Goal: Information Seeking & Learning: Learn about a topic

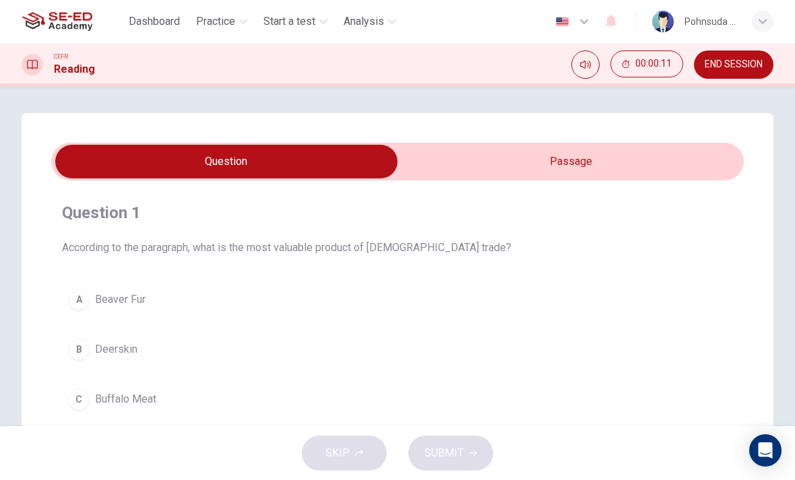
click at [577, 164] on input "checkbox" at bounding box center [226, 162] width 1039 height 34
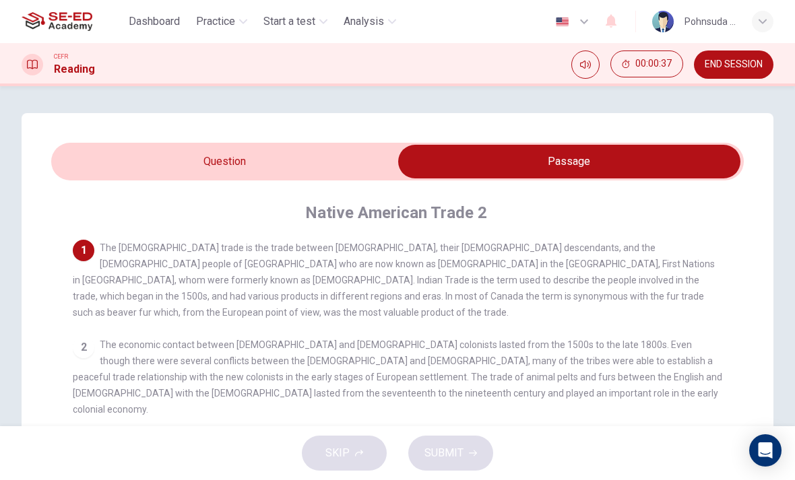
scroll to position [-1, 0]
click at [315, 160] on input "checkbox" at bounding box center [569, 162] width 1039 height 34
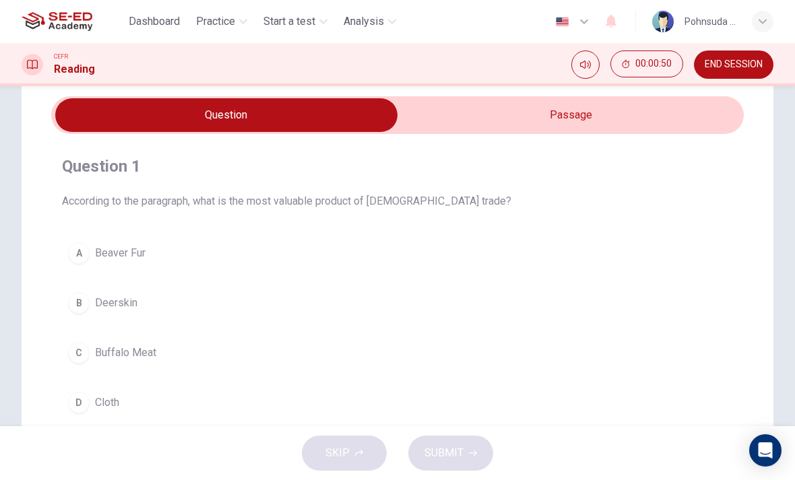
scroll to position [45, 0]
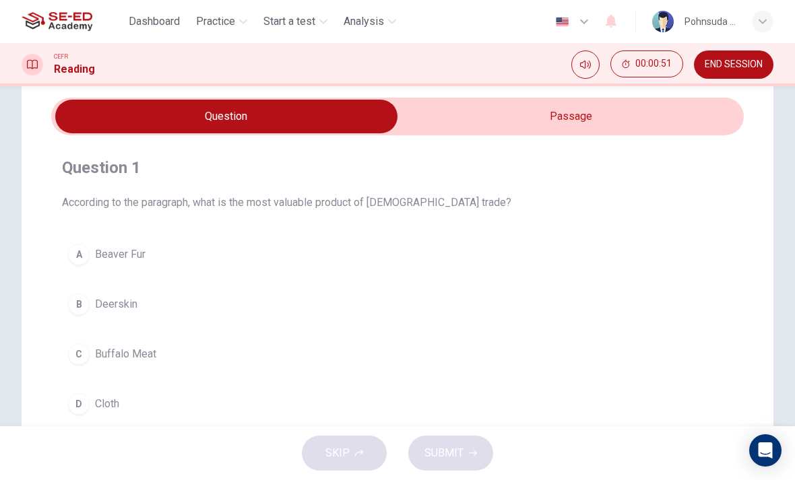
click at [586, 119] on input "checkbox" at bounding box center [226, 117] width 1039 height 34
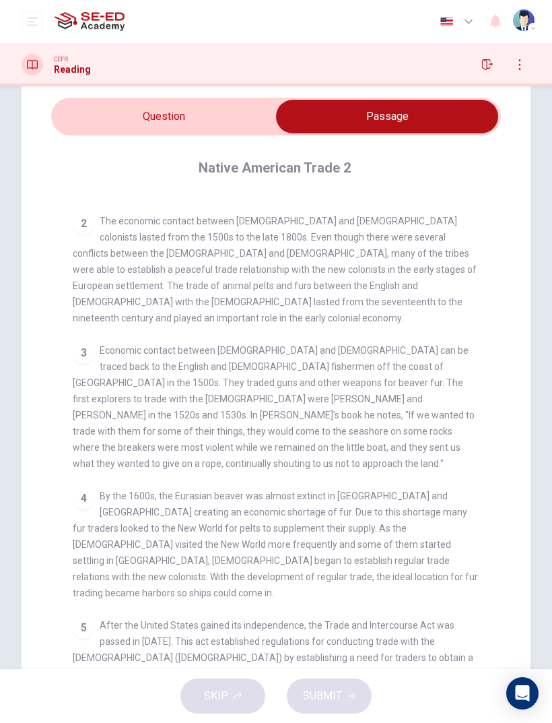
scroll to position [128, 0]
click at [210, 123] on input "checkbox" at bounding box center [387, 117] width 675 height 34
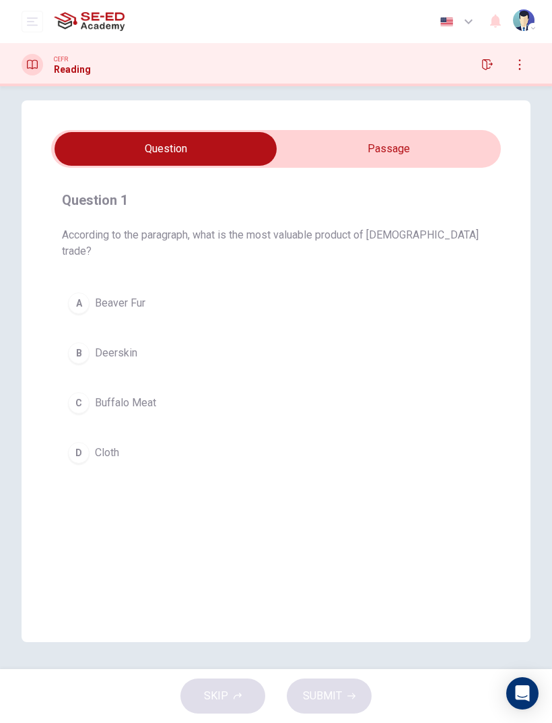
click at [128, 295] on span "Beaver Fur" at bounding box center [120, 303] width 51 height 16
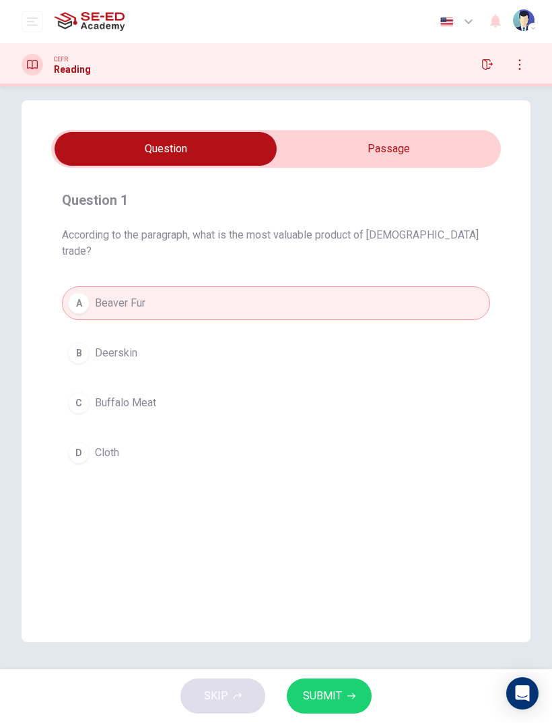
click at [189, 342] on button "B Deerskin" at bounding box center [276, 353] width 429 height 34
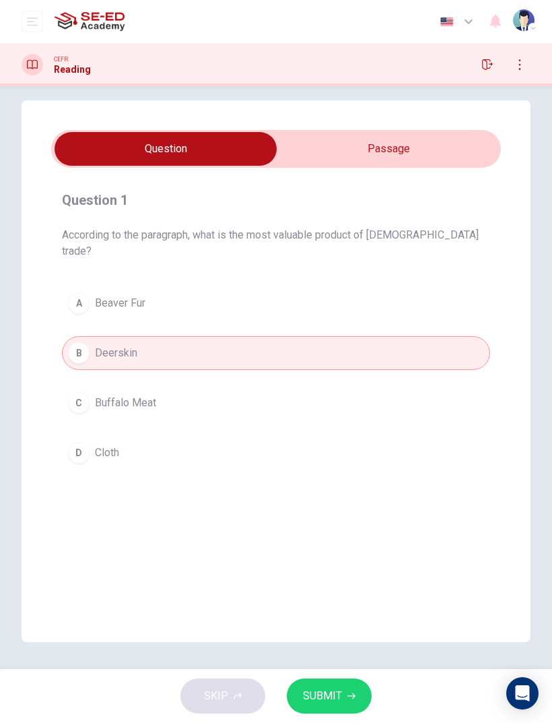
click at [194, 386] on button "C Buffalo Meat" at bounding box center [276, 403] width 429 height 34
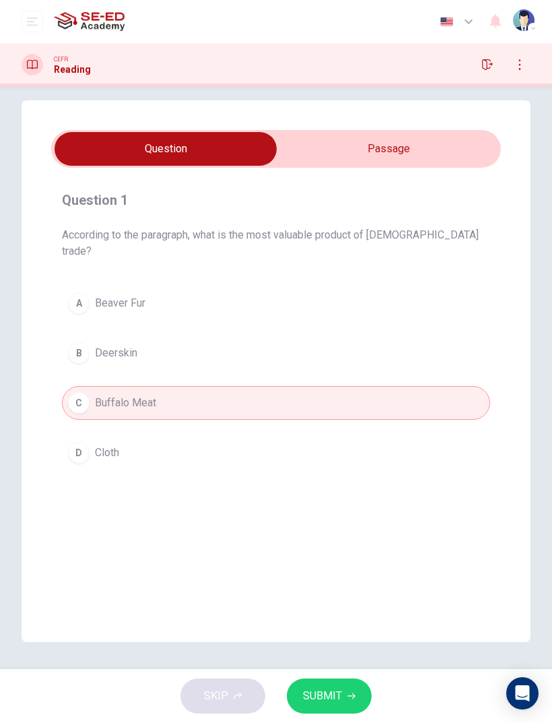
click at [173, 436] on button "D Cloth" at bounding box center [276, 453] width 429 height 34
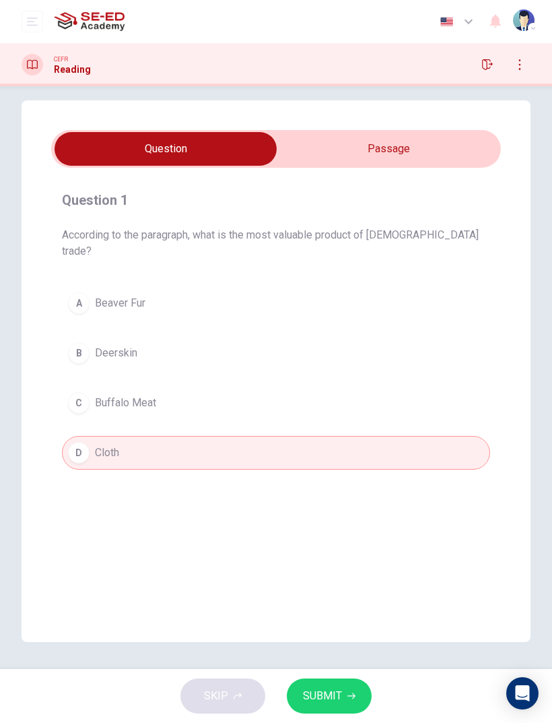
click at [212, 294] on button "A Beaver Fur" at bounding box center [276, 303] width 429 height 34
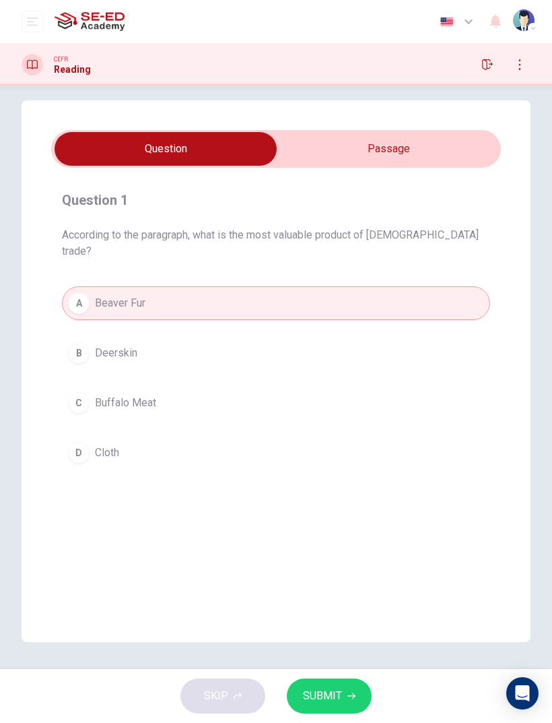
click at [391, 146] on input "checkbox" at bounding box center [165, 149] width 675 height 34
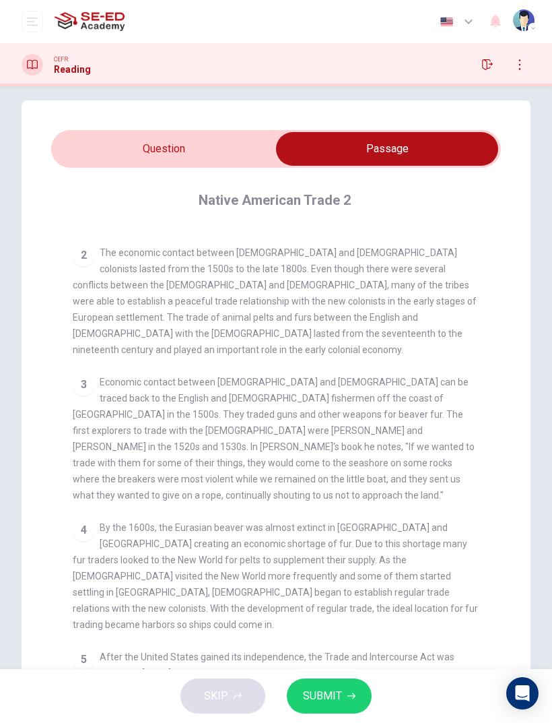
click at [228, 145] on input "checkbox" at bounding box center [387, 149] width 675 height 34
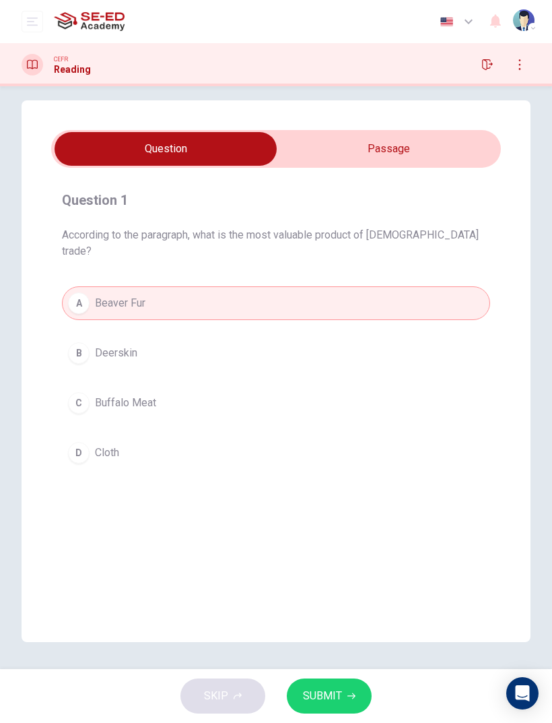
click at [449, 152] on input "checkbox" at bounding box center [165, 149] width 675 height 34
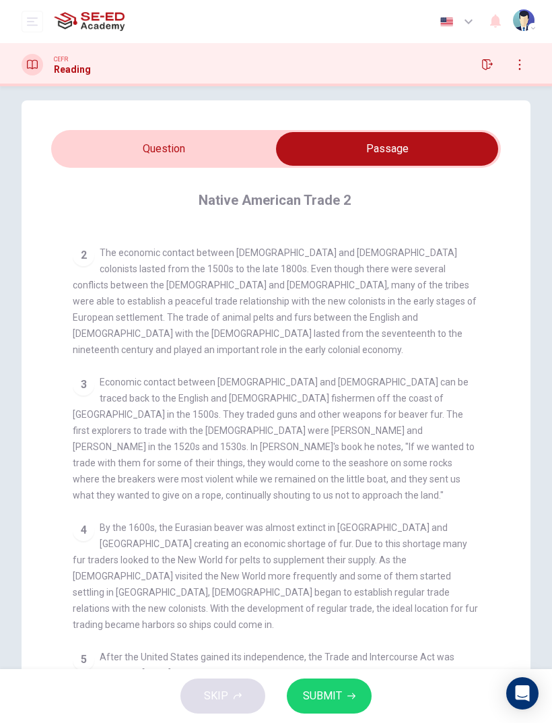
click at [224, 157] on input "checkbox" at bounding box center [387, 149] width 675 height 34
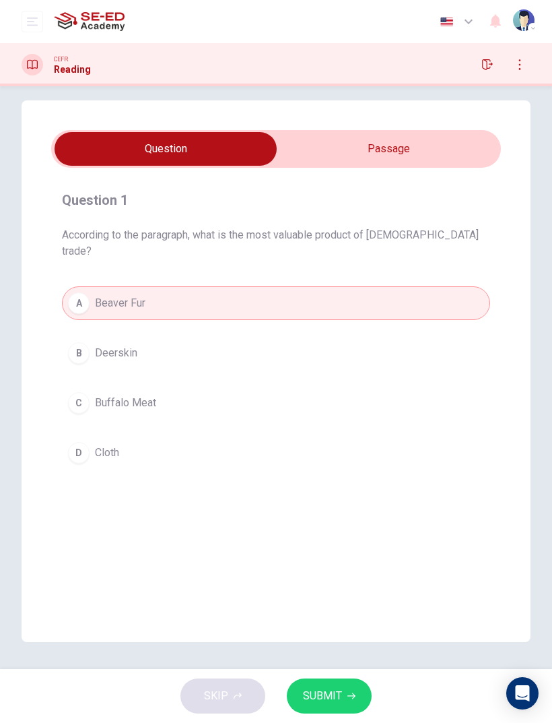
click at [338, 480] on span "SUBMIT" at bounding box center [322, 696] width 39 height 19
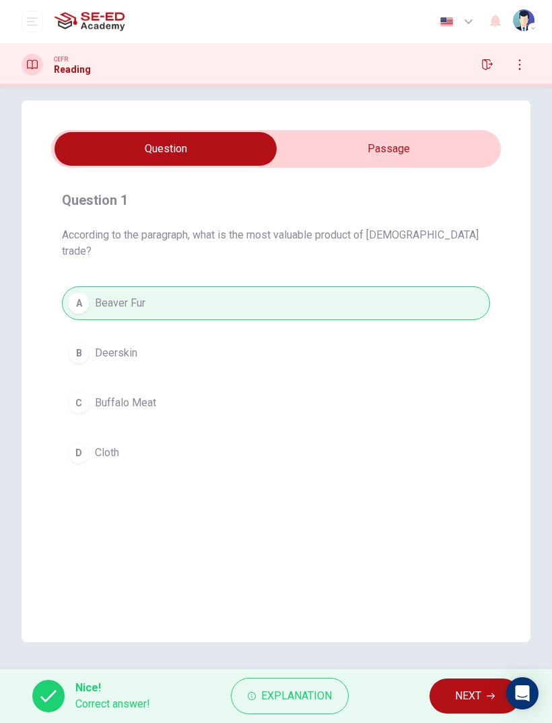
click at [477, 480] on span "NEXT" at bounding box center [468, 696] width 26 height 19
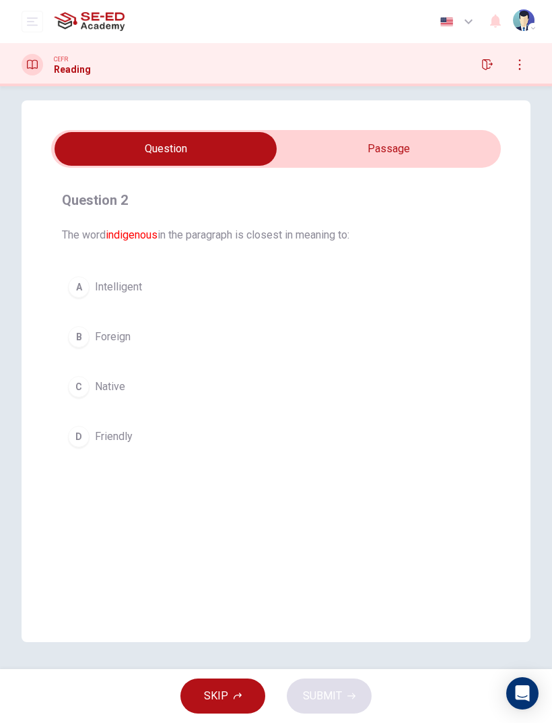
click at [425, 151] on input "checkbox" at bounding box center [165, 149] width 675 height 34
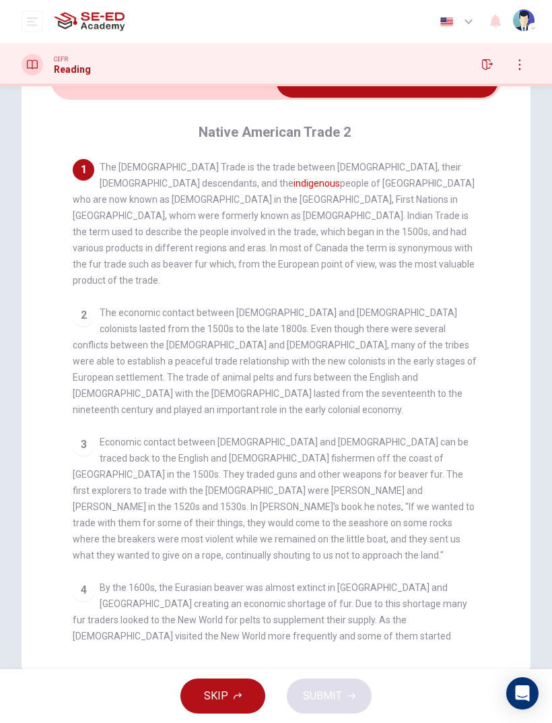
scroll to position [0, 0]
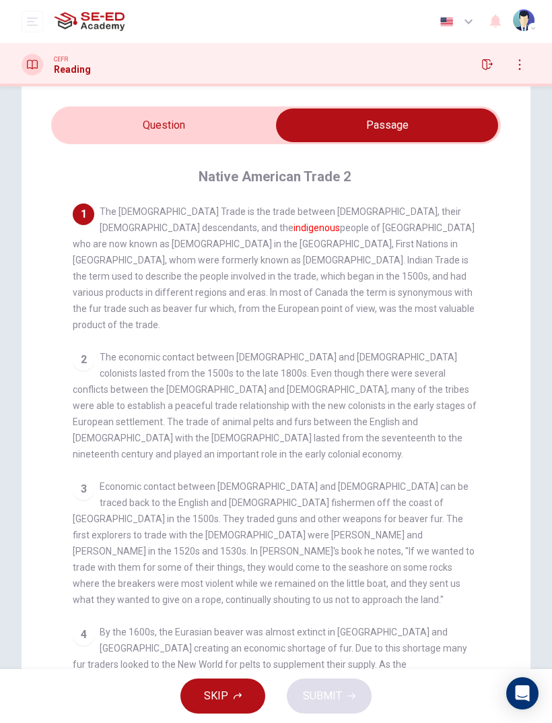
click at [221, 124] on input "checkbox" at bounding box center [387, 125] width 675 height 34
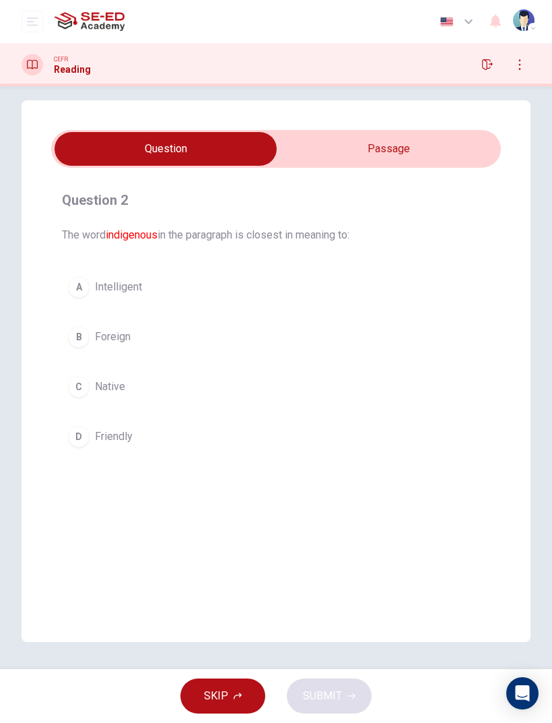
scroll to position [13, 0]
click at [152, 393] on button "C Native" at bounding box center [276, 387] width 429 height 34
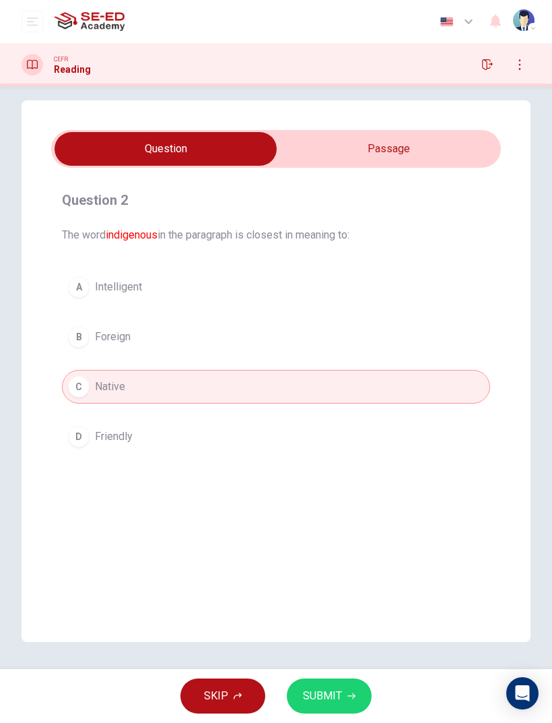
click at [345, 480] on button "SUBMIT" at bounding box center [329, 695] width 85 height 35
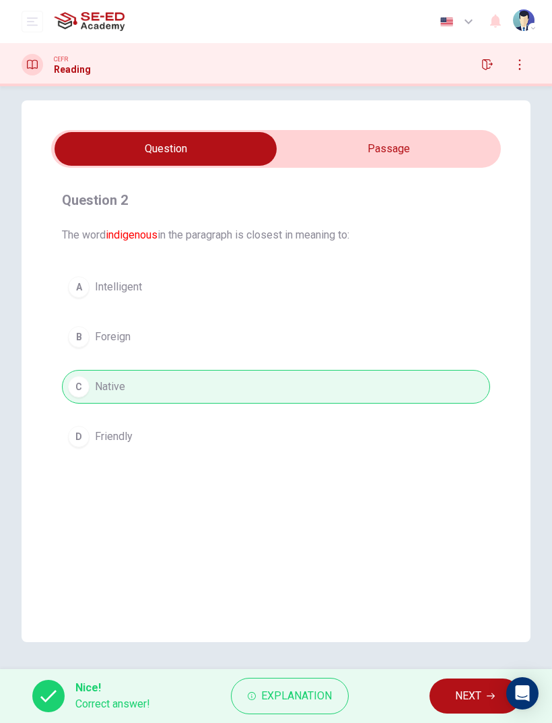
click at [476, 480] on span "NEXT" at bounding box center [468, 696] width 26 height 19
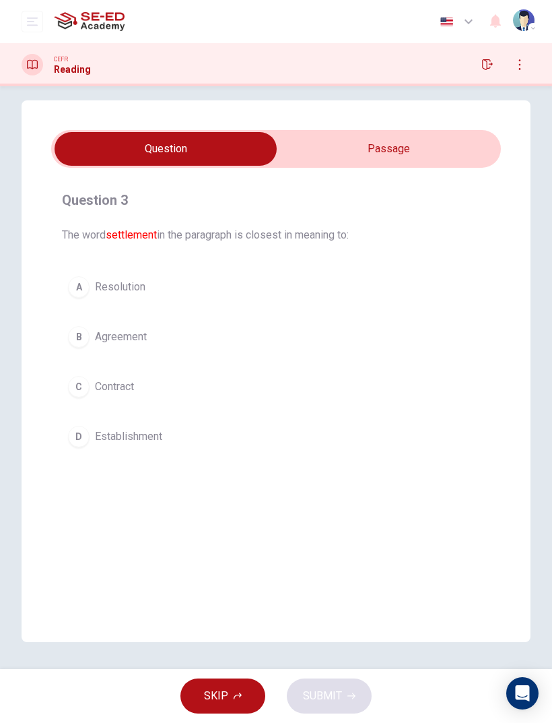
click at [398, 156] on input "checkbox" at bounding box center [165, 149] width 675 height 34
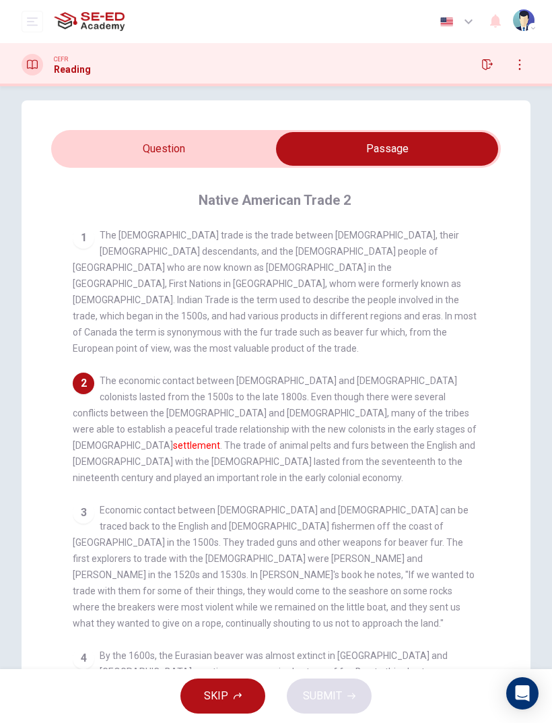
click at [213, 150] on input "checkbox" at bounding box center [387, 149] width 675 height 34
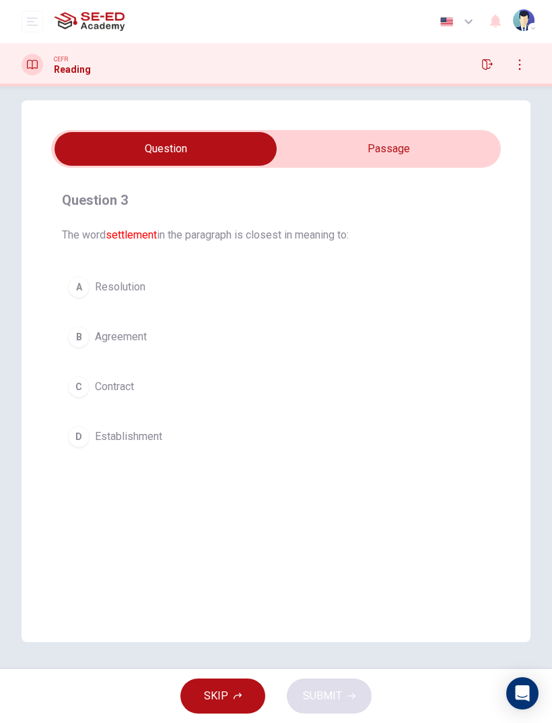
click at [250, 297] on button "A Resolution" at bounding box center [276, 287] width 429 height 34
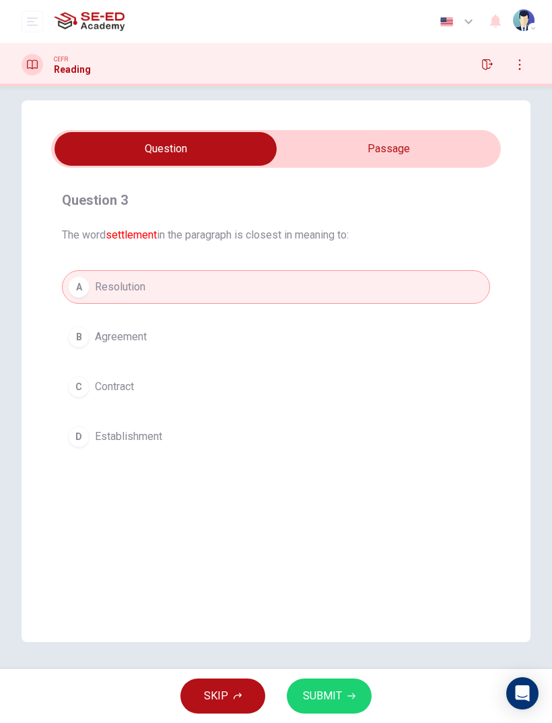
click at [402, 155] on input "checkbox" at bounding box center [165, 149] width 675 height 34
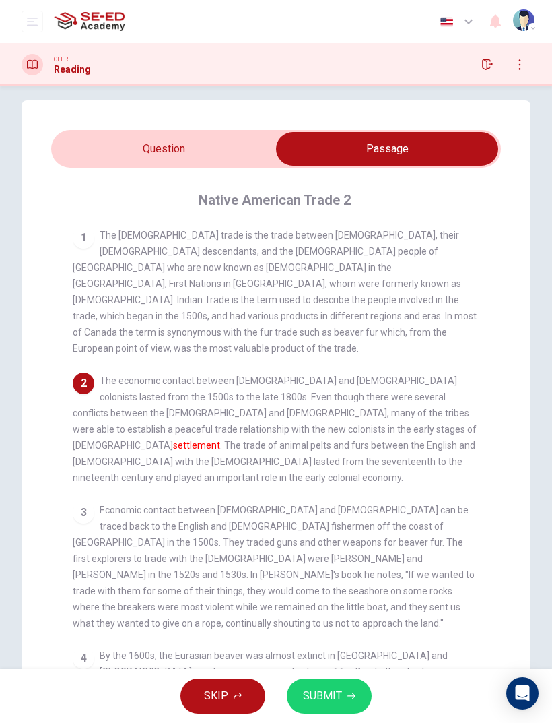
click at [187, 141] on input "checkbox" at bounding box center [387, 149] width 675 height 34
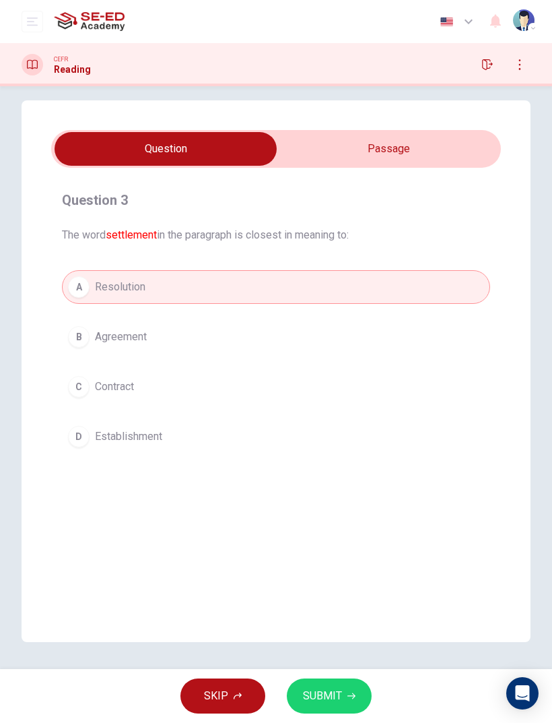
click at [337, 480] on span "SUBMIT" at bounding box center [322, 696] width 39 height 19
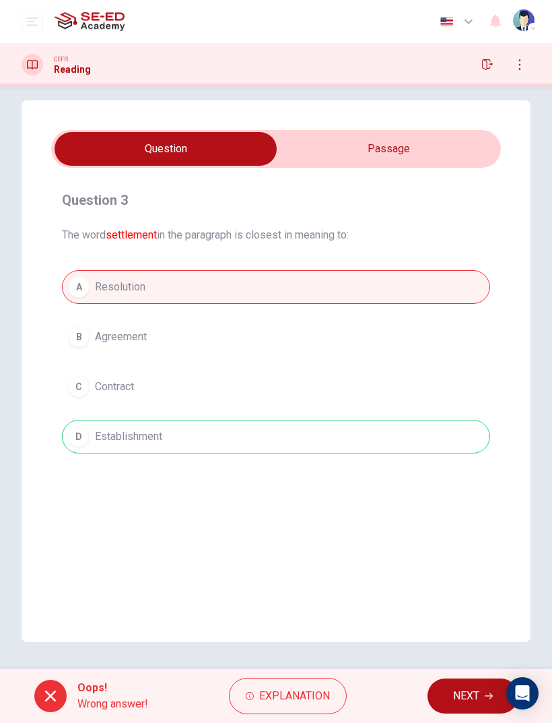
click at [476, 480] on span "NEXT" at bounding box center [466, 696] width 26 height 19
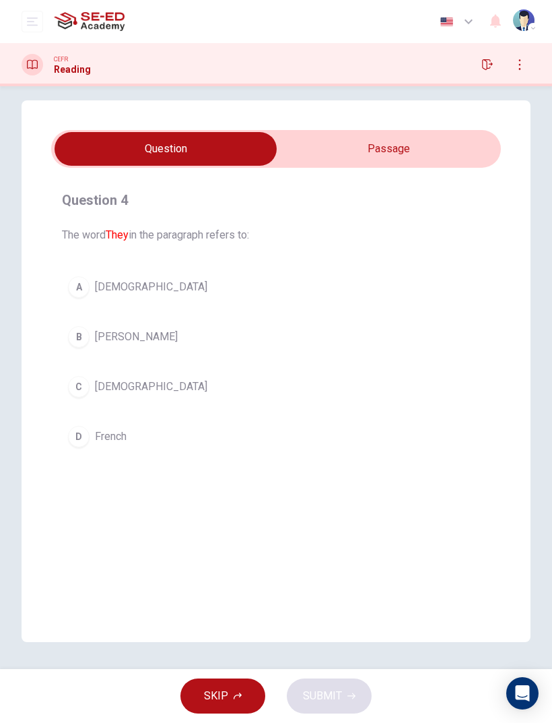
click at [400, 153] on input "checkbox" at bounding box center [165, 149] width 675 height 34
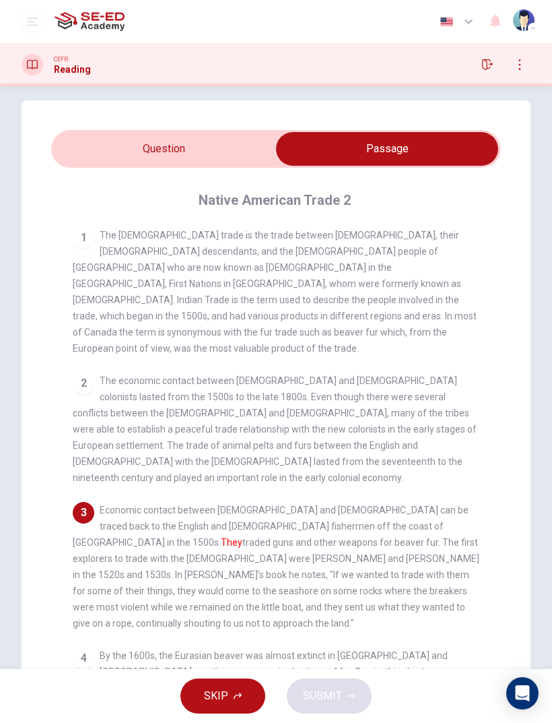
click at [191, 152] on input "checkbox" at bounding box center [387, 149] width 675 height 34
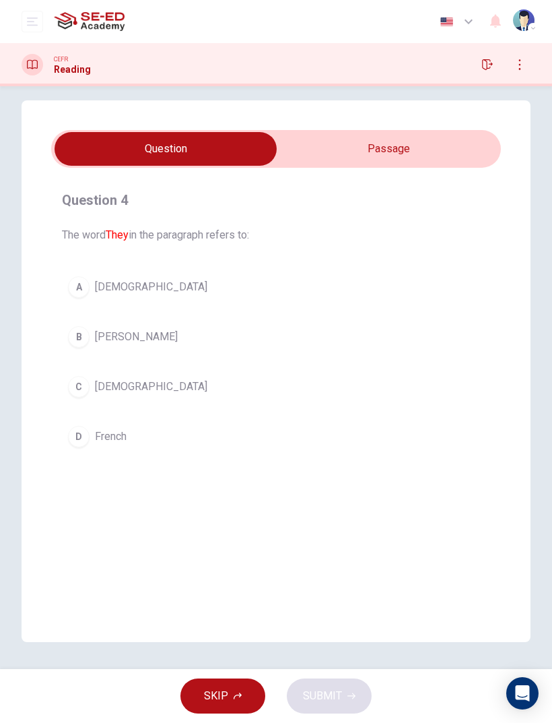
click at [183, 393] on button "C [DEMOGRAPHIC_DATA]" at bounding box center [276, 387] width 429 height 34
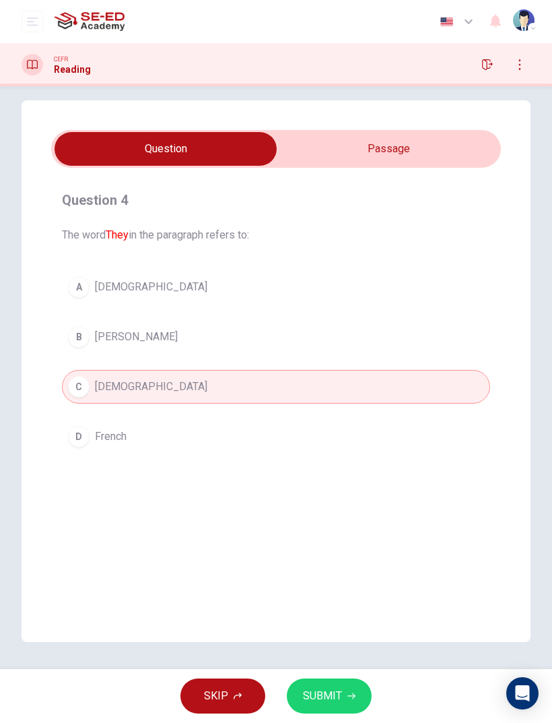
click at [338, 480] on span "SUBMIT" at bounding box center [322, 696] width 39 height 19
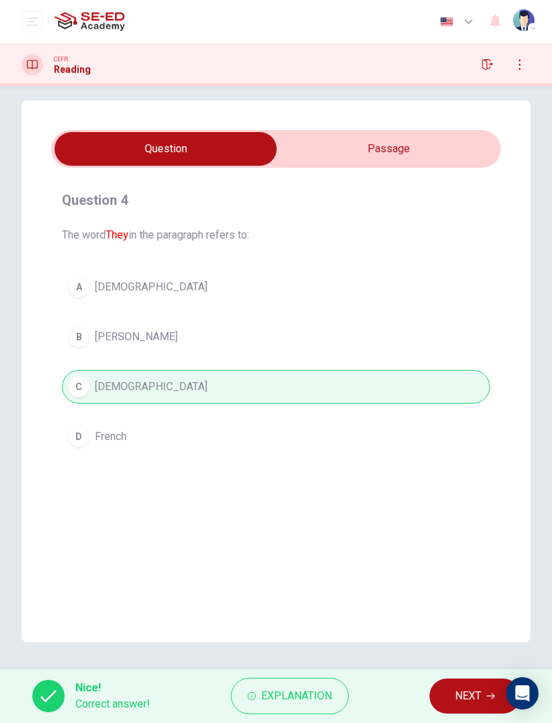
click at [475, 480] on span "NEXT" at bounding box center [468, 696] width 26 height 19
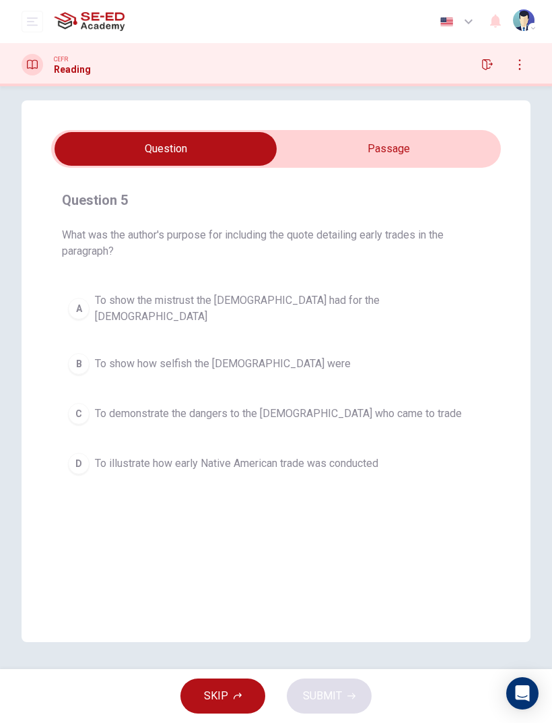
click at [439, 147] on input "checkbox" at bounding box center [165, 149] width 675 height 34
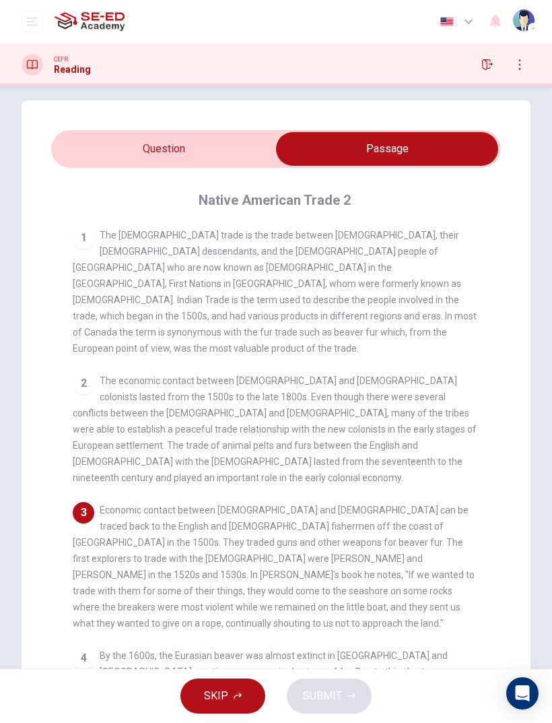
scroll to position [40, 0]
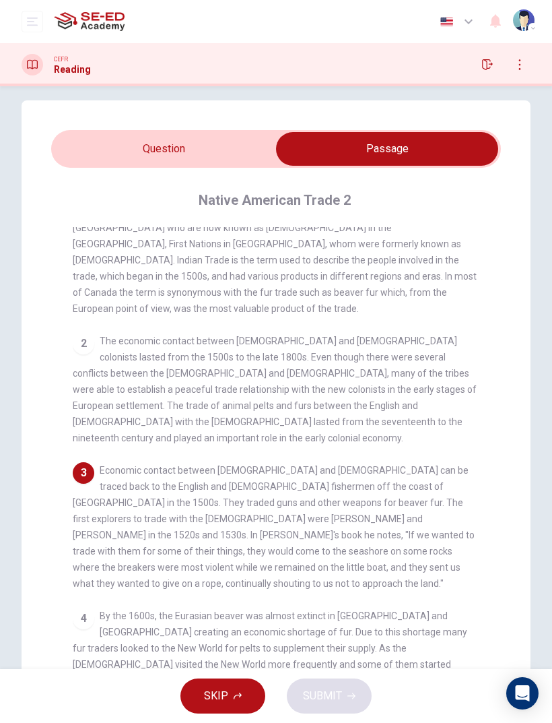
click at [209, 147] on input "checkbox" at bounding box center [387, 149] width 675 height 34
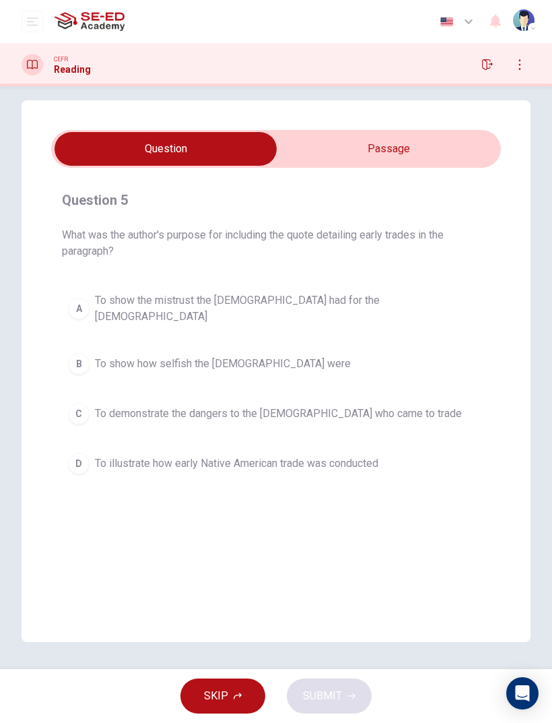
click at [272, 361] on button "B To show how selfish the [DEMOGRAPHIC_DATA] were" at bounding box center [276, 364] width 429 height 34
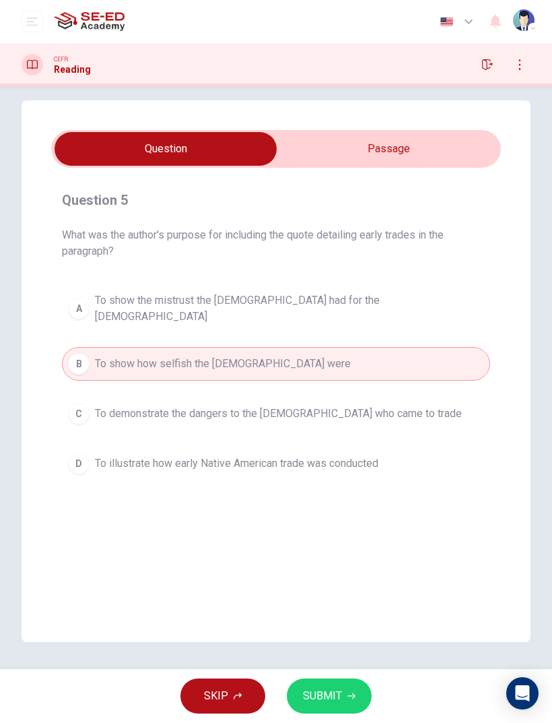
click at [334, 307] on span "To show the mistrust the [DEMOGRAPHIC_DATA] had for the [DEMOGRAPHIC_DATA]" at bounding box center [289, 308] width 389 height 32
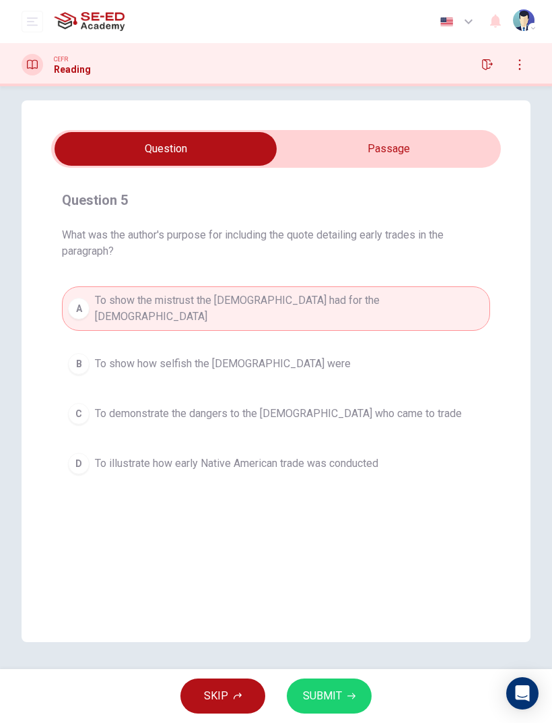
click at [340, 480] on span "SUBMIT" at bounding box center [322, 696] width 39 height 19
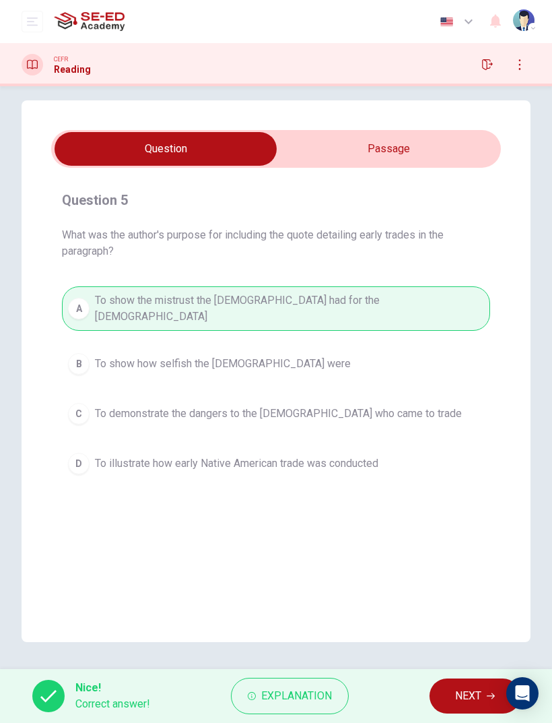
click at [462, 480] on span "NEXT" at bounding box center [468, 696] width 26 height 19
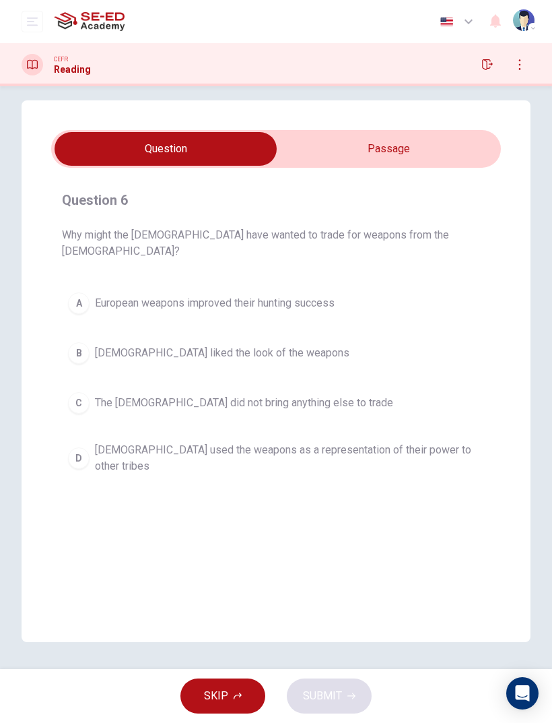
click at [406, 153] on input "checkbox" at bounding box center [165, 149] width 675 height 34
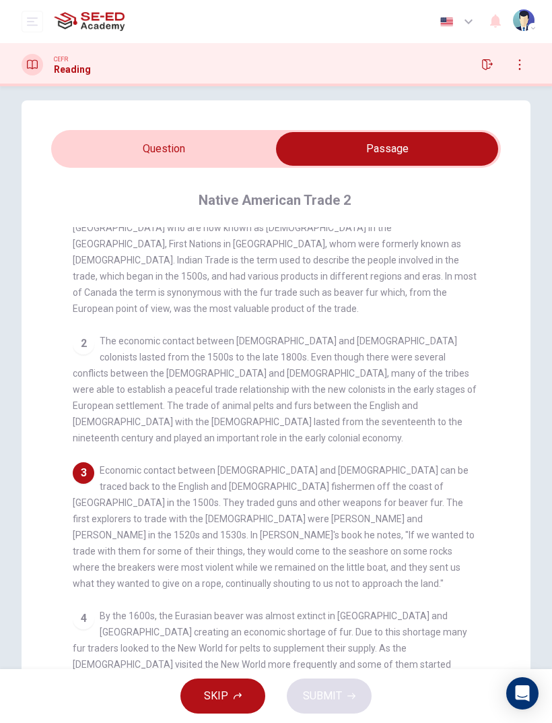
click at [223, 150] on input "checkbox" at bounding box center [387, 149] width 675 height 34
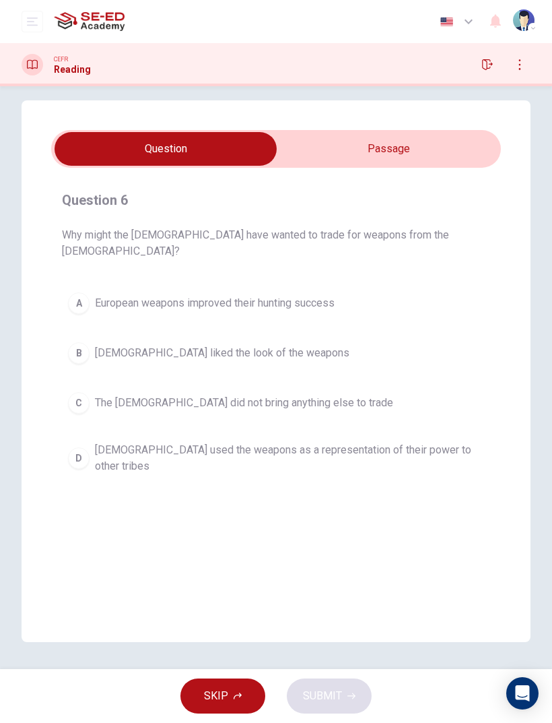
click at [454, 443] on span "[DEMOGRAPHIC_DATA] used the weapons as a representation of their power to other…" at bounding box center [289, 458] width 389 height 32
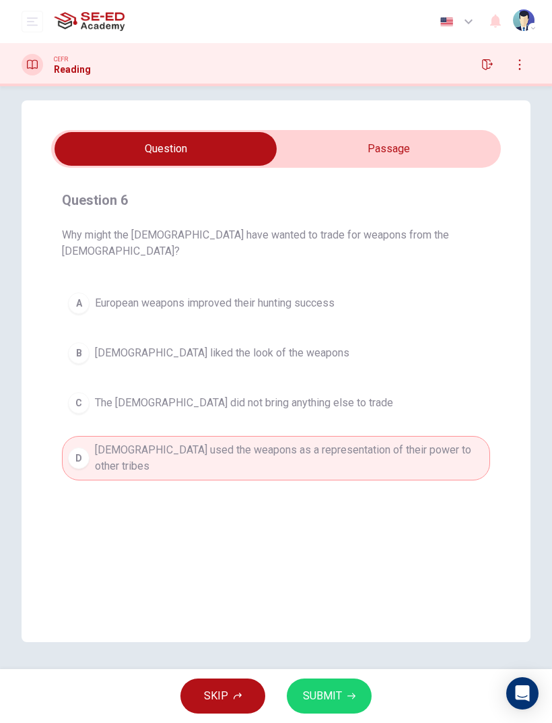
click at [343, 480] on button "SUBMIT" at bounding box center [329, 695] width 85 height 35
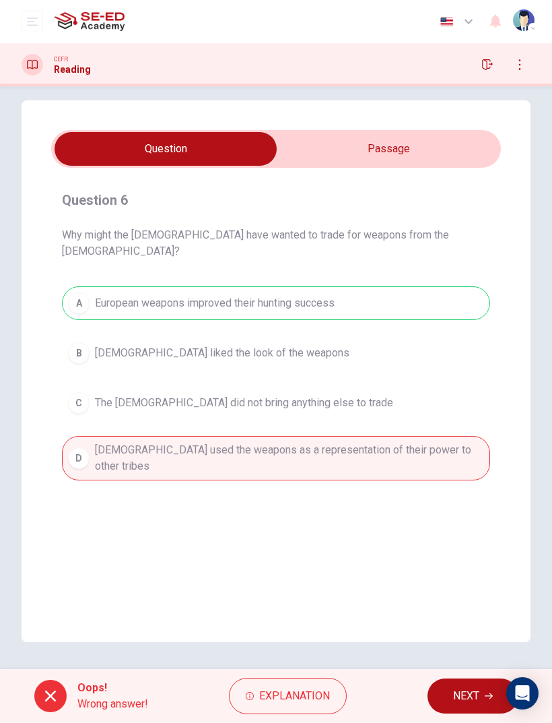
click at [470, 480] on span "NEXT" at bounding box center [466, 696] width 26 height 19
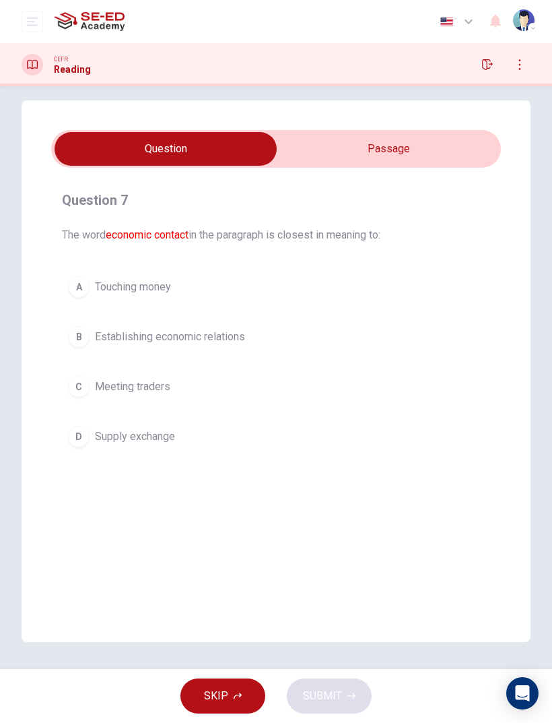
click at [402, 150] on input "checkbox" at bounding box center [165, 149] width 675 height 34
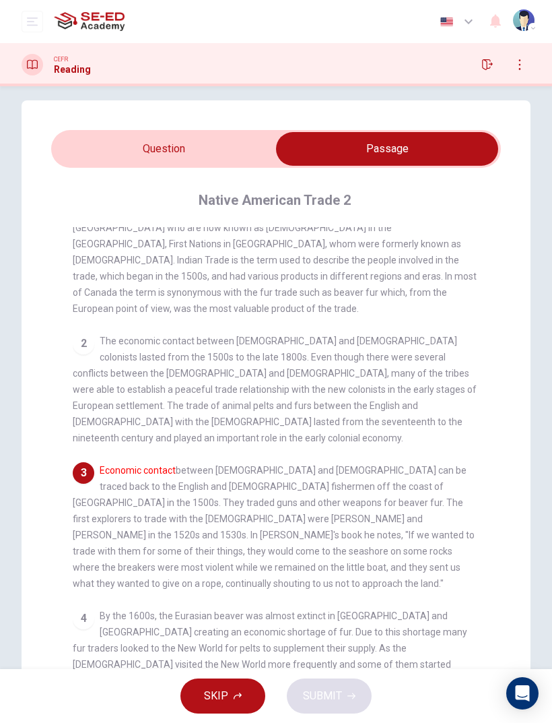
click at [228, 152] on input "checkbox" at bounding box center [387, 149] width 675 height 34
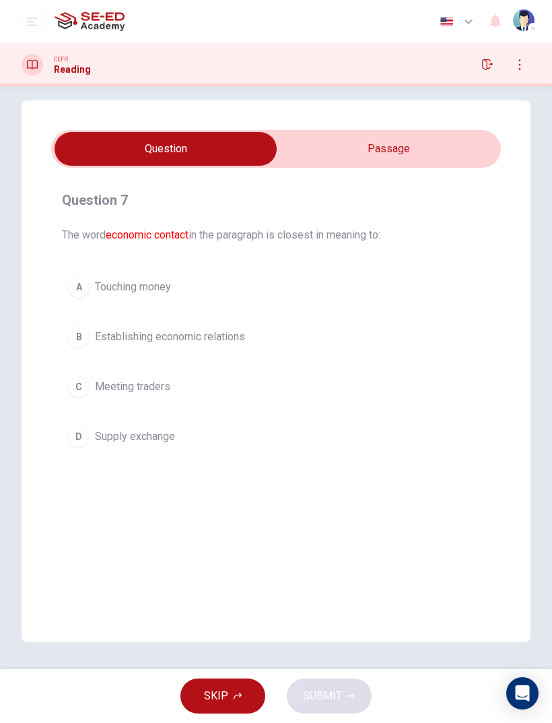
click at [404, 150] on input "checkbox" at bounding box center [165, 149] width 675 height 34
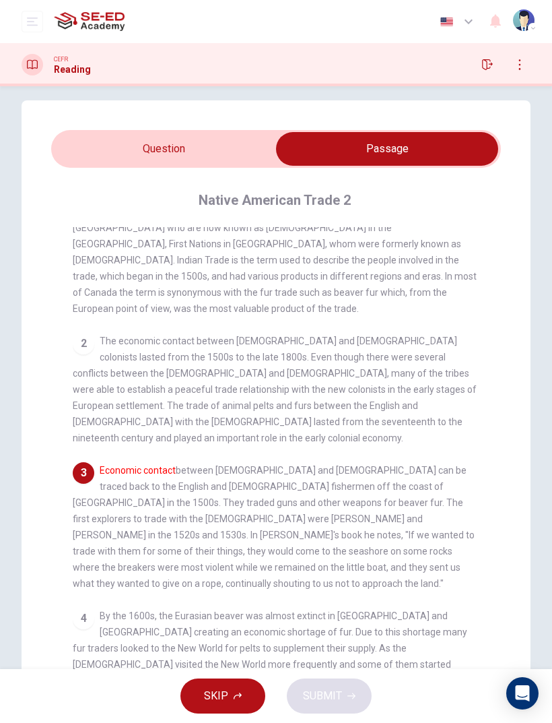
click at [208, 145] on input "checkbox" at bounding box center [387, 149] width 675 height 34
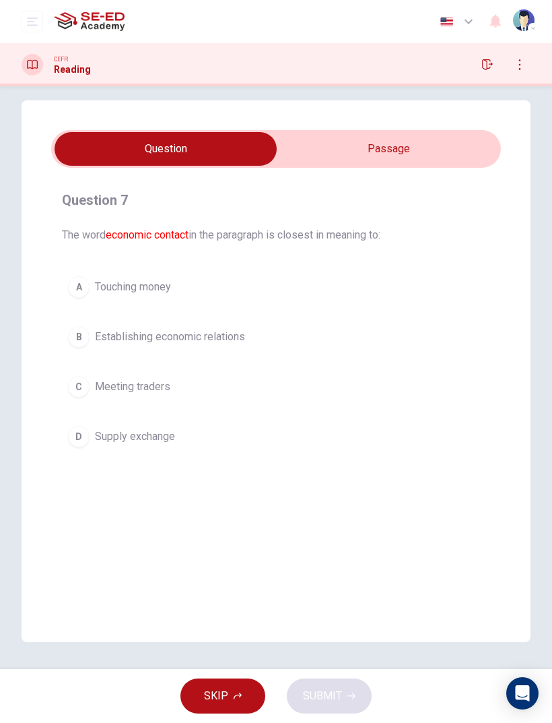
click at [403, 149] on input "checkbox" at bounding box center [165, 149] width 675 height 34
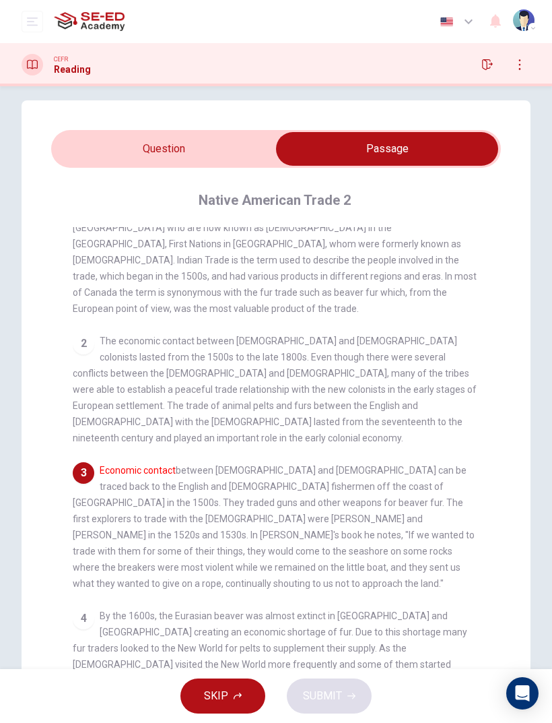
click at [216, 148] on input "checkbox" at bounding box center [387, 149] width 675 height 34
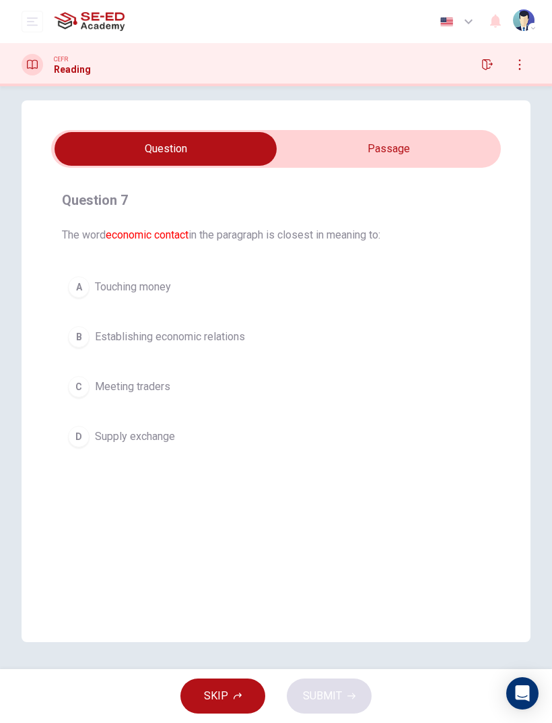
click at [164, 438] on span "Supply exchange" at bounding box center [135, 437] width 80 height 16
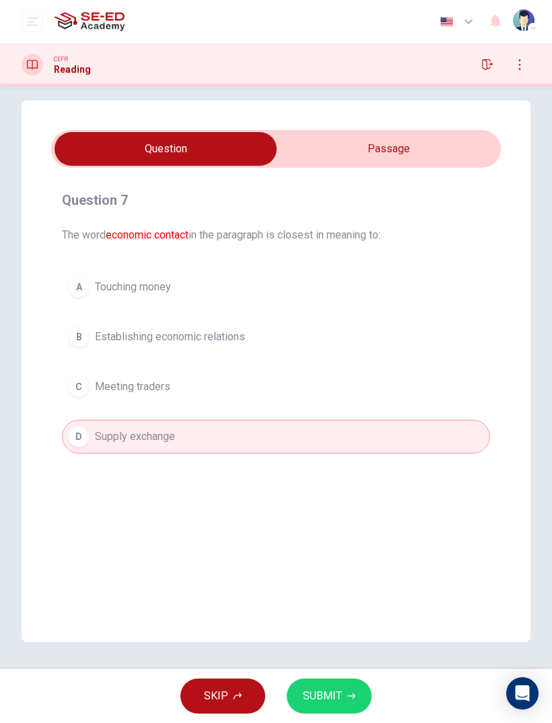
click at [340, 480] on span "SUBMIT" at bounding box center [322, 696] width 39 height 19
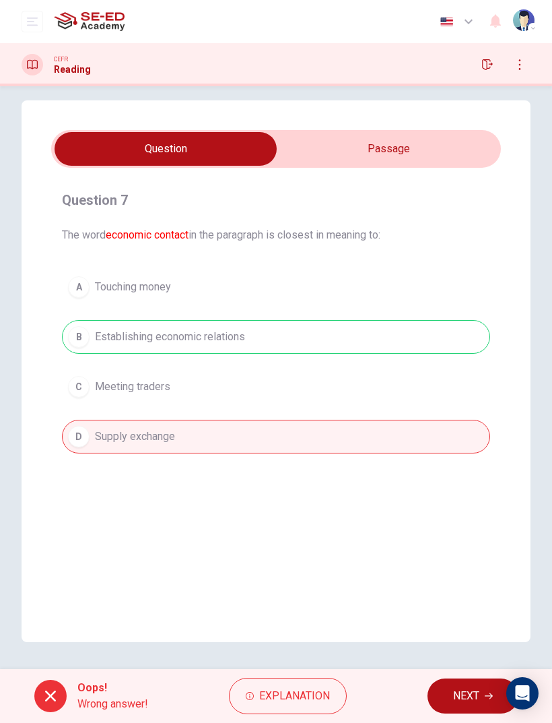
click at [478, 480] on span "NEXT" at bounding box center [466, 696] width 26 height 19
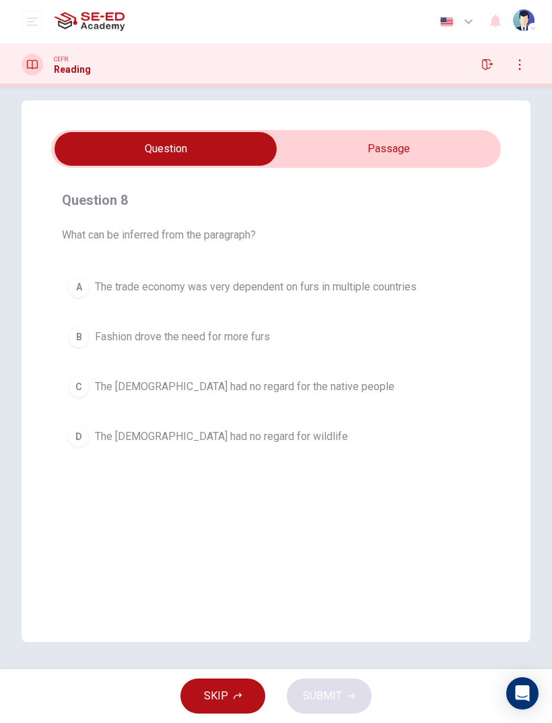
click at [409, 155] on input "checkbox" at bounding box center [165, 149] width 675 height 34
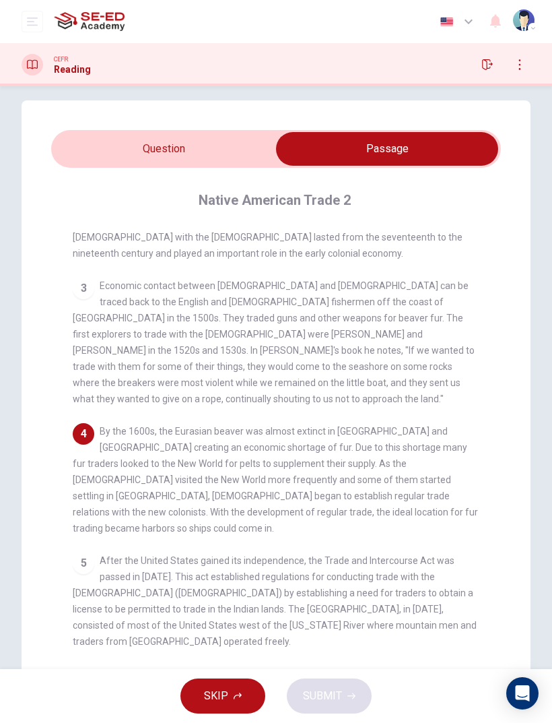
scroll to position [225, 0]
click at [179, 145] on input "checkbox" at bounding box center [387, 149] width 675 height 34
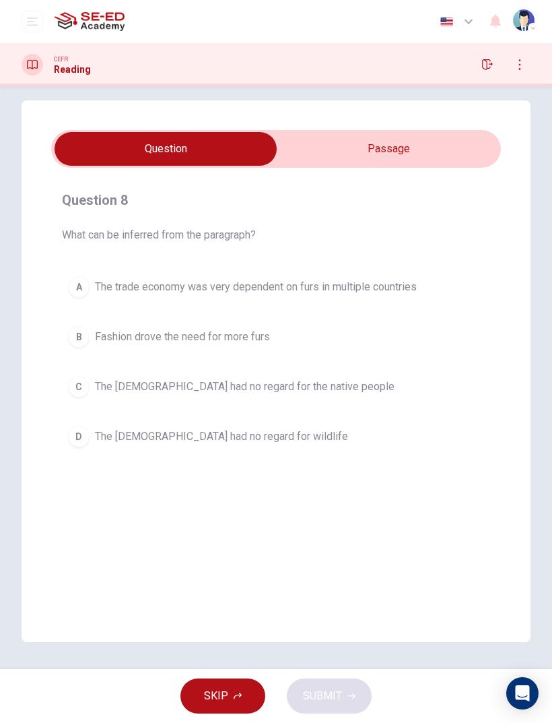
click at [404, 291] on span "The trade economy was very dependent on furs in multiple countries" at bounding box center [256, 287] width 322 height 16
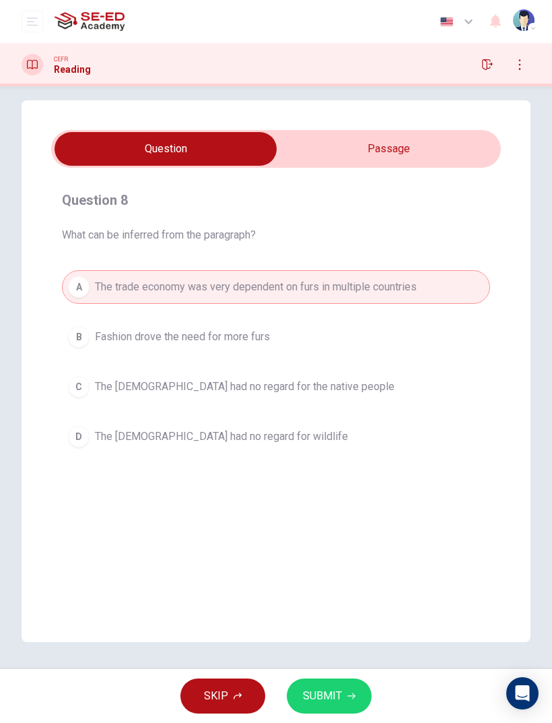
click at [344, 480] on button "SUBMIT" at bounding box center [329, 695] width 85 height 35
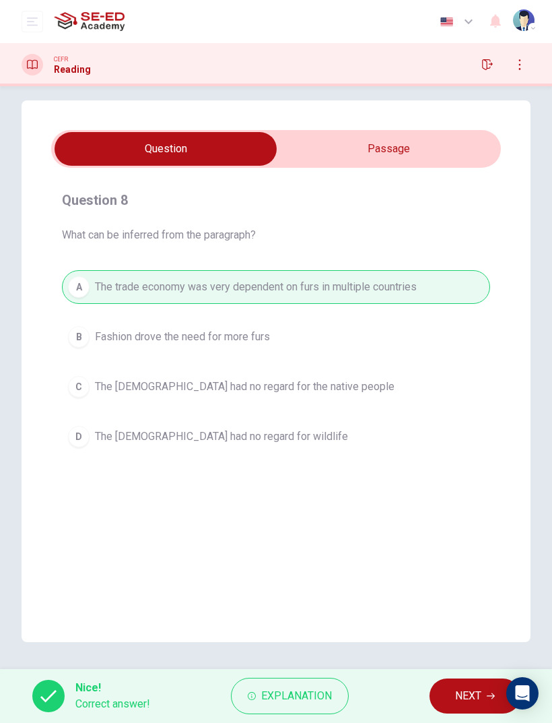
click at [457, 480] on span "NEXT" at bounding box center [468, 696] width 26 height 19
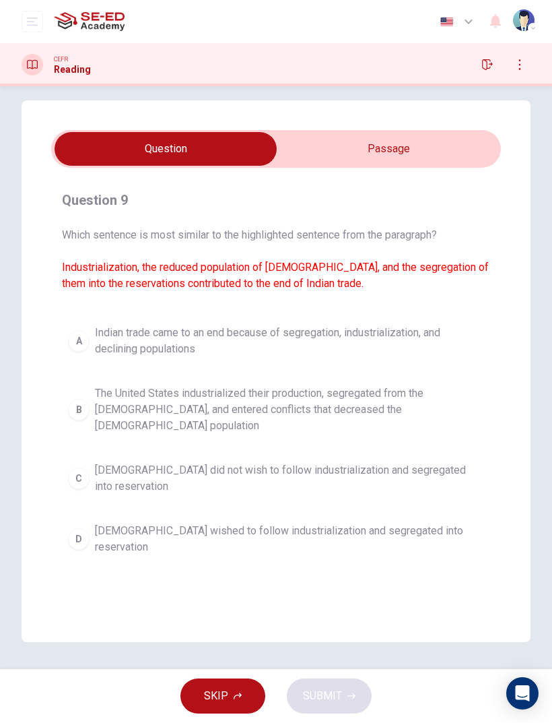
click at [422, 345] on span "Indian trade came to an end because of segregation, industrialization, and decl…" at bounding box center [289, 341] width 389 height 32
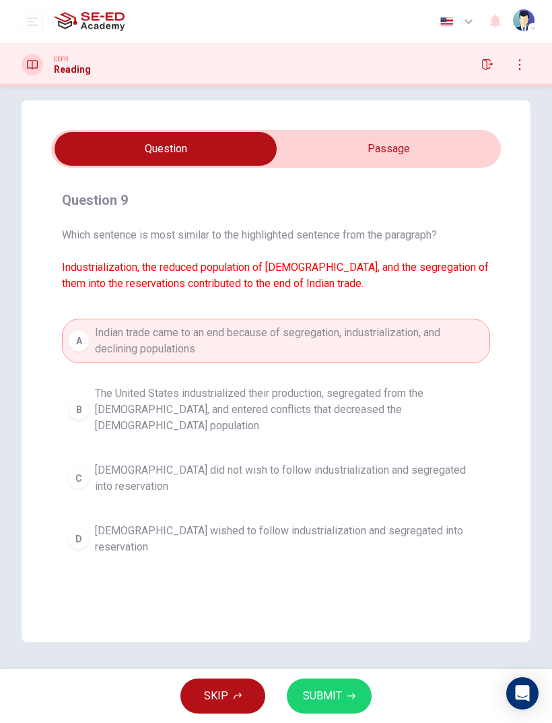
click at [342, 480] on button "SUBMIT" at bounding box center [329, 695] width 85 height 35
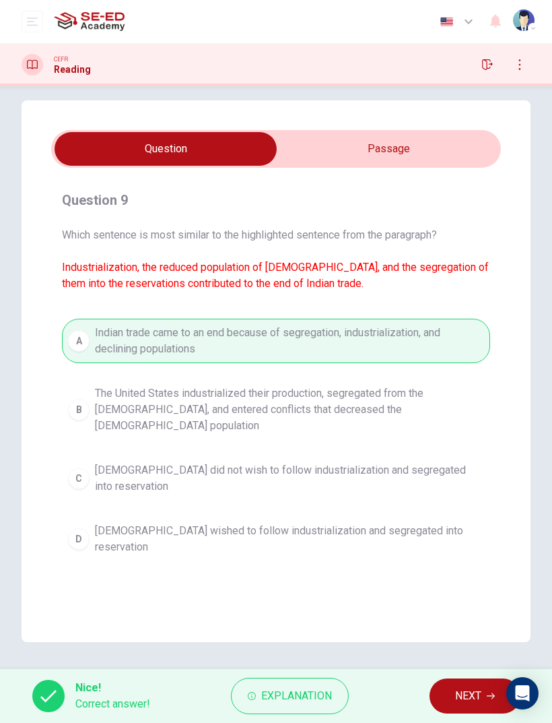
click at [462, 480] on span "NEXT" at bounding box center [468, 696] width 26 height 19
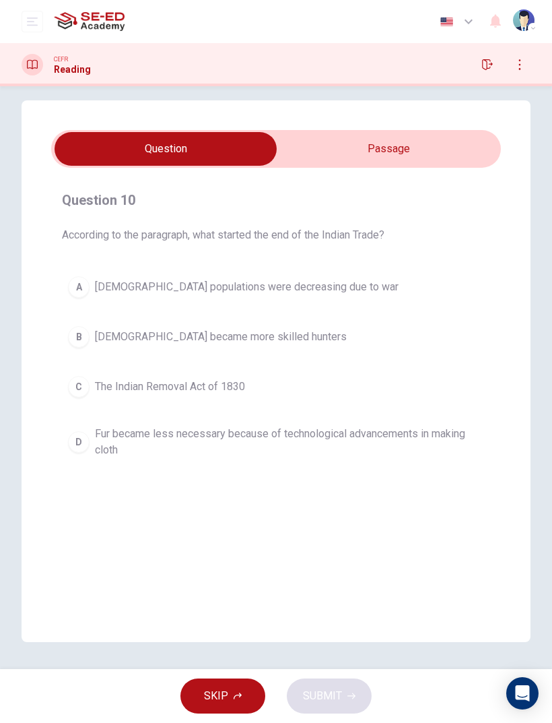
click at [420, 155] on input "checkbox" at bounding box center [165, 149] width 675 height 34
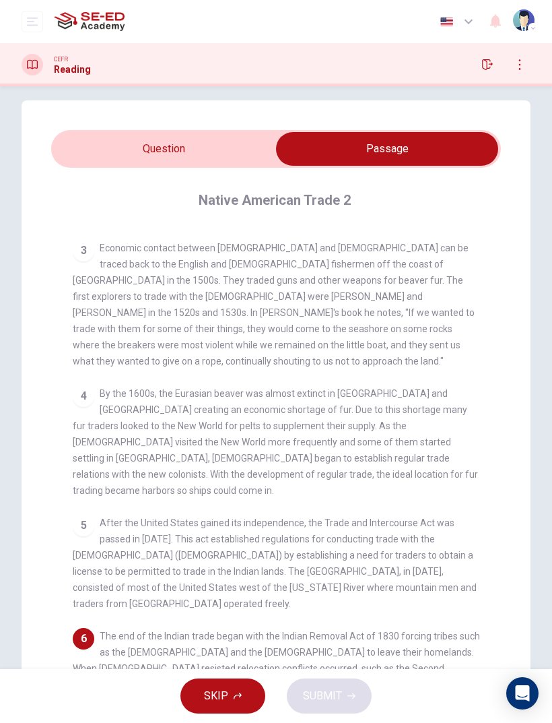
scroll to position [261, 0]
click at [218, 162] on input "checkbox" at bounding box center [387, 149] width 675 height 34
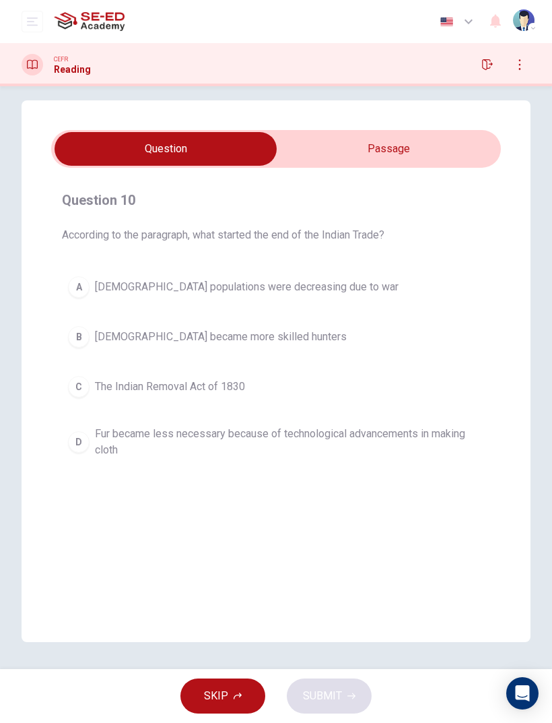
click at [429, 152] on input "checkbox" at bounding box center [165, 149] width 675 height 34
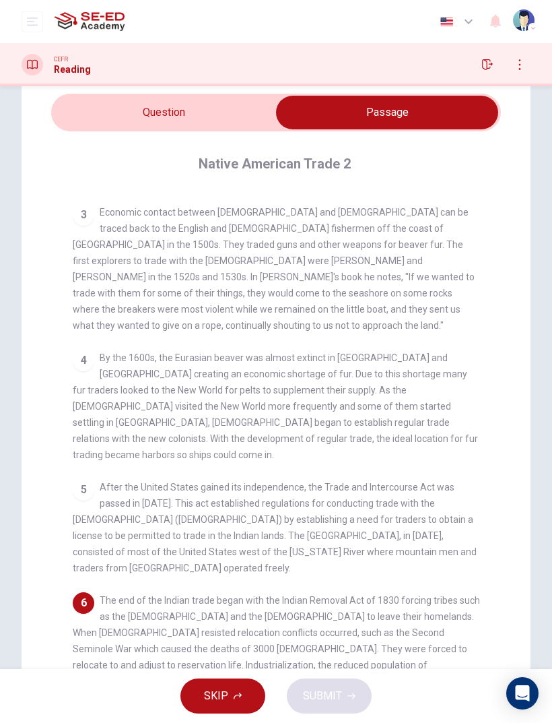
scroll to position [49, 0]
click at [195, 121] on input "checkbox" at bounding box center [387, 113] width 675 height 34
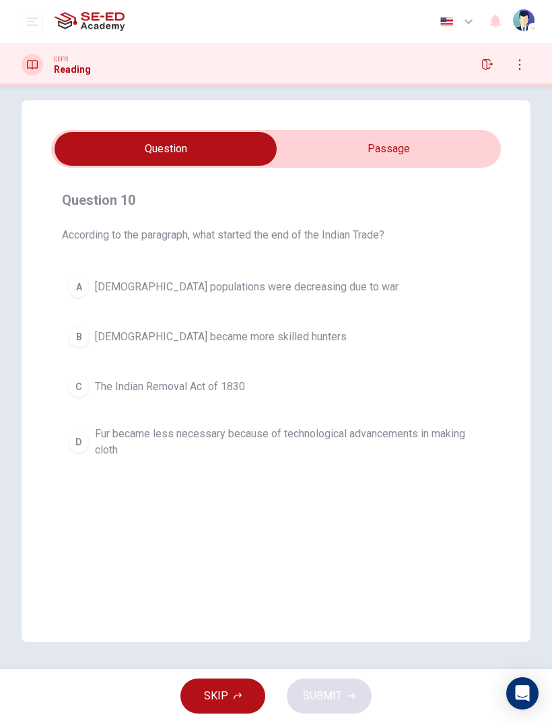
click at [309, 295] on button "A [DEMOGRAPHIC_DATA] populations were decreasing due to war" at bounding box center [276, 287] width 429 height 34
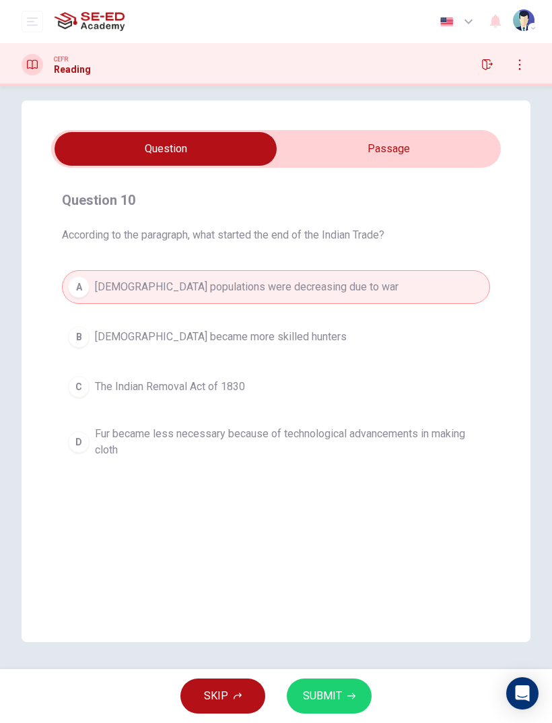
click at [340, 480] on span "SUBMIT" at bounding box center [322, 696] width 39 height 19
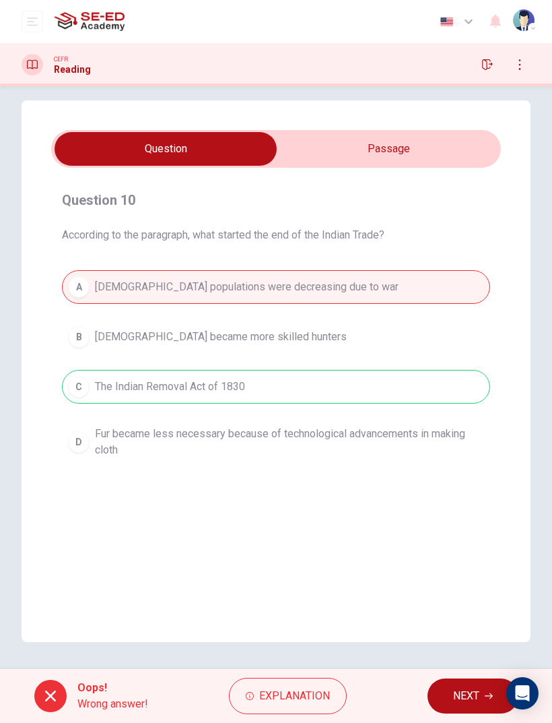
click at [458, 480] on span "NEXT" at bounding box center [466, 696] width 26 height 19
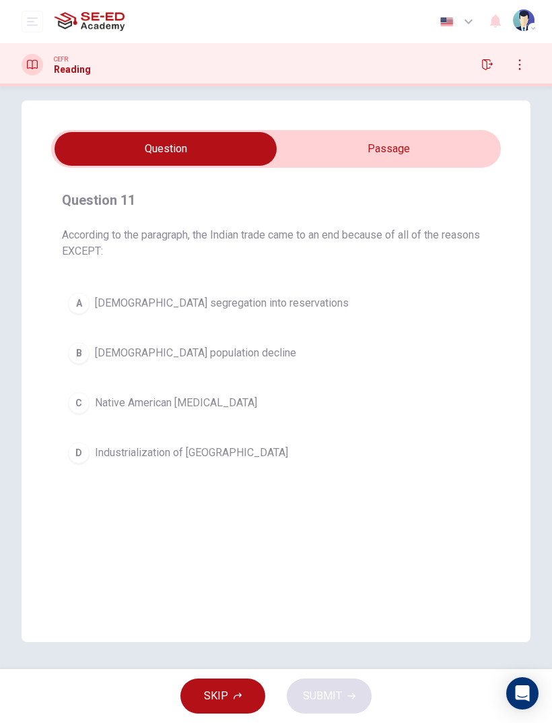
click at [265, 462] on button "D Industrialization of [GEOGRAPHIC_DATA]" at bounding box center [276, 453] width 429 height 34
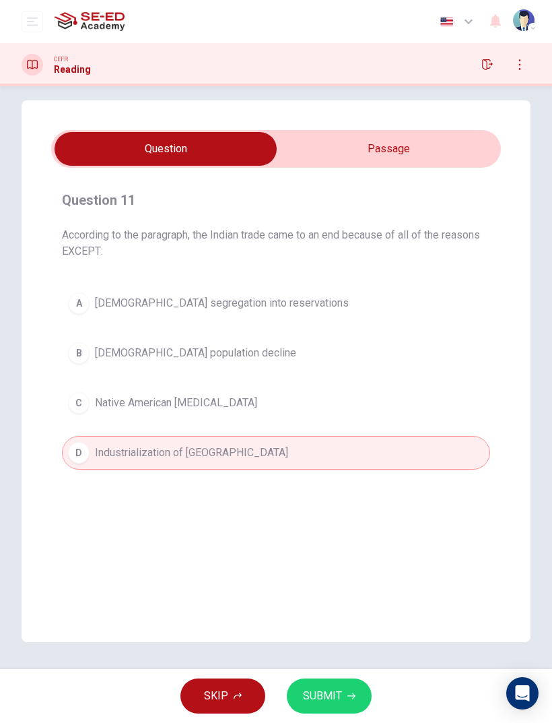
click at [408, 150] on input "checkbox" at bounding box center [165, 149] width 675 height 34
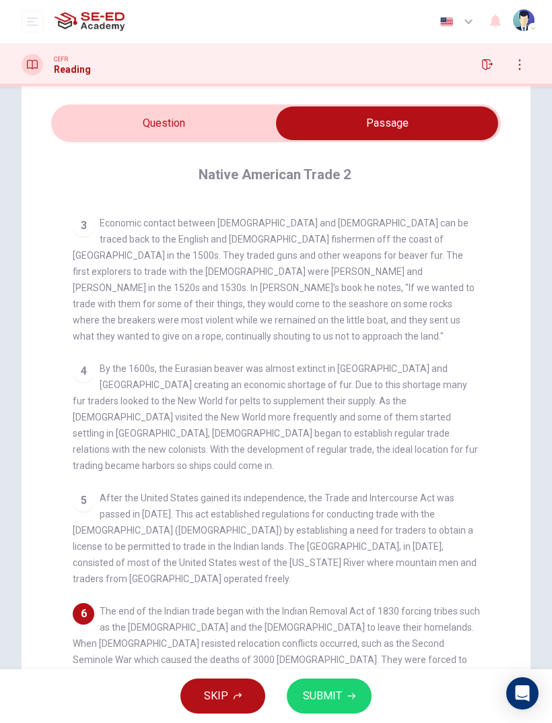
scroll to position [39, 0]
click at [198, 118] on input "checkbox" at bounding box center [387, 123] width 675 height 34
checkbox input "false"
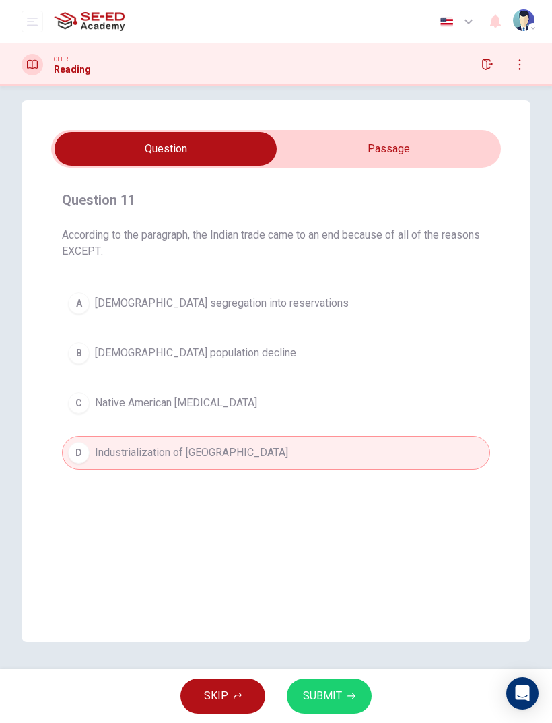
click at [339, 480] on button "SUBMIT" at bounding box center [329, 695] width 85 height 35
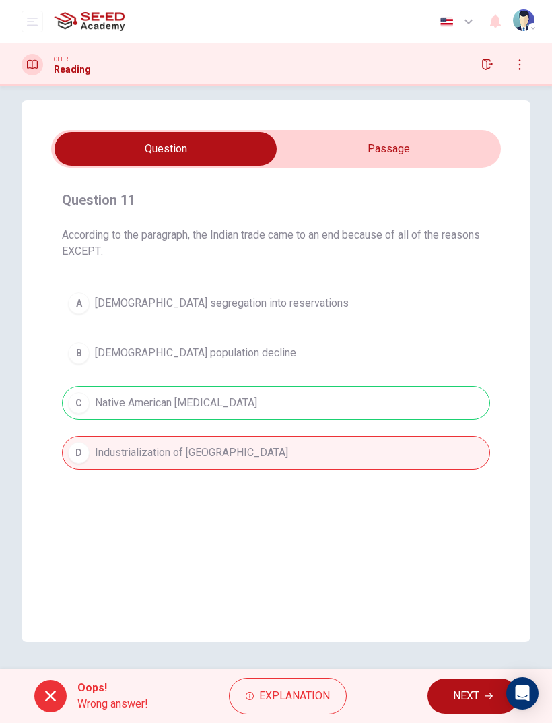
click at [478, 480] on span "NEXT" at bounding box center [466, 696] width 26 height 19
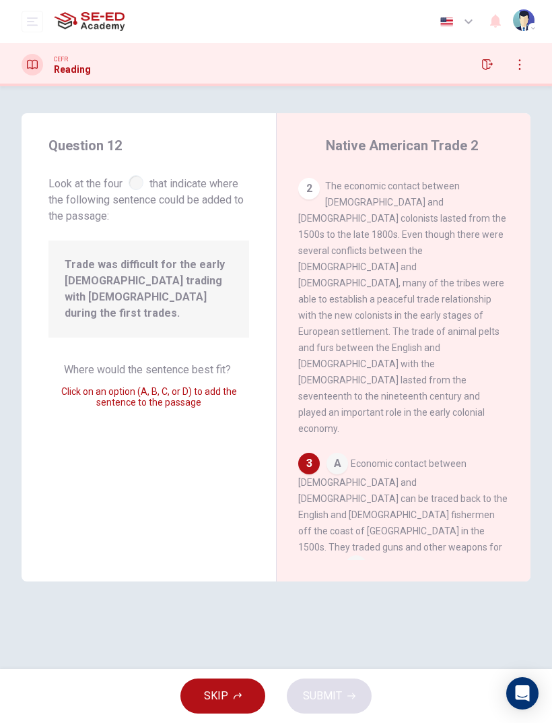
scroll to position [296, 0]
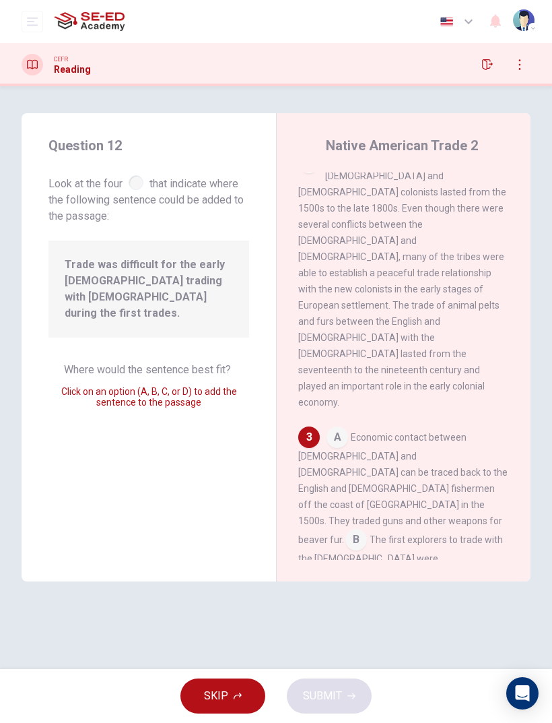
click at [367, 480] on input at bounding box center [357, 541] width 22 height 22
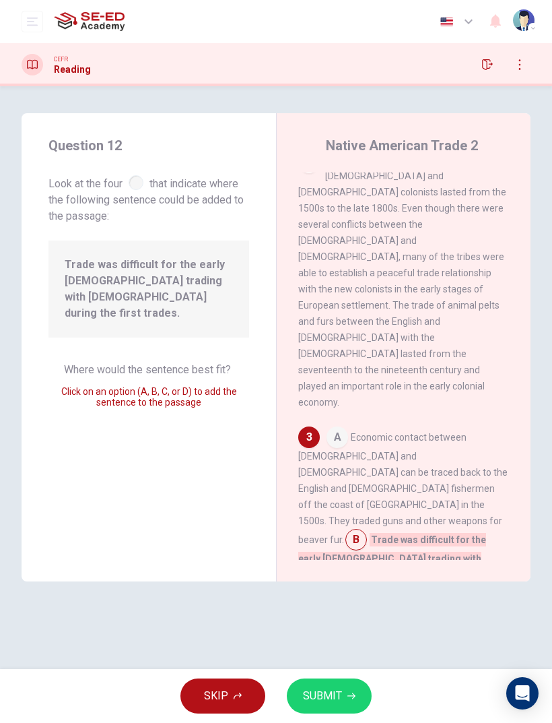
click at [321, 480] on input at bounding box center [311, 644] width 22 height 22
click at [342, 428] on input at bounding box center [338, 439] width 22 height 22
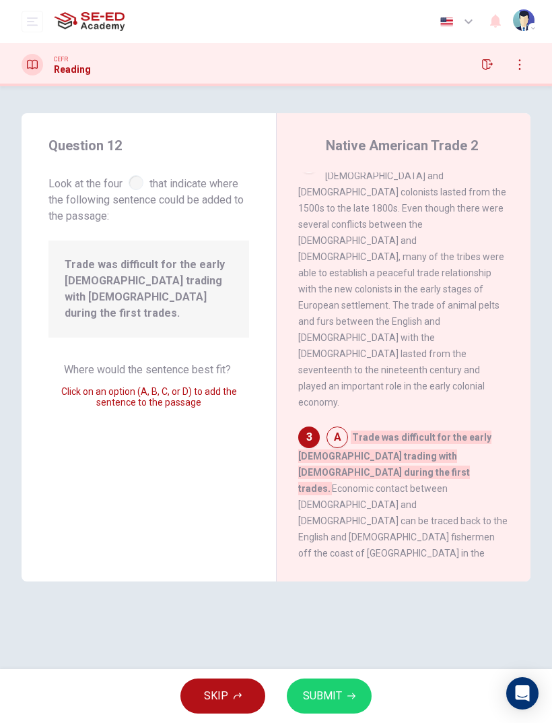
click at [340, 480] on span "SUBMIT" at bounding box center [322, 696] width 39 height 19
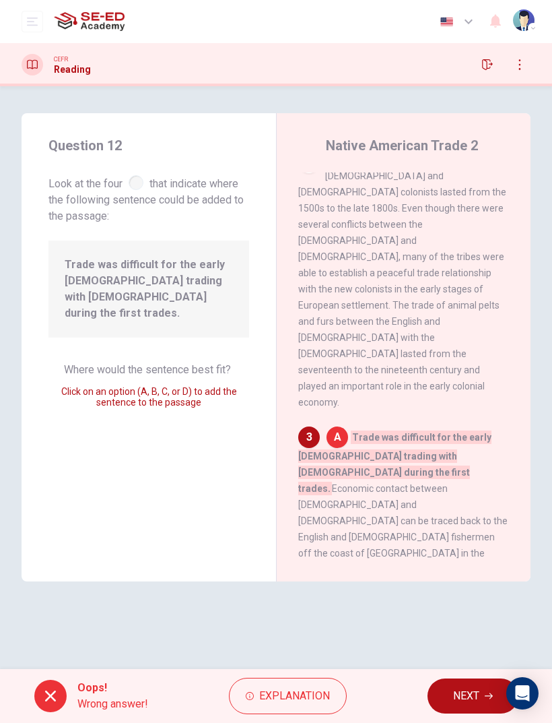
click at [468, 480] on span "NEXT" at bounding box center [466, 696] width 26 height 19
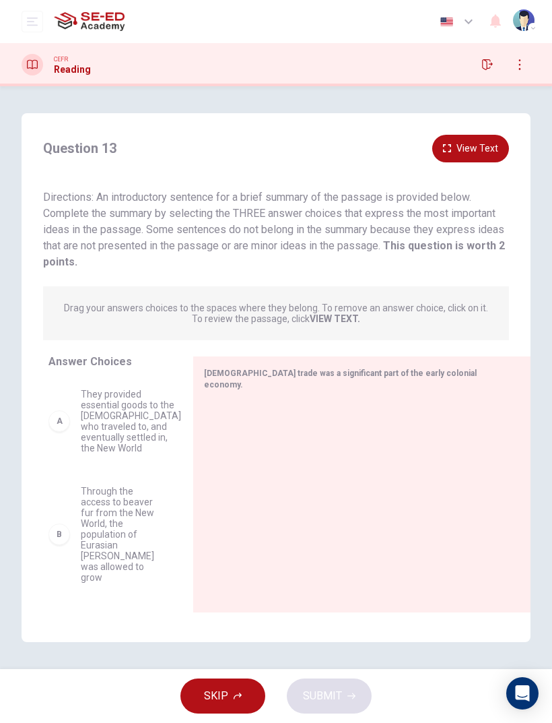
scroll to position [0, 0]
click at [119, 431] on span "They provided essential goods to the [DEMOGRAPHIC_DATA] who traveled to, and ev…" at bounding box center [131, 421] width 100 height 65
click at [60, 427] on div "A" at bounding box center [60, 421] width 22 height 22
click at [69, 421] on div "A" at bounding box center [60, 421] width 22 height 22
click at [341, 401] on div at bounding box center [356, 491] width 305 height 181
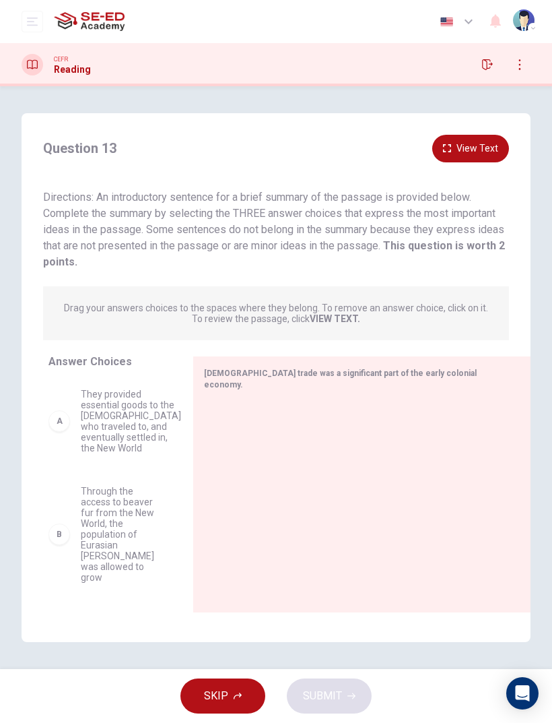
click at [133, 437] on span "They provided essential goods to the [DEMOGRAPHIC_DATA] who traveled to, and ev…" at bounding box center [131, 421] width 100 height 65
click at [303, 455] on div at bounding box center [356, 491] width 305 height 181
click at [477, 149] on button "View Text" at bounding box center [471, 149] width 77 height 28
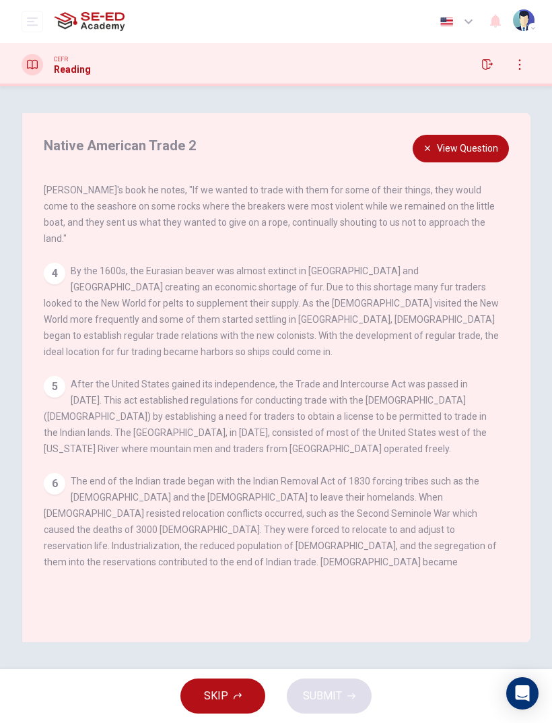
scroll to position [308, 0]
click at [491, 142] on button "View Question" at bounding box center [461, 149] width 96 height 28
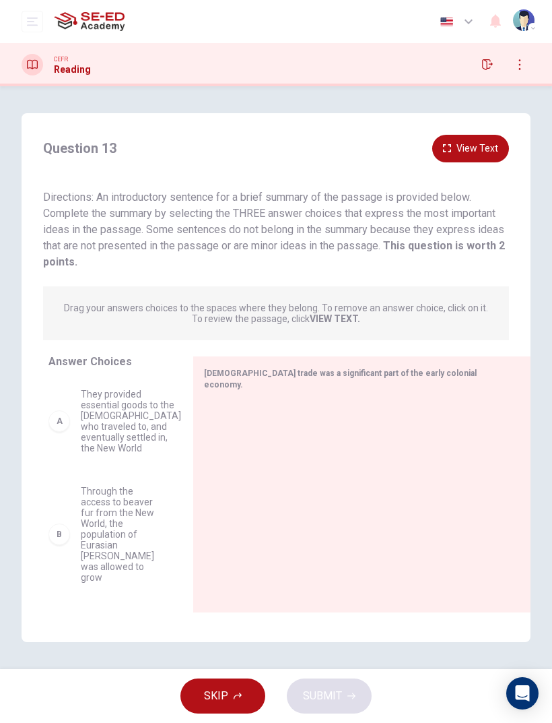
click at [83, 424] on span "They provided essential goods to the [DEMOGRAPHIC_DATA] who traveled to, and ev…" at bounding box center [131, 421] width 100 height 65
click at [66, 420] on div "A" at bounding box center [60, 421] width 22 height 22
click at [60, 427] on div "A" at bounding box center [60, 421] width 22 height 22
click at [480, 151] on button "View Text" at bounding box center [471, 149] width 77 height 28
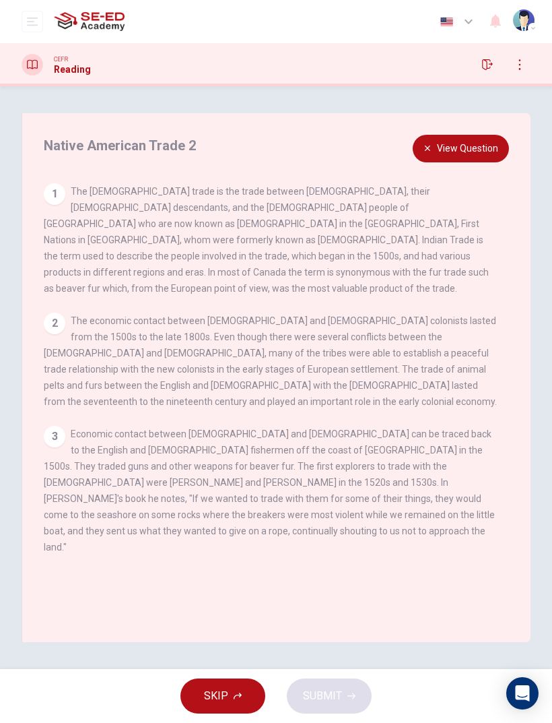
click at [64, 199] on div "1 The [DEMOGRAPHIC_DATA] trade is the trade between [DEMOGRAPHIC_DATA], their […" at bounding box center [271, 239] width 455 height 113
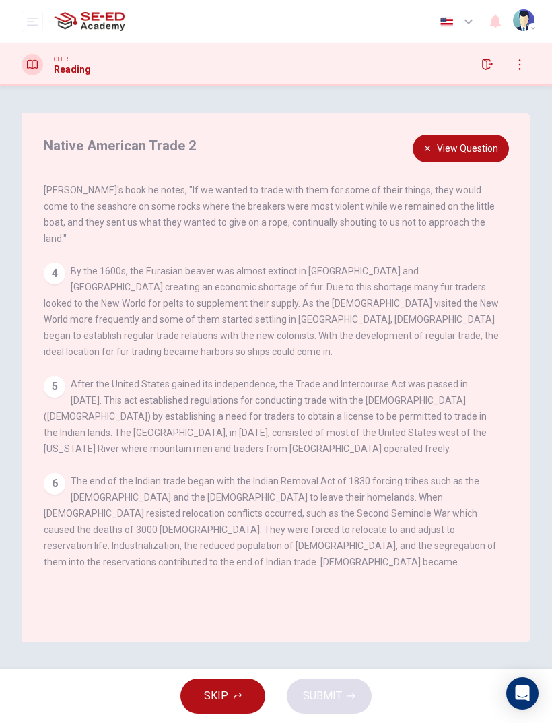
scroll to position [308, 0]
click at [466, 148] on button "View Question" at bounding box center [461, 149] width 96 height 28
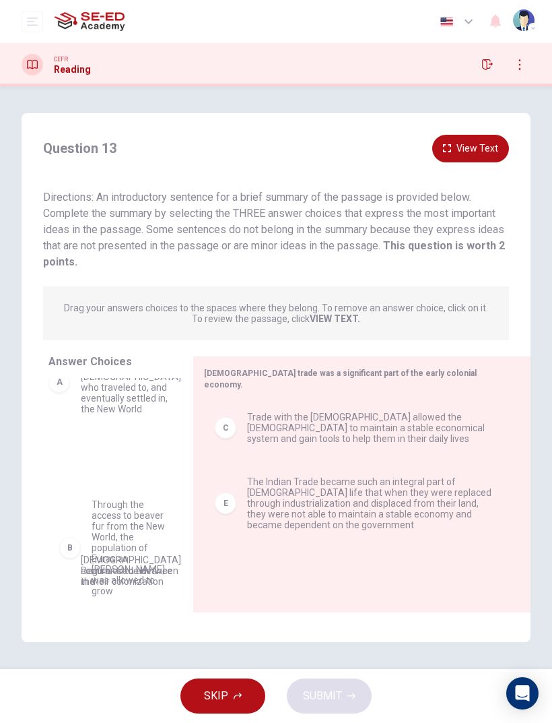
scroll to position [46, 0]
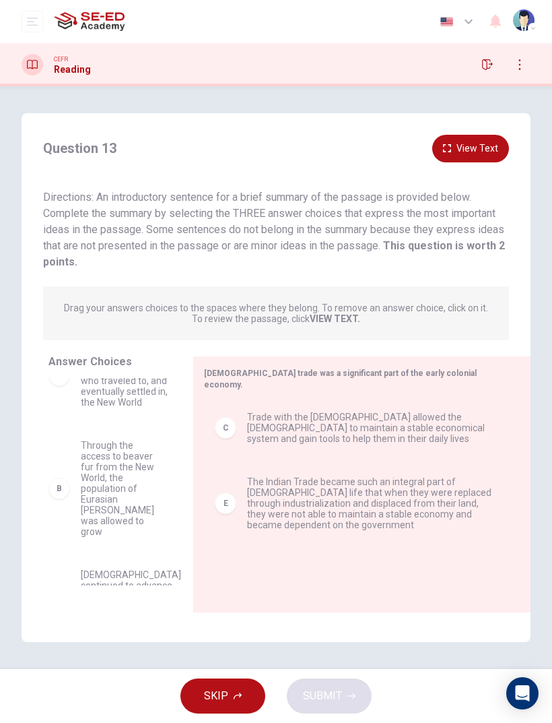
click at [151, 477] on span "Through the access to beaver fur from the New World, the population of Eurasian…" at bounding box center [121, 488] width 80 height 97
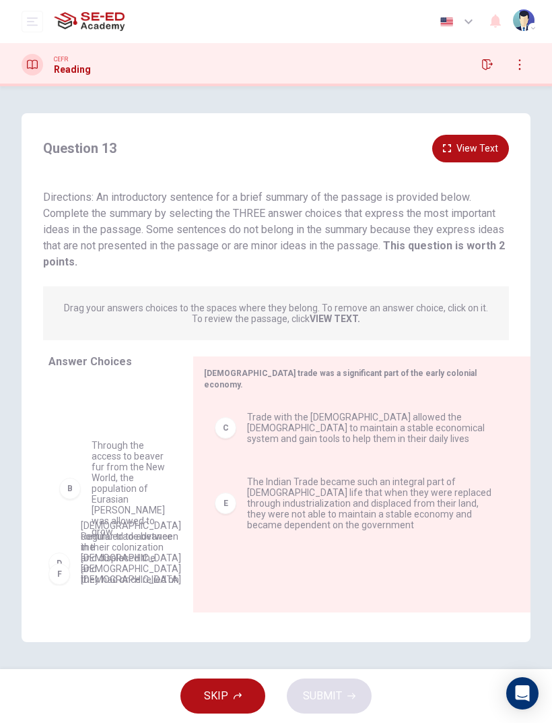
scroll to position [68, 0]
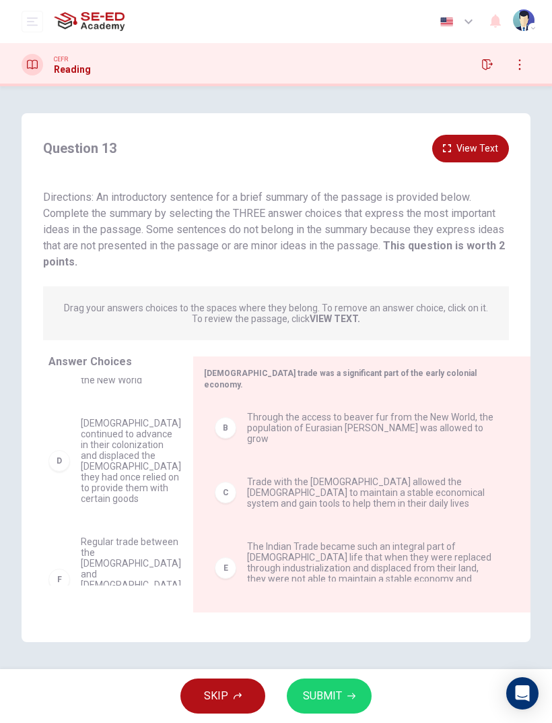
click at [342, 480] on button "SUBMIT" at bounding box center [329, 695] width 85 height 35
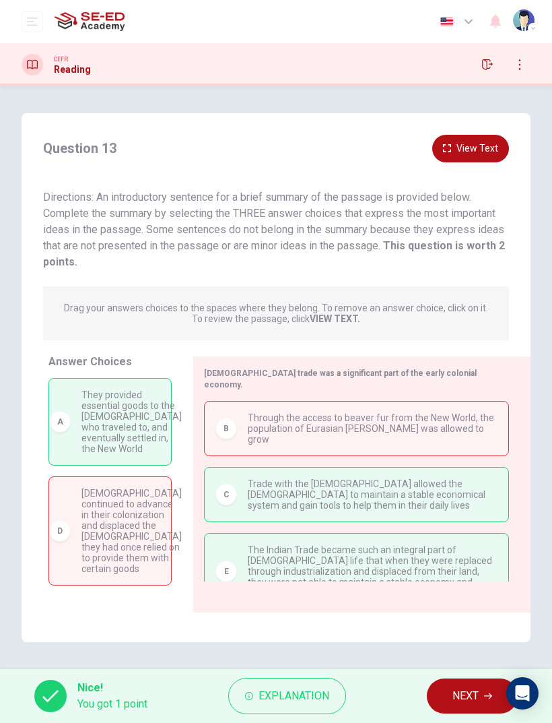
scroll to position [0, 0]
click at [468, 480] on span "NEXT" at bounding box center [466, 696] width 26 height 19
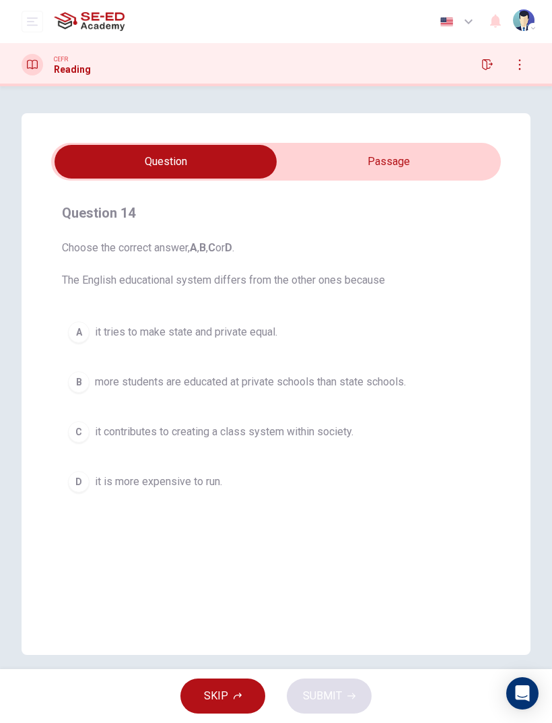
click at [414, 164] on input "checkbox" at bounding box center [165, 162] width 675 height 34
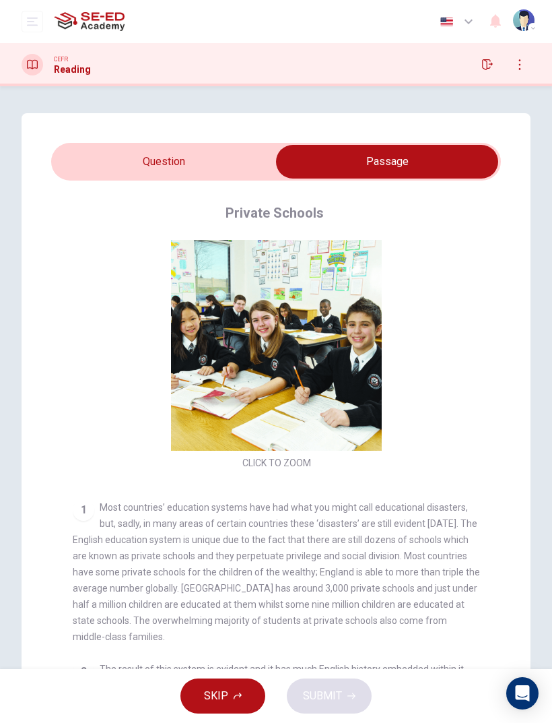
click at [189, 164] on input "checkbox" at bounding box center [387, 162] width 675 height 34
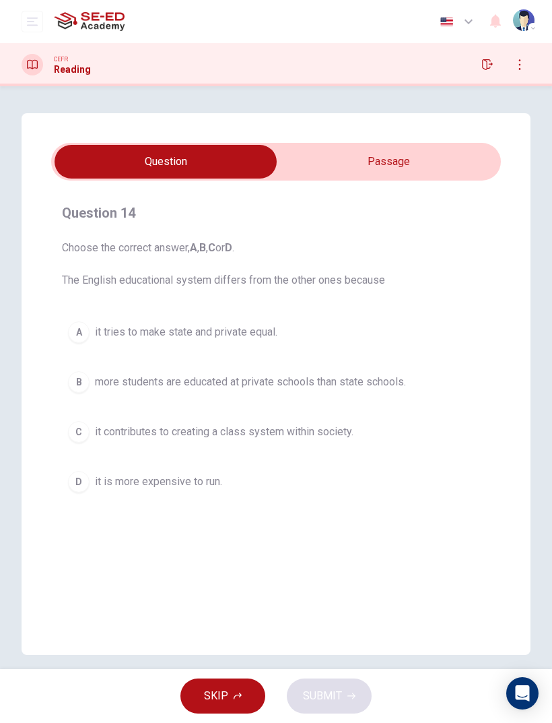
click at [375, 164] on input "checkbox" at bounding box center [165, 162] width 675 height 34
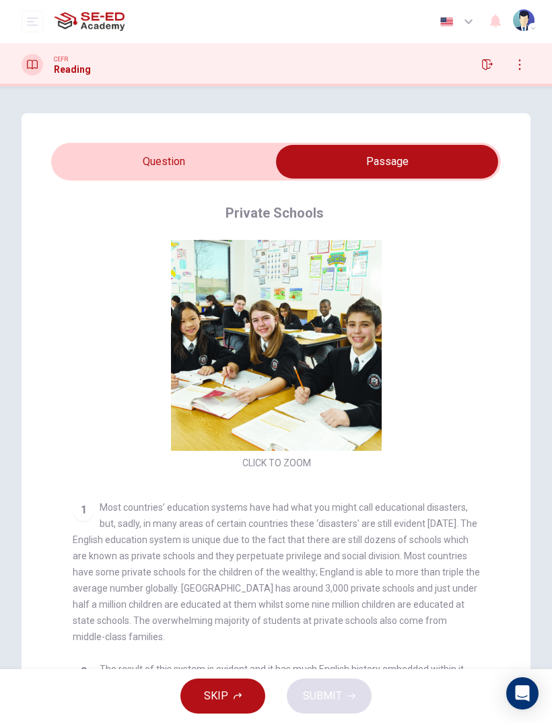
click at [215, 172] on input "checkbox" at bounding box center [387, 162] width 675 height 34
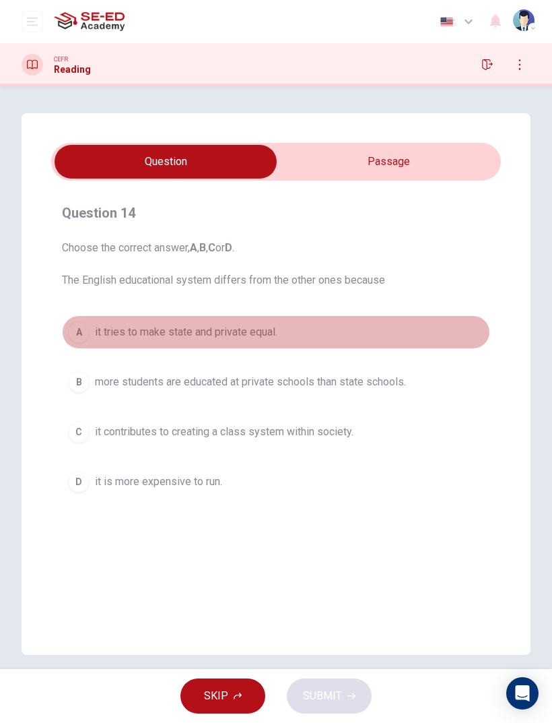
click at [254, 338] on span "it tries to make state and private equal." at bounding box center [186, 332] width 183 height 16
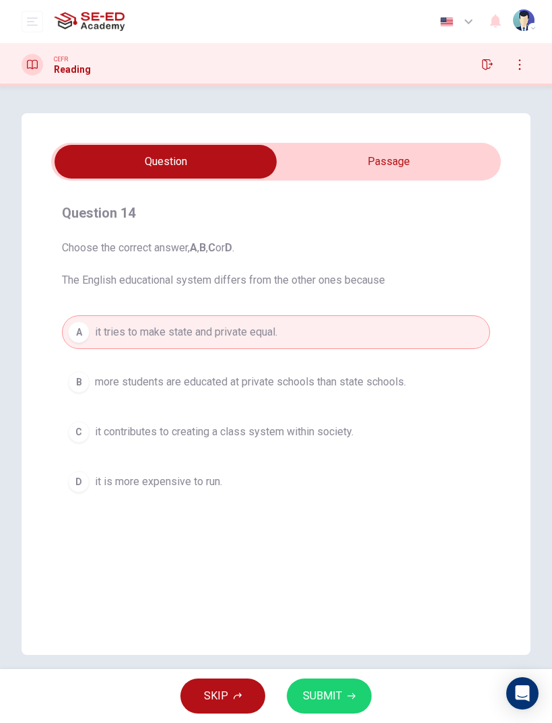
click at [256, 396] on button "B more students are educated at private schools than state schools." at bounding box center [276, 382] width 429 height 34
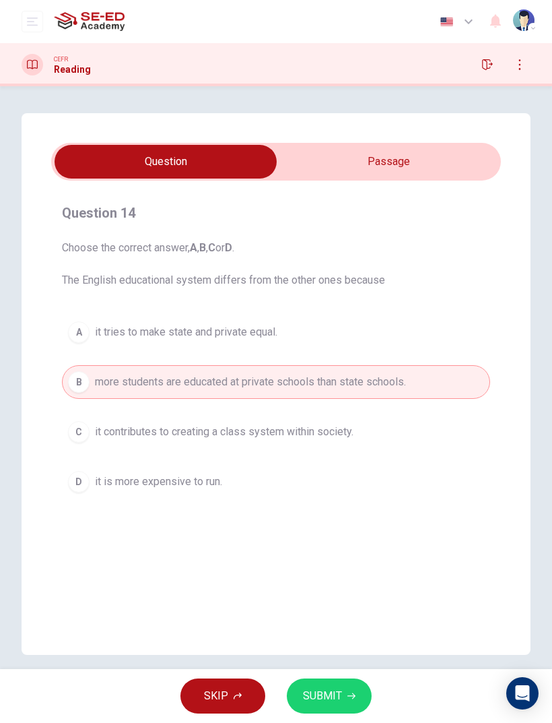
click at [390, 163] on input "checkbox" at bounding box center [165, 162] width 675 height 34
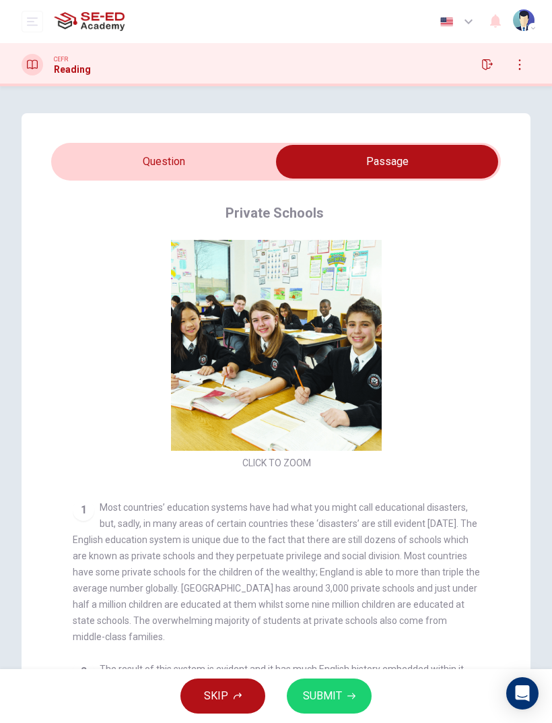
click at [222, 165] on input "checkbox" at bounding box center [387, 162] width 675 height 34
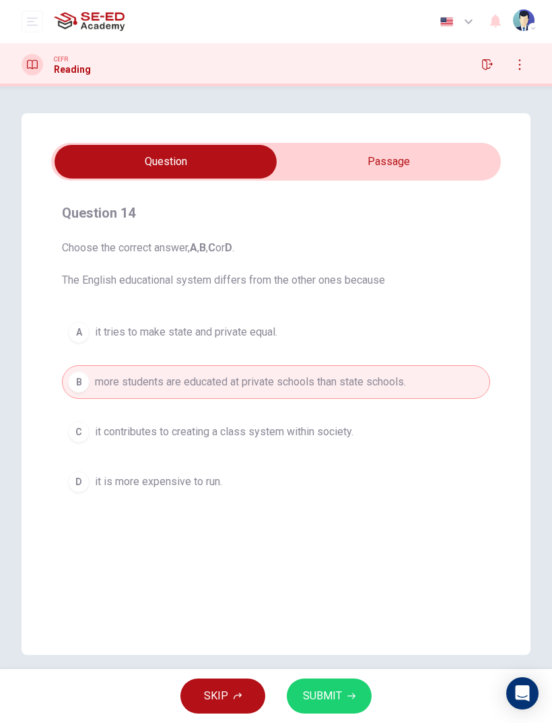
click at [274, 334] on span "it tries to make state and private equal." at bounding box center [186, 332] width 183 height 16
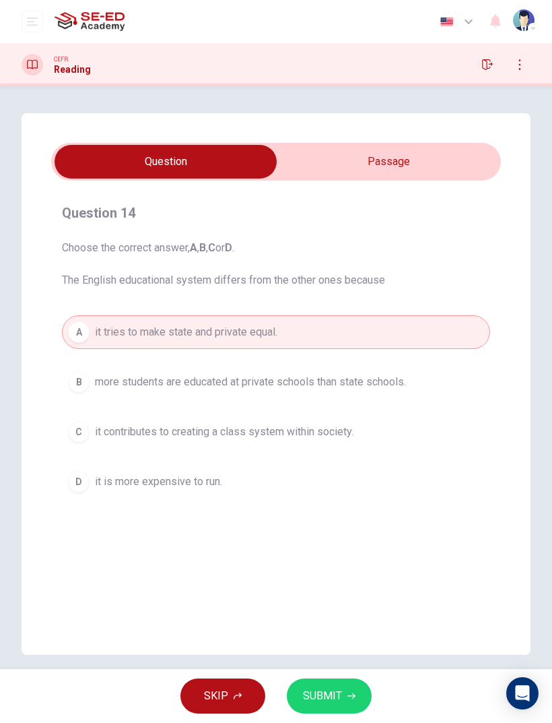
click at [379, 171] on input "checkbox" at bounding box center [165, 162] width 675 height 34
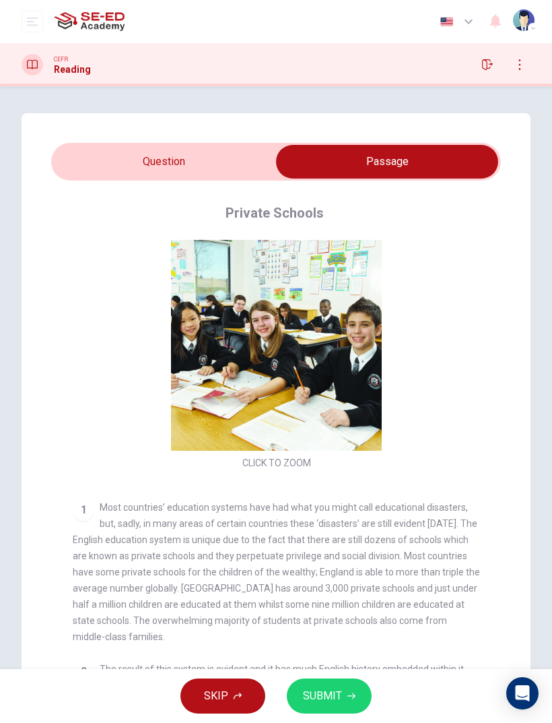
click at [215, 162] on input "checkbox" at bounding box center [387, 162] width 675 height 34
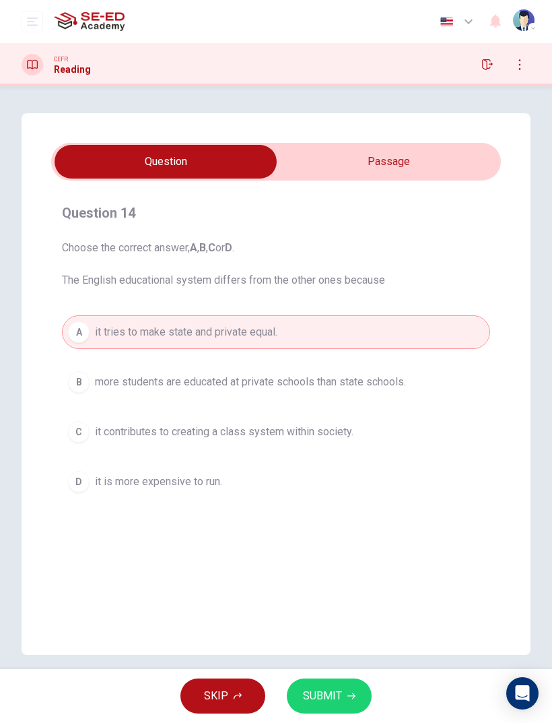
click at [331, 480] on span "SUBMIT" at bounding box center [322, 696] width 39 height 19
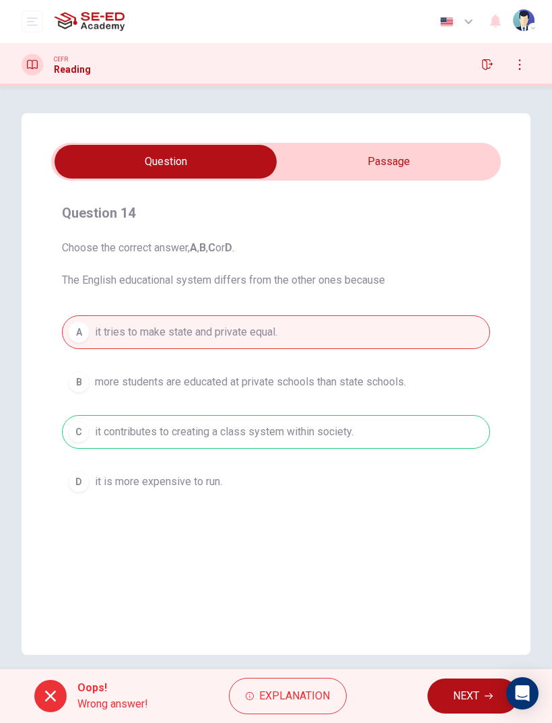
click at [265, 443] on div "A it tries to make state and private equal. B more students are educated at pri…" at bounding box center [276, 406] width 429 height 183
click at [478, 480] on span "NEXT" at bounding box center [466, 696] width 26 height 19
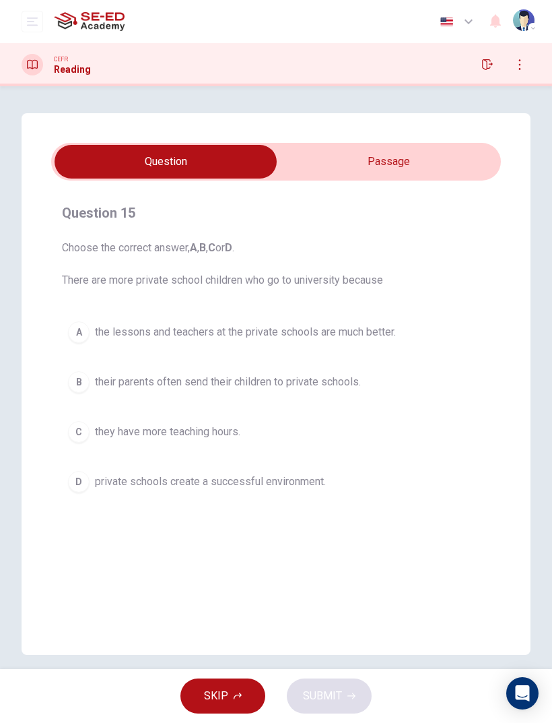
click at [407, 161] on input "checkbox" at bounding box center [165, 162] width 675 height 34
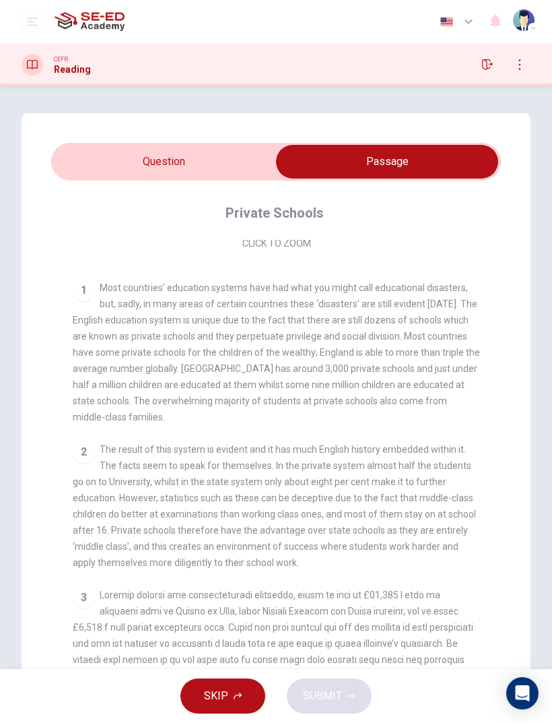
scroll to position [220, 0]
click at [212, 178] on input "checkbox" at bounding box center [387, 162] width 675 height 34
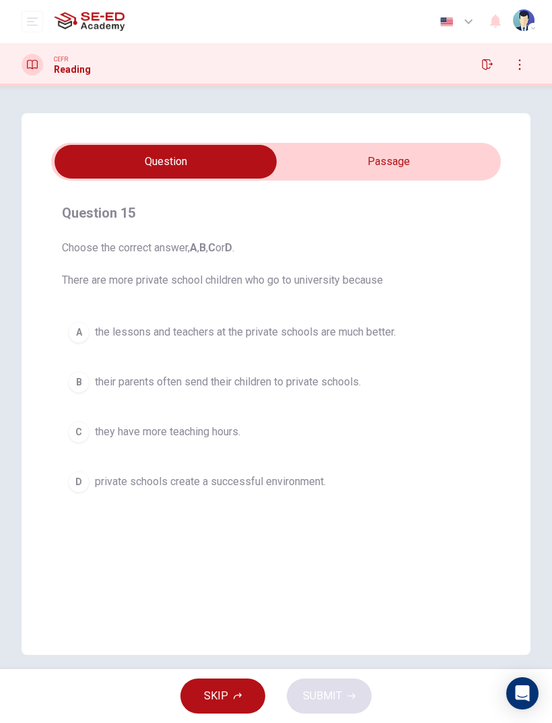
click at [241, 438] on span "they have more teaching hours." at bounding box center [168, 432] width 146 height 16
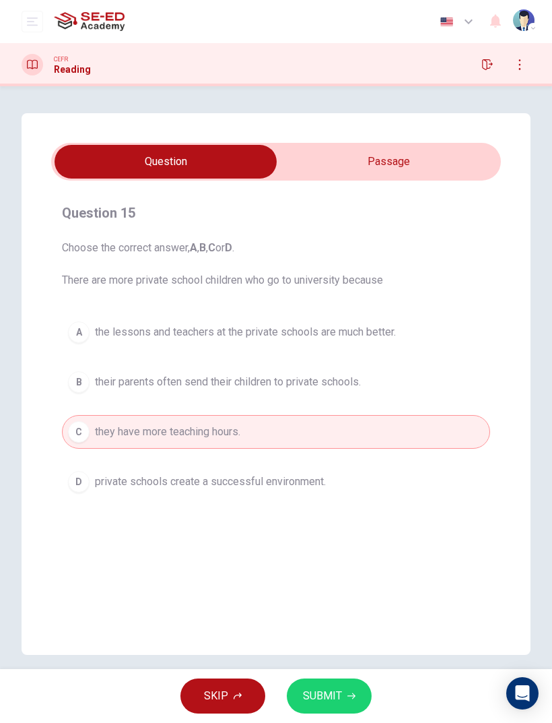
click at [388, 172] on input "checkbox" at bounding box center [165, 162] width 675 height 34
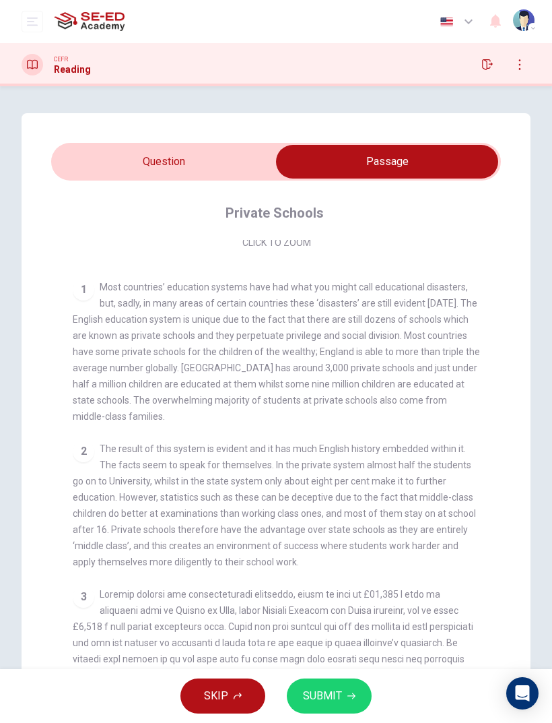
click at [208, 162] on input "checkbox" at bounding box center [387, 162] width 675 height 34
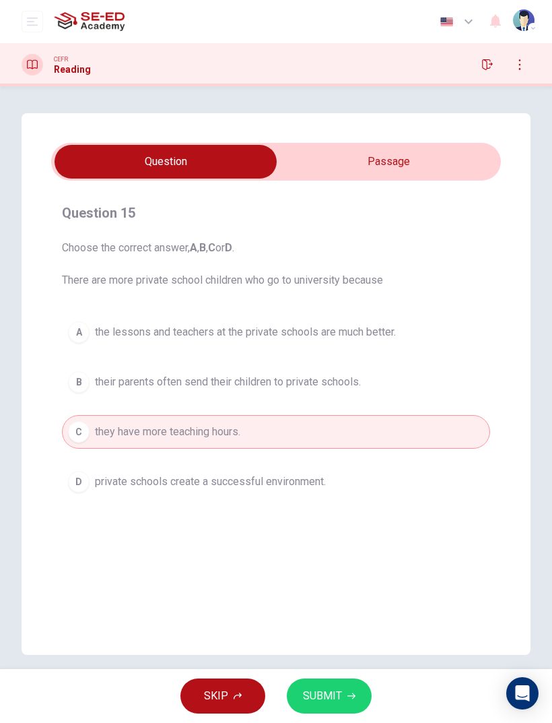
click at [308, 480] on span "private schools create a successful environment." at bounding box center [210, 482] width 231 height 16
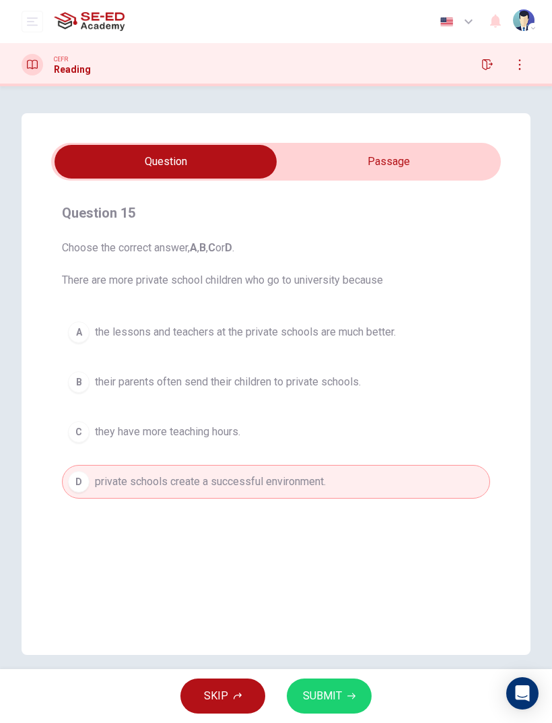
click at [336, 480] on span "SUBMIT" at bounding box center [322, 696] width 39 height 19
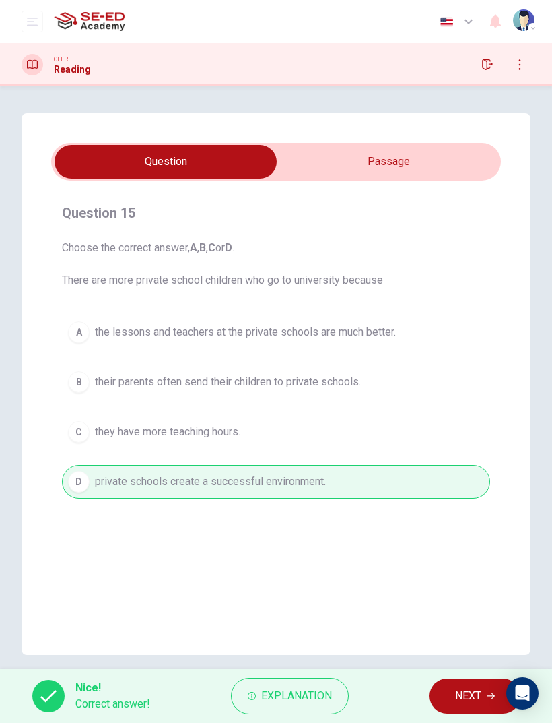
click at [468, 480] on span "NEXT" at bounding box center [468, 696] width 26 height 19
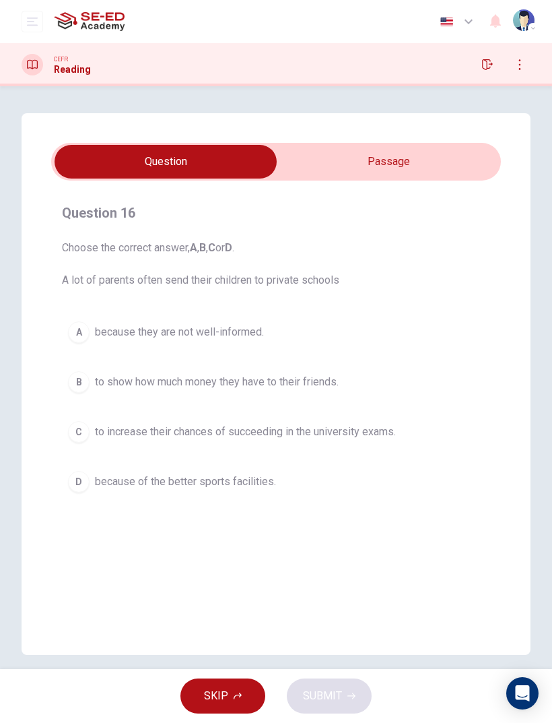
click at [294, 427] on span "to increase their chances of succeeding in the university exams." at bounding box center [245, 432] width 301 height 16
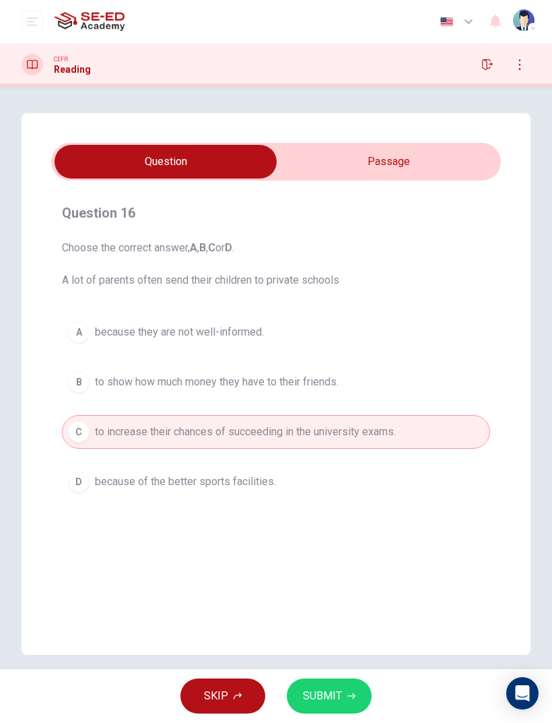
click at [425, 158] on input "checkbox" at bounding box center [165, 162] width 675 height 34
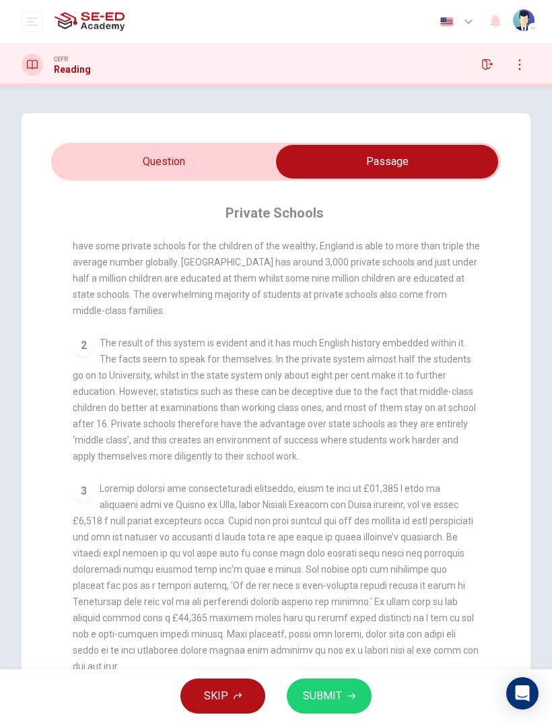
scroll to position [327, 0]
click at [208, 154] on input "checkbox" at bounding box center [387, 162] width 675 height 34
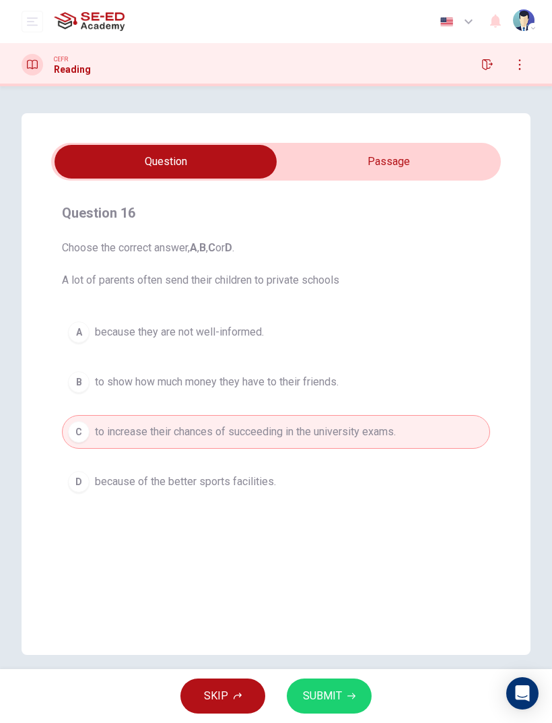
click at [336, 480] on span "SUBMIT" at bounding box center [322, 696] width 39 height 19
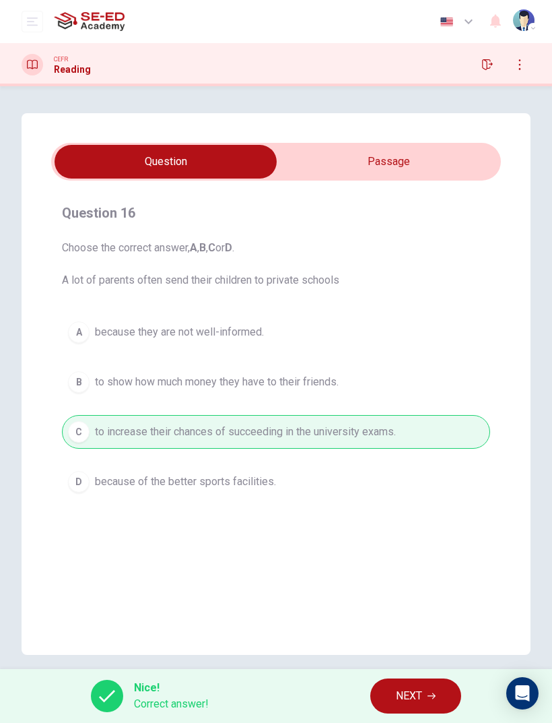
click at [433, 480] on button "NEXT" at bounding box center [416, 695] width 91 height 35
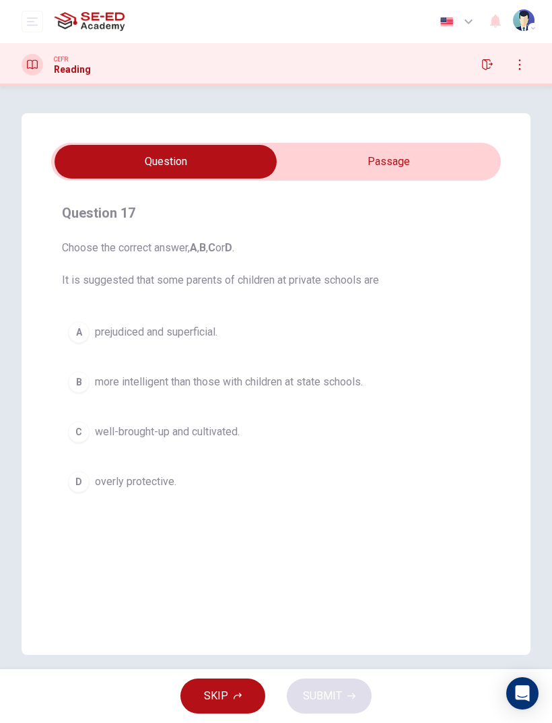
click at [418, 168] on input "checkbox" at bounding box center [165, 162] width 675 height 34
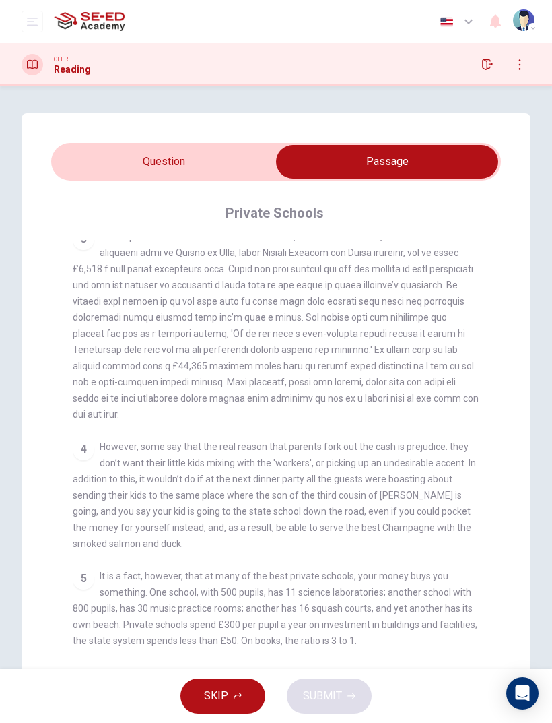
scroll to position [579, 0]
click at [195, 163] on input "checkbox" at bounding box center [387, 162] width 675 height 34
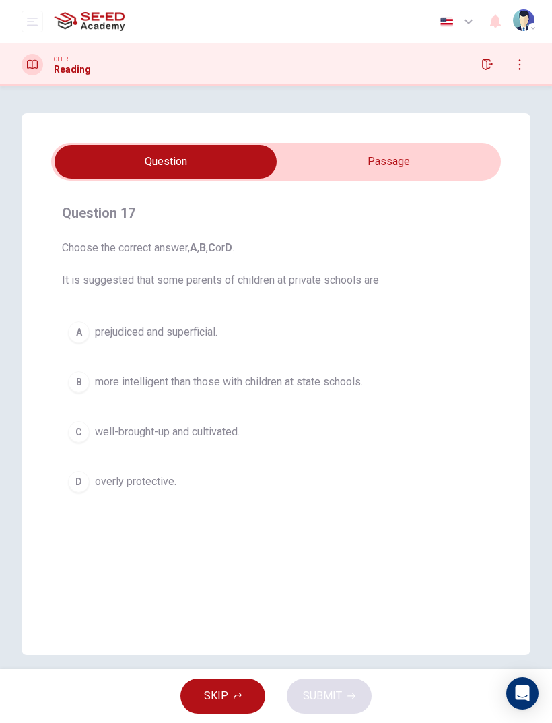
click at [225, 336] on button "A prejudiced and superficial." at bounding box center [276, 332] width 429 height 34
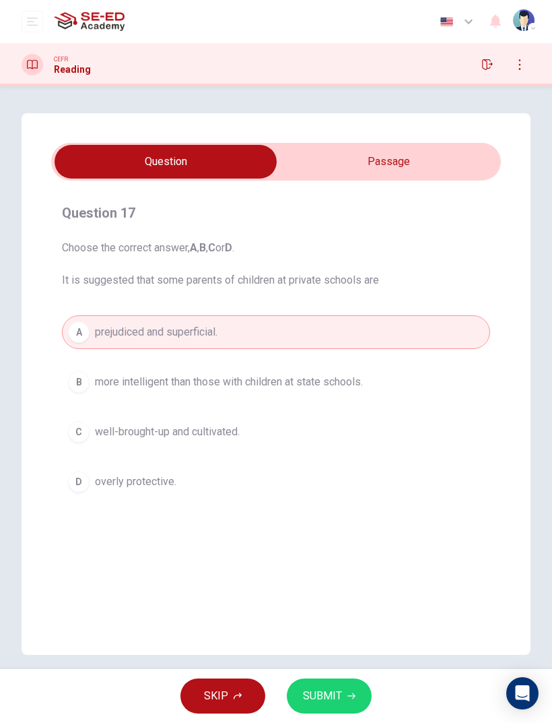
click at [349, 165] on input "checkbox" at bounding box center [165, 162] width 675 height 34
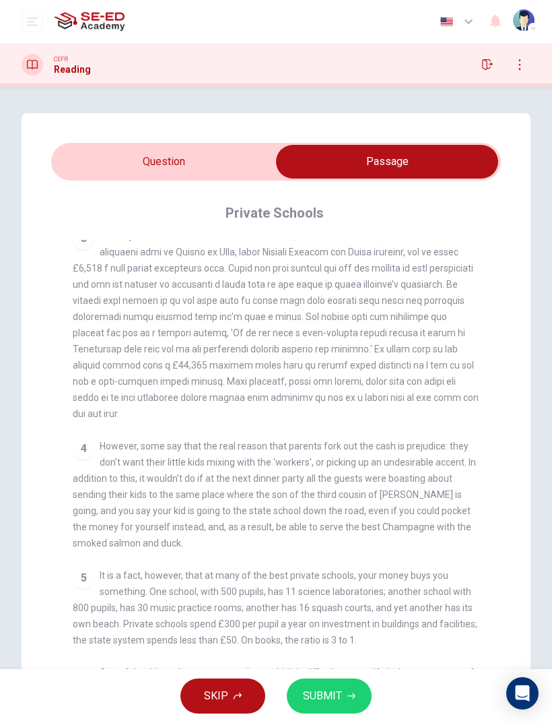
click at [235, 163] on input "checkbox" at bounding box center [387, 162] width 675 height 34
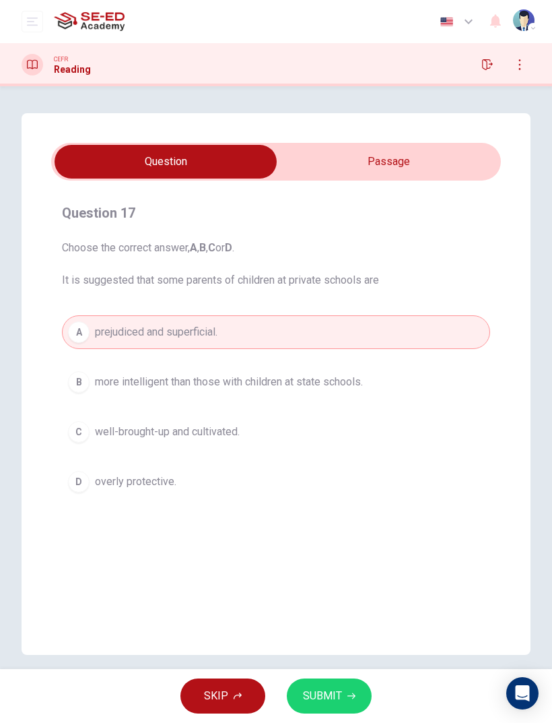
click at [335, 480] on span "SUBMIT" at bounding box center [322, 696] width 39 height 19
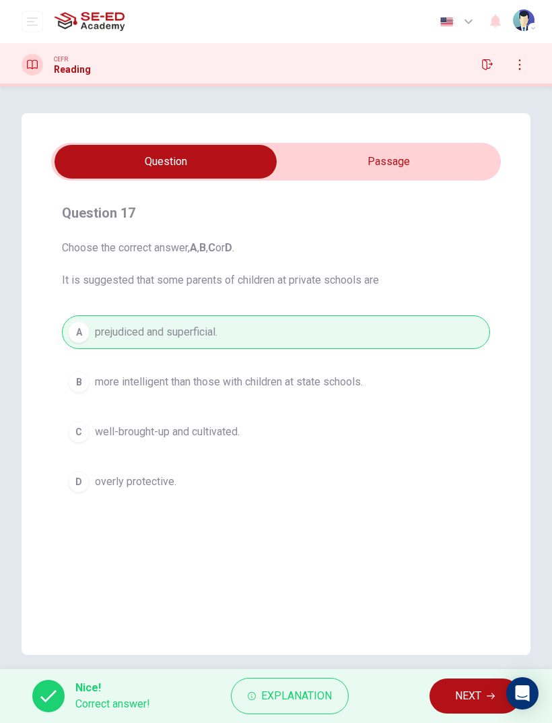
click at [480, 480] on span "NEXT" at bounding box center [468, 696] width 26 height 19
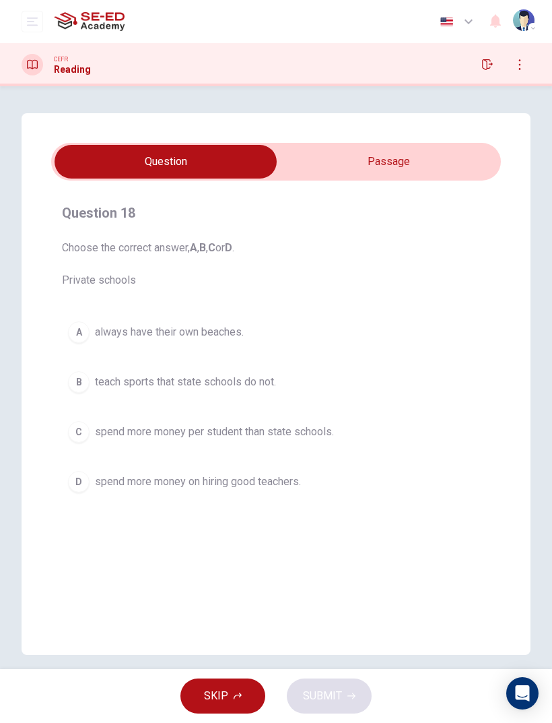
click at [311, 429] on span "spend more money per student than state schools." at bounding box center [214, 432] width 239 height 16
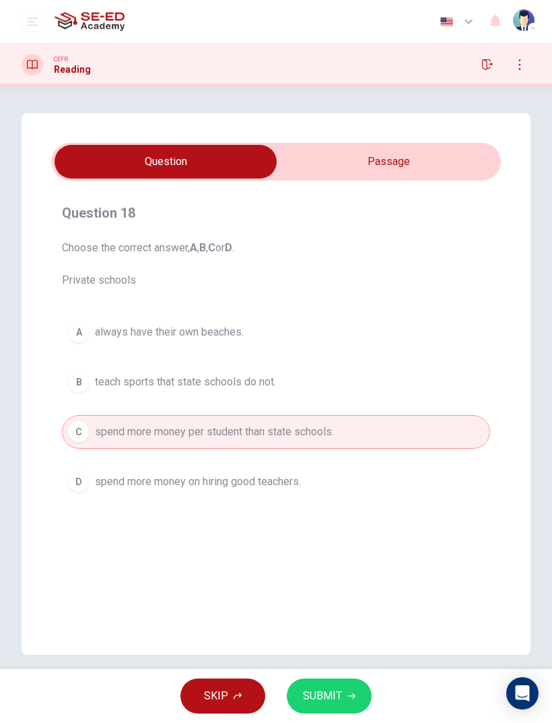
click at [342, 480] on button "SUBMIT" at bounding box center [329, 695] width 85 height 35
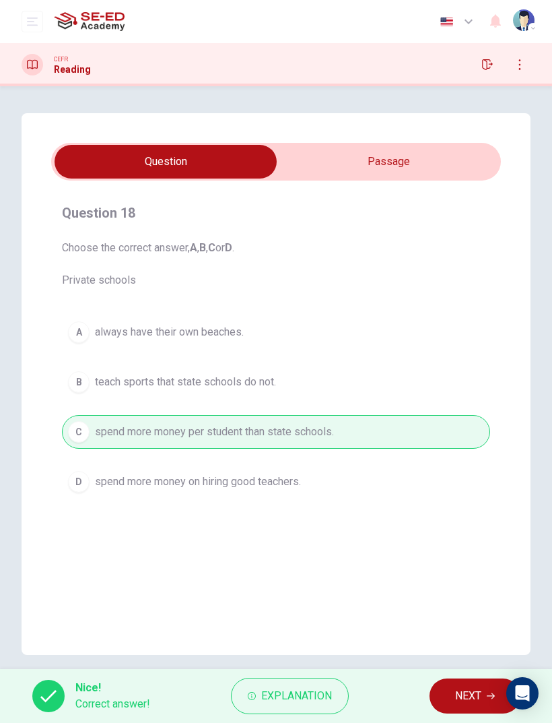
click at [468, 480] on span "NEXT" at bounding box center [468, 696] width 26 height 19
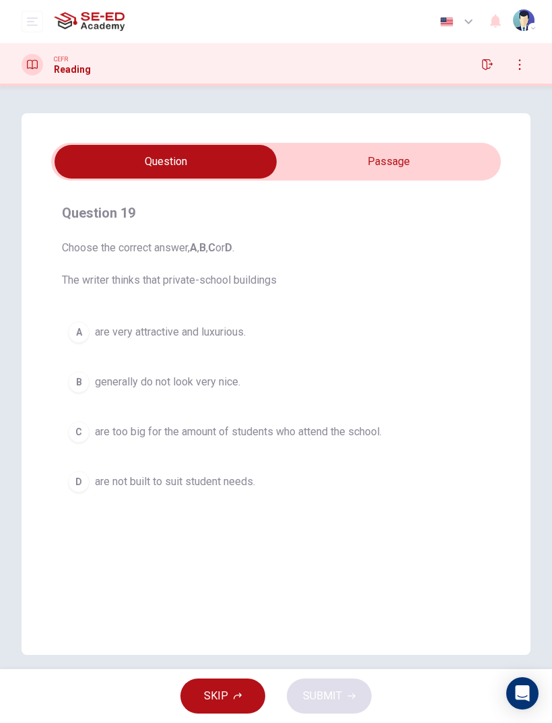
click at [408, 170] on input "checkbox" at bounding box center [165, 162] width 675 height 34
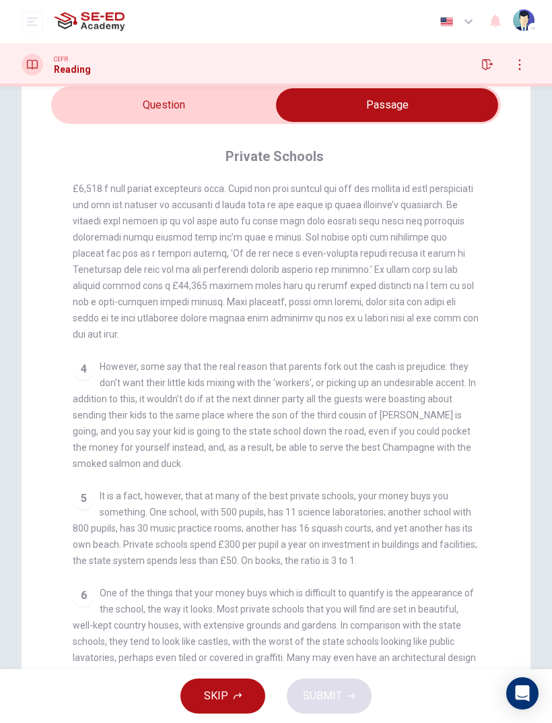
scroll to position [56, 0]
click at [217, 108] on input "checkbox" at bounding box center [387, 106] width 675 height 34
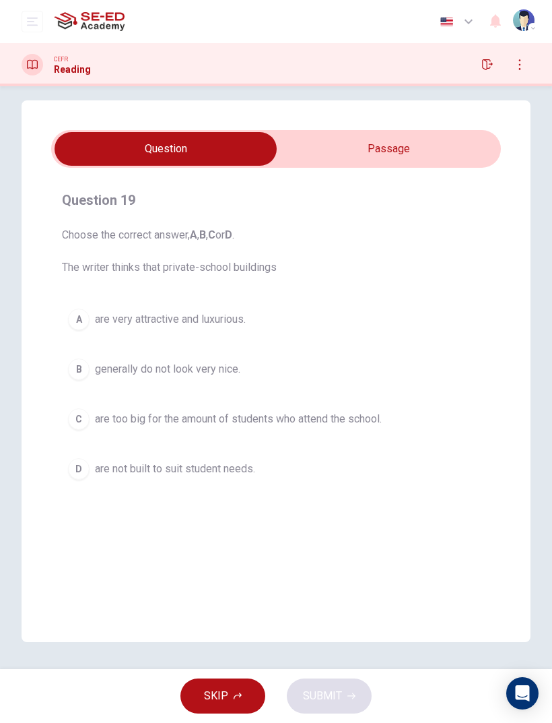
scroll to position [13, 0]
click at [370, 153] on input "checkbox" at bounding box center [165, 149] width 675 height 34
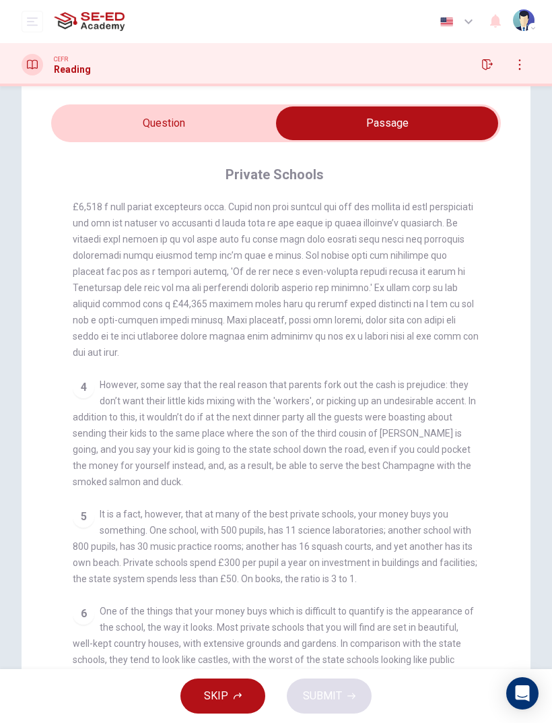
scroll to position [40, 0]
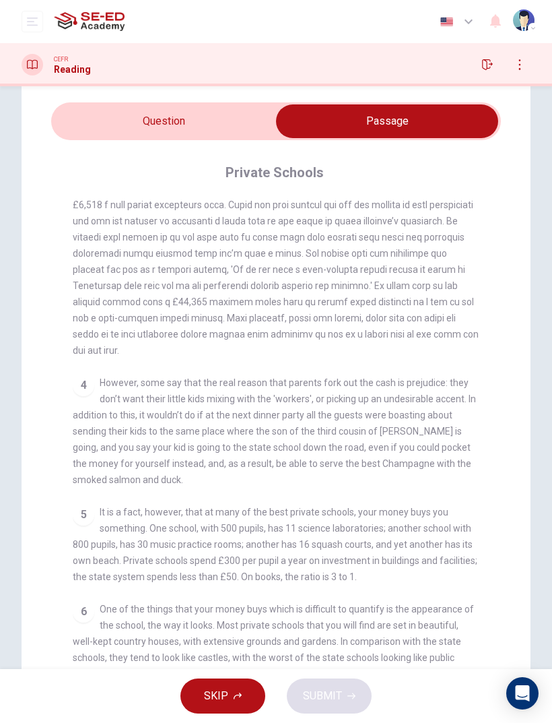
click at [188, 110] on input "checkbox" at bounding box center [387, 121] width 675 height 34
checkbox input "false"
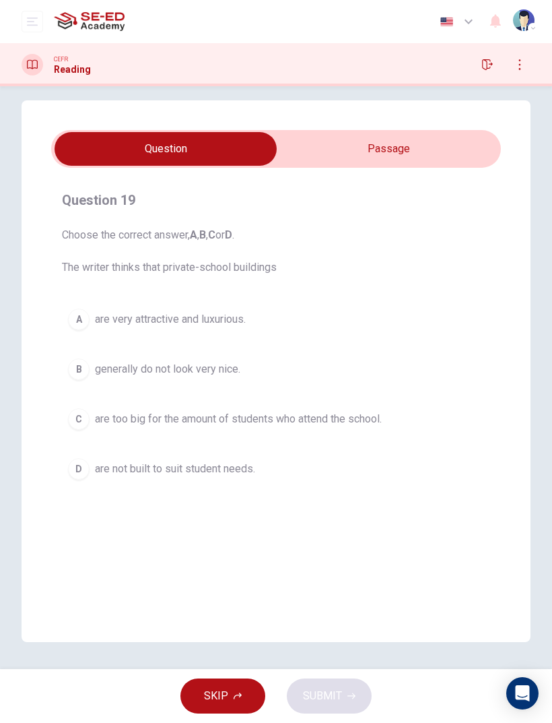
click at [206, 476] on span "are not built to suit student needs." at bounding box center [175, 469] width 160 height 16
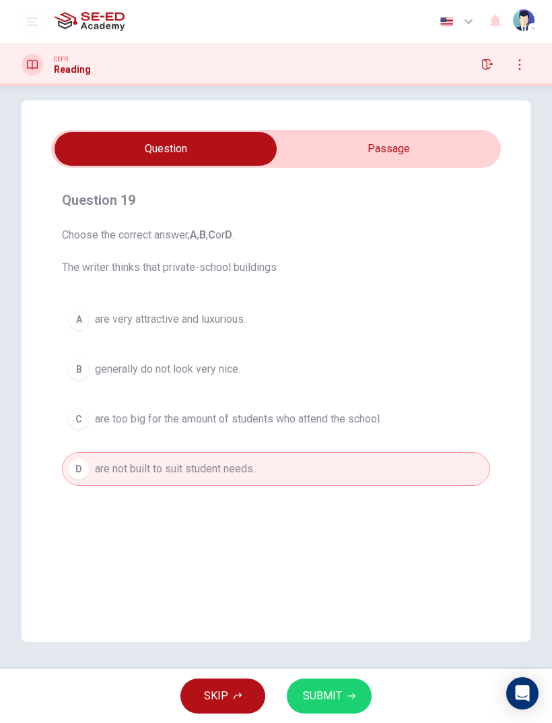
click at [340, 480] on span "SUBMIT" at bounding box center [322, 696] width 39 height 19
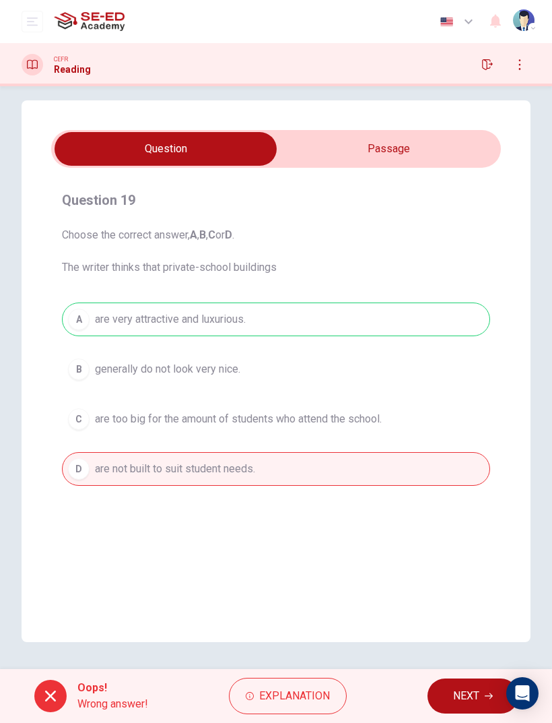
click at [482, 480] on button "NEXT" at bounding box center [473, 695] width 91 height 35
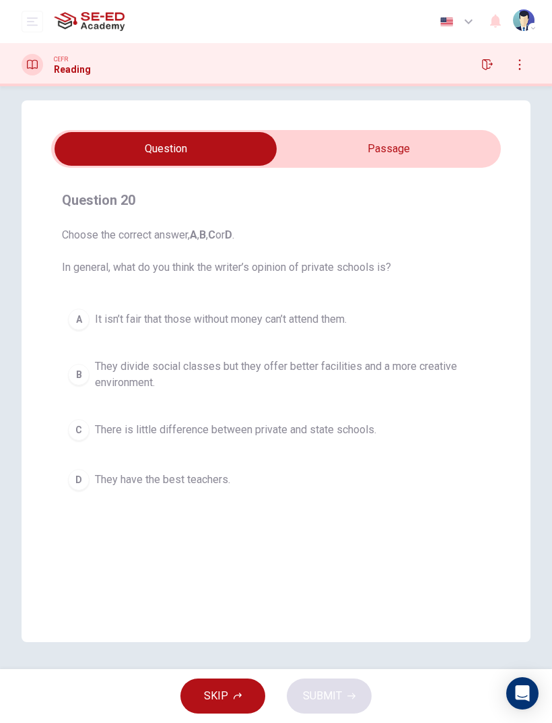
click at [296, 363] on span "They divide social classes but they offer better facilities and a more creative…" at bounding box center [289, 374] width 389 height 32
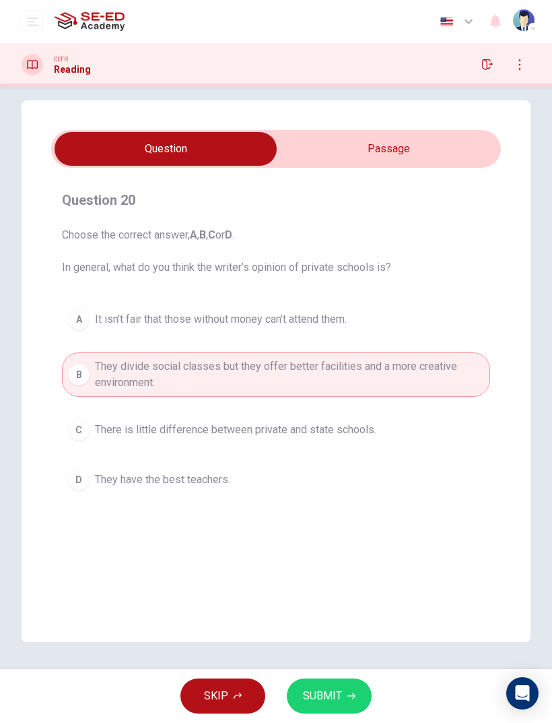
click at [241, 446] on button "C There is little difference between private and state schools." at bounding box center [276, 430] width 429 height 34
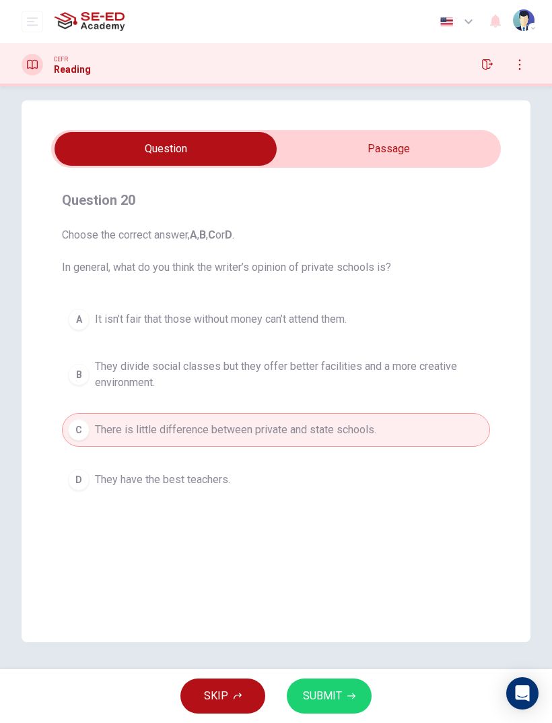
click at [340, 480] on span "SUBMIT" at bounding box center [322, 696] width 39 height 19
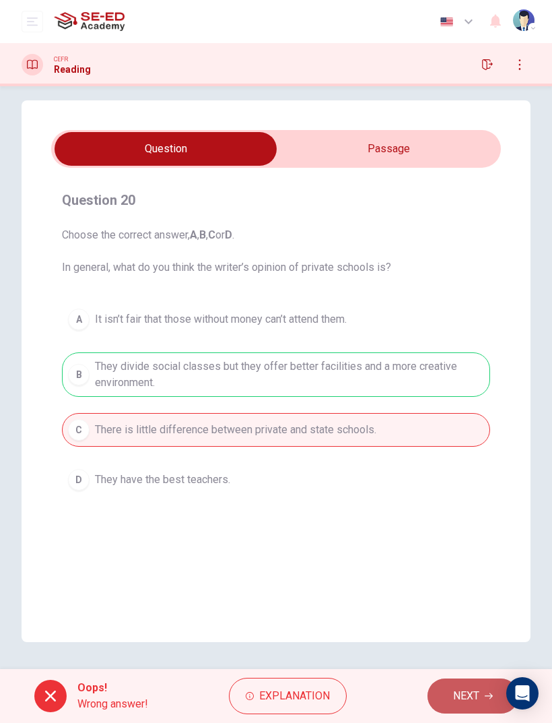
click at [468, 480] on span "NEXT" at bounding box center [466, 696] width 26 height 19
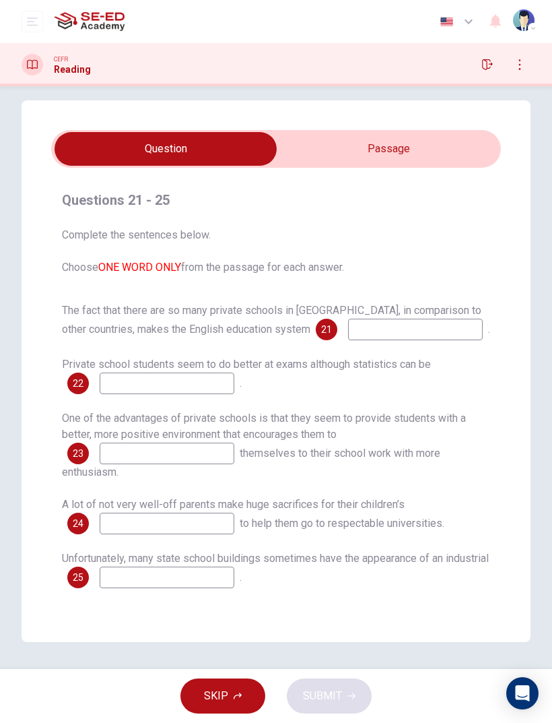
click at [376, 331] on input at bounding box center [415, 330] width 135 height 22
click at [396, 284] on div "Questions 21 - 25 Complete the sentences below. Choose ONE WORD ONLY from the p…" at bounding box center [276, 389] width 450 height 420
click at [415, 149] on input "checkbox" at bounding box center [165, 149] width 675 height 34
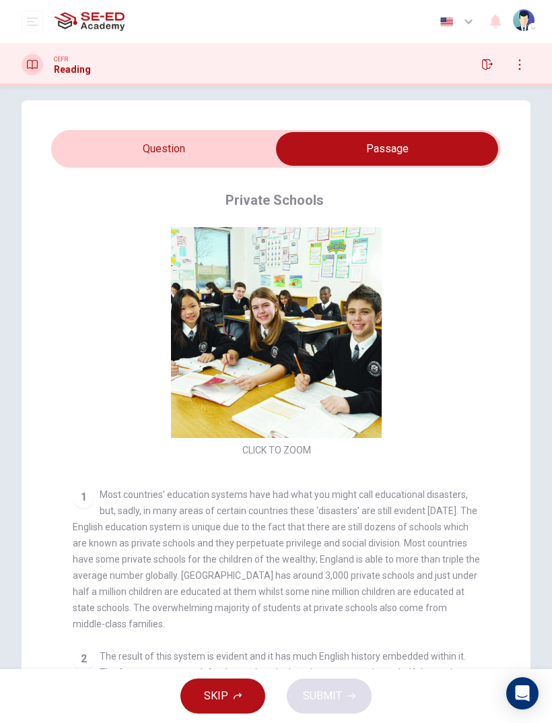
click at [218, 145] on input "checkbox" at bounding box center [387, 149] width 675 height 34
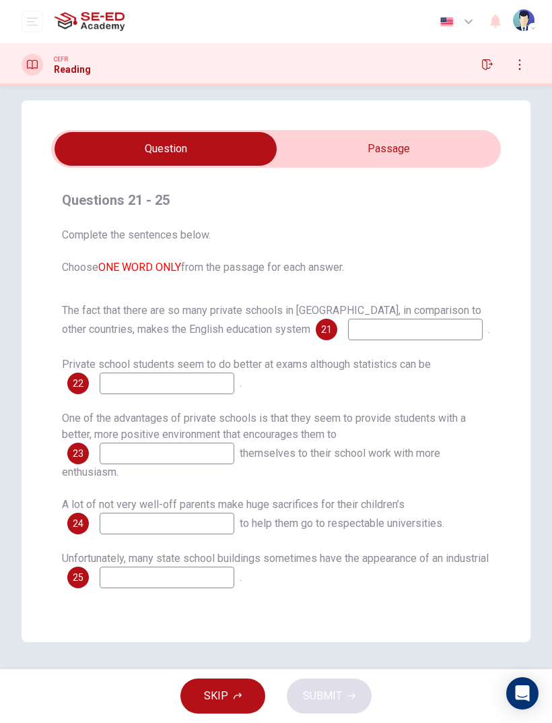
click at [422, 155] on input "checkbox" at bounding box center [165, 149] width 675 height 34
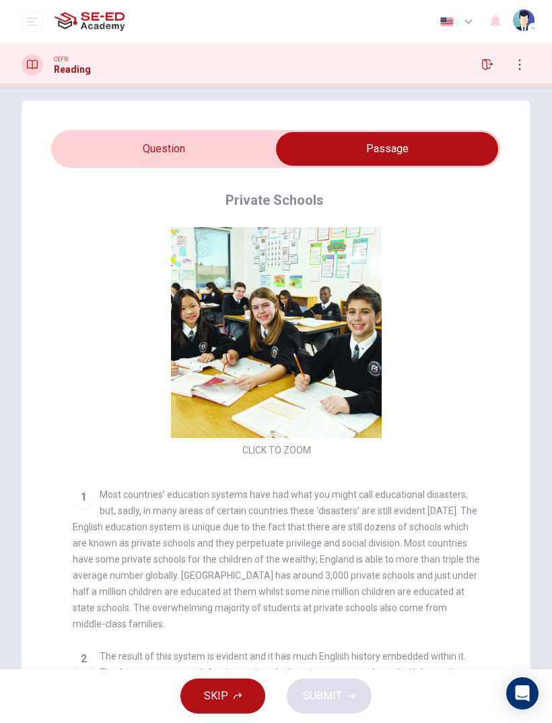
click at [193, 132] on input "checkbox" at bounding box center [387, 149] width 675 height 34
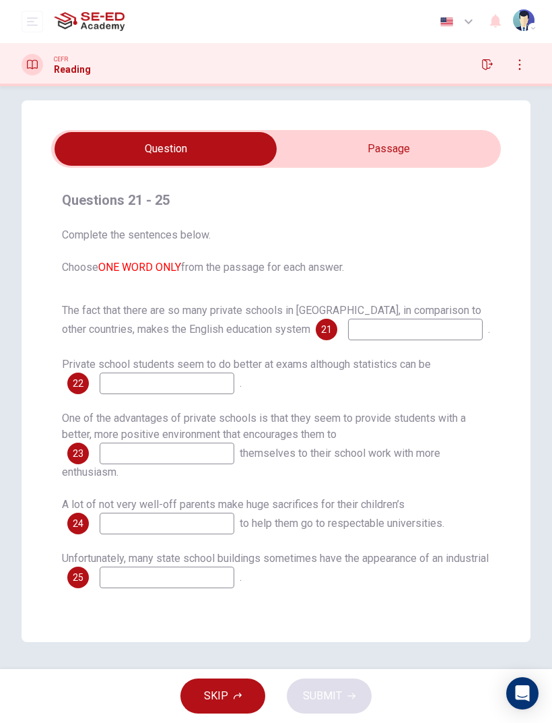
click at [418, 139] on input "checkbox" at bounding box center [165, 149] width 675 height 34
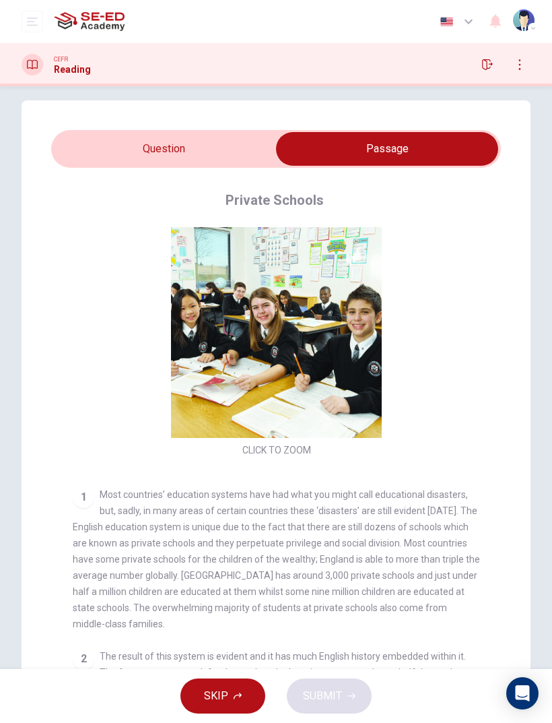
click at [232, 145] on input "checkbox" at bounding box center [387, 149] width 675 height 34
checkbox input "false"
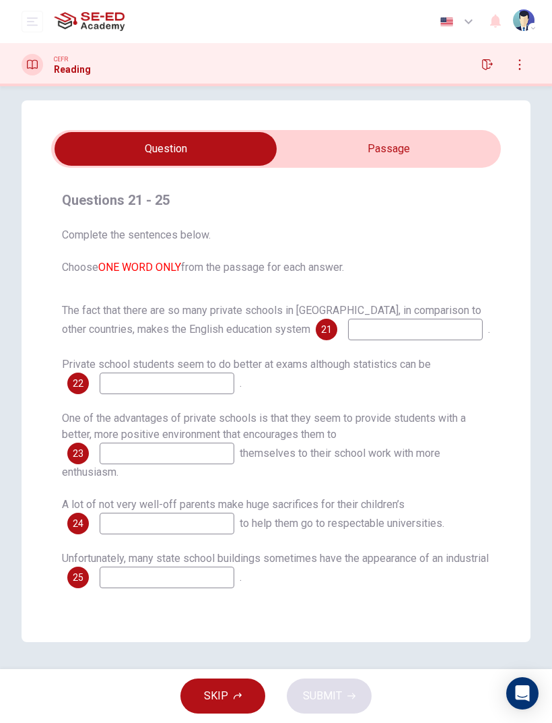
click at [354, 333] on input at bounding box center [415, 330] width 135 height 22
type input "I"
type input "is uni"
click at [424, 150] on input "checkbox" at bounding box center [165, 149] width 675 height 34
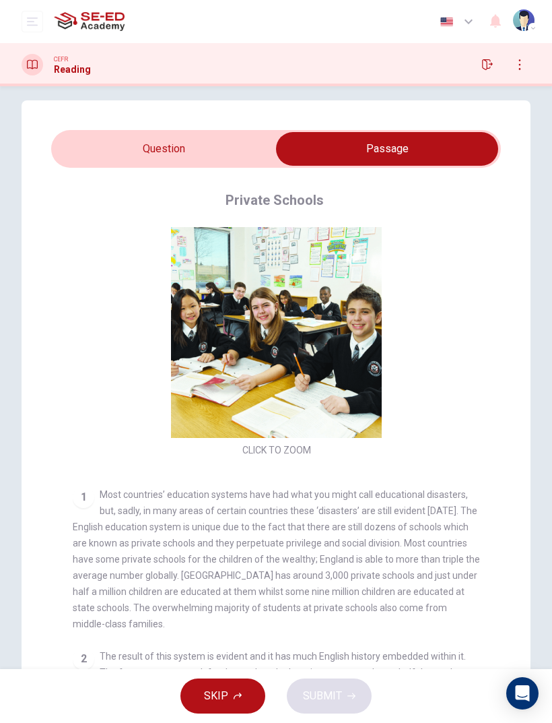
click at [223, 155] on input "checkbox" at bounding box center [387, 149] width 675 height 34
checkbox input "false"
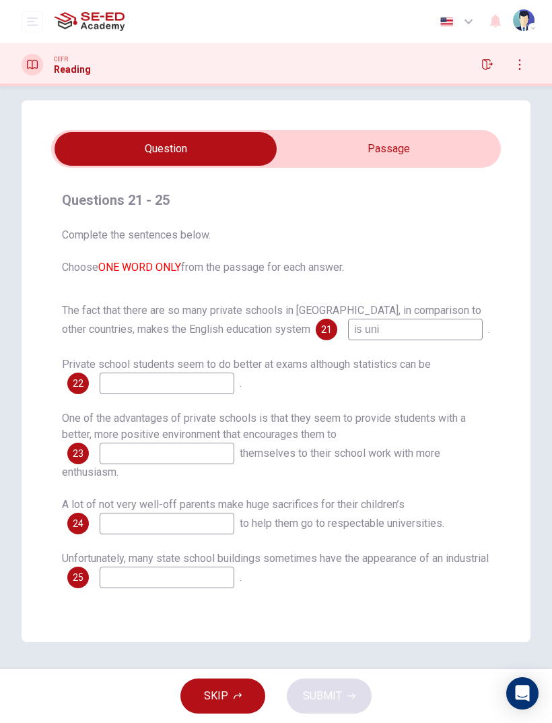
click at [398, 329] on input "is uni" at bounding box center [415, 330] width 135 height 22
type input "is unique"
click at [196, 381] on input at bounding box center [167, 384] width 135 height 22
type input "Success"
click at [396, 138] on input "checkbox" at bounding box center [165, 149] width 675 height 34
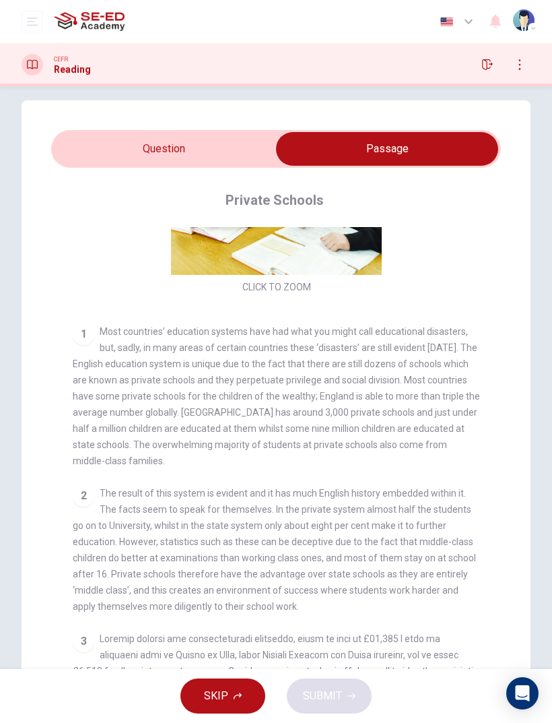
scroll to position [164, 0]
click at [218, 152] on input "checkbox" at bounding box center [387, 149] width 675 height 34
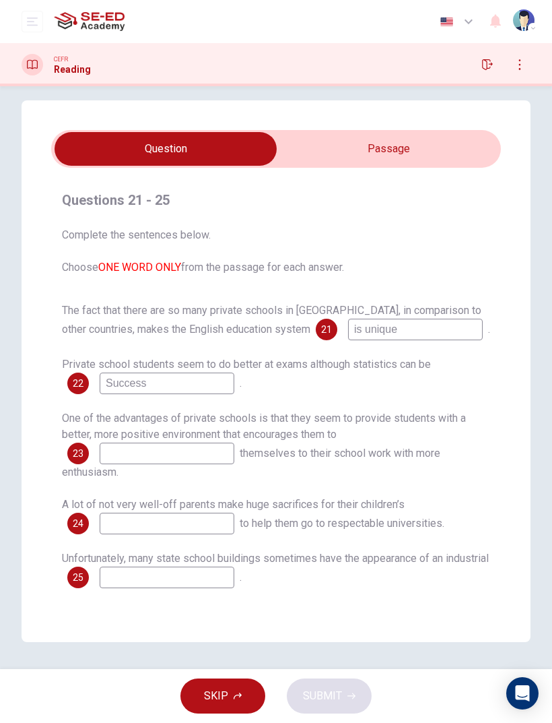
click at [410, 147] on input "checkbox" at bounding box center [165, 149] width 675 height 34
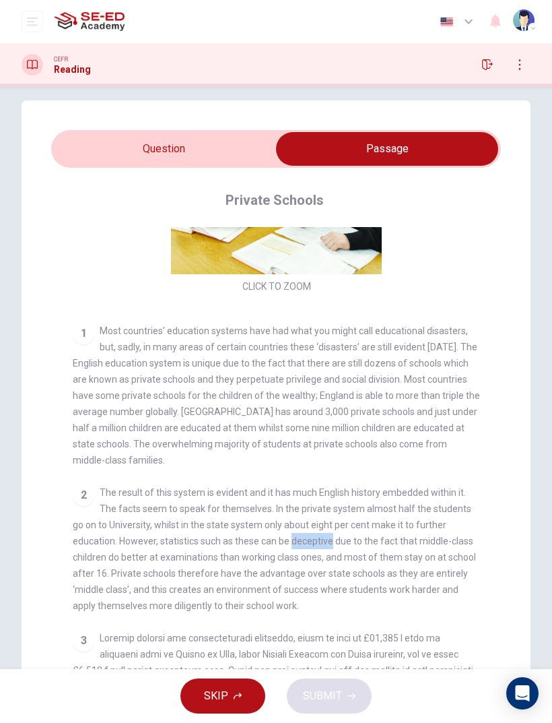
click at [212, 152] on input "checkbox" at bounding box center [387, 149] width 675 height 34
checkbox input "false"
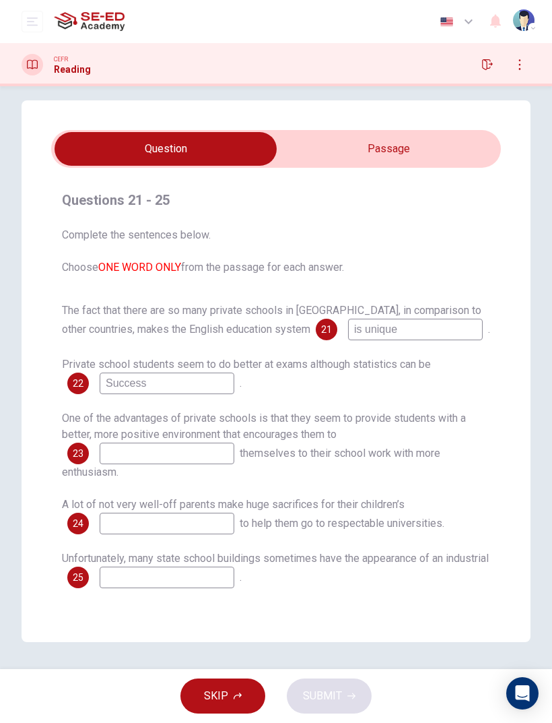
click at [170, 387] on input "Success" at bounding box center [167, 384] width 135 height 22
type input "S"
click at [168, 385] on input at bounding box center [167, 384] width 135 height 22
paste input "D"
type input "Dec"
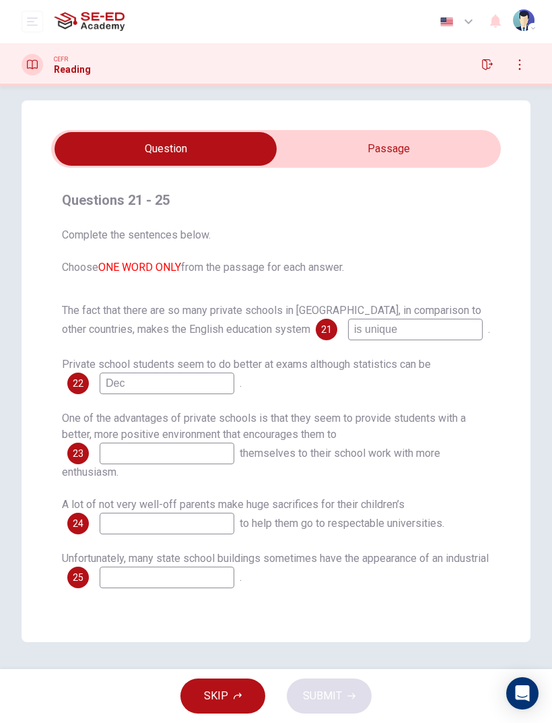
click at [369, 150] on input "checkbox" at bounding box center [165, 149] width 675 height 34
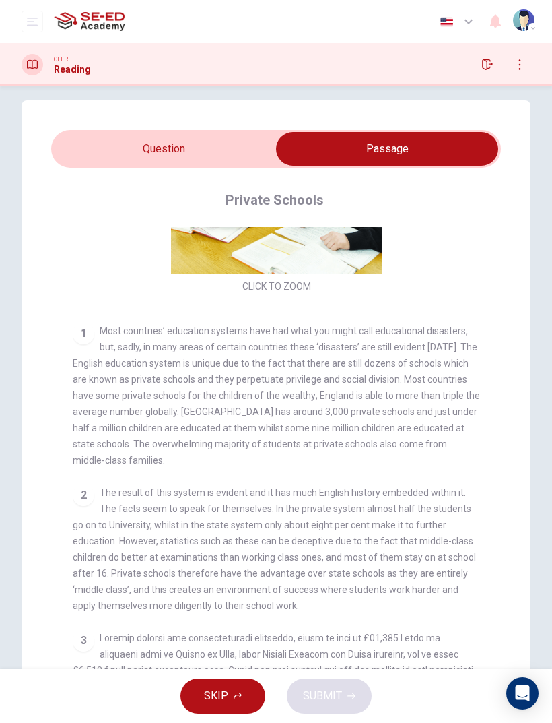
click at [168, 152] on input "checkbox" at bounding box center [387, 149] width 675 height 34
checkbox input "false"
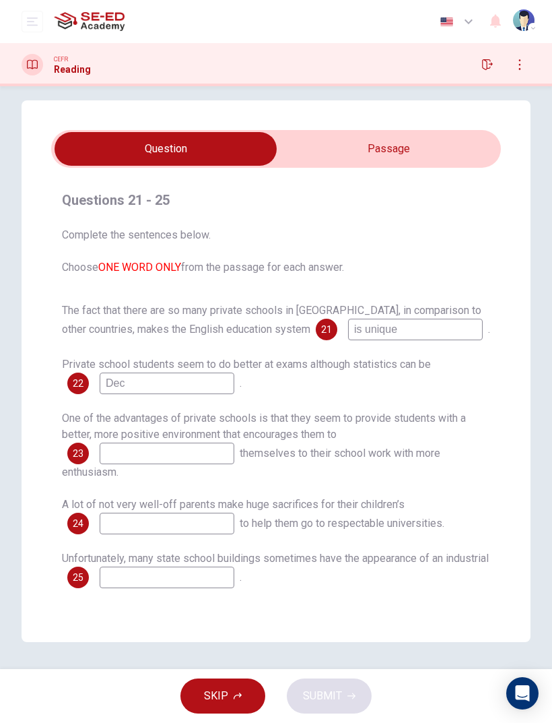
click at [188, 387] on input "Dec" at bounding box center [167, 384] width 135 height 22
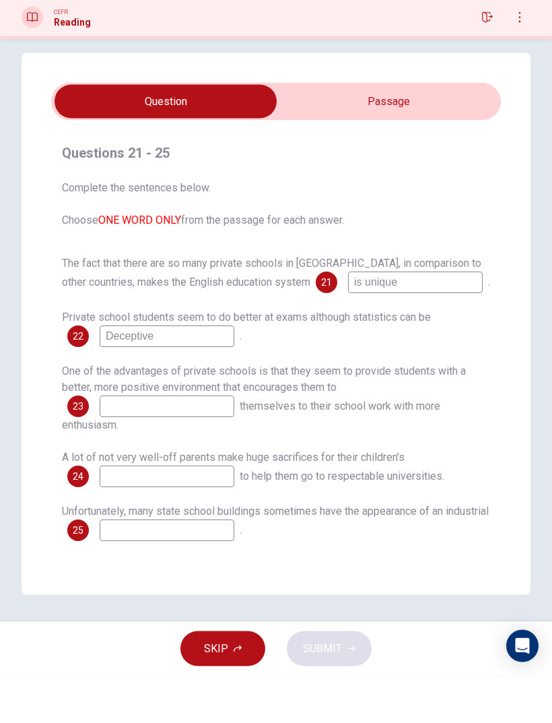
type input "Deceptive"
click at [205, 443] on input at bounding box center [167, 454] width 135 height 22
click at [393, 132] on input "checkbox" at bounding box center [165, 149] width 675 height 34
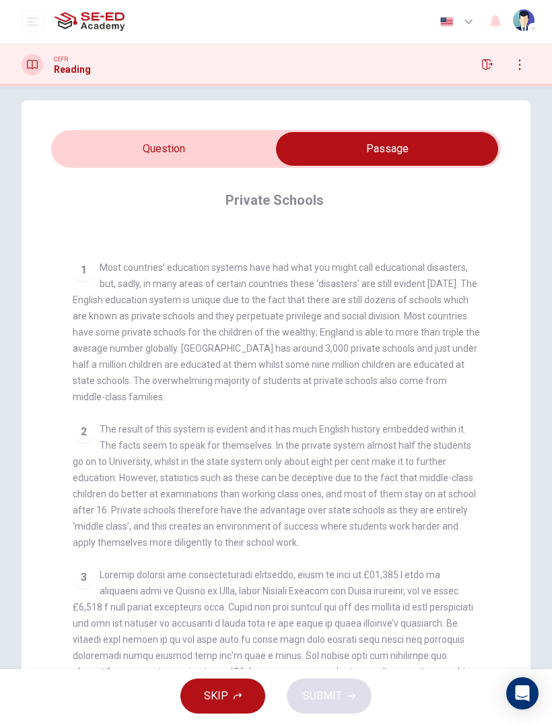
scroll to position [228, 0]
click at [233, 147] on input "checkbox" at bounding box center [387, 149] width 675 height 34
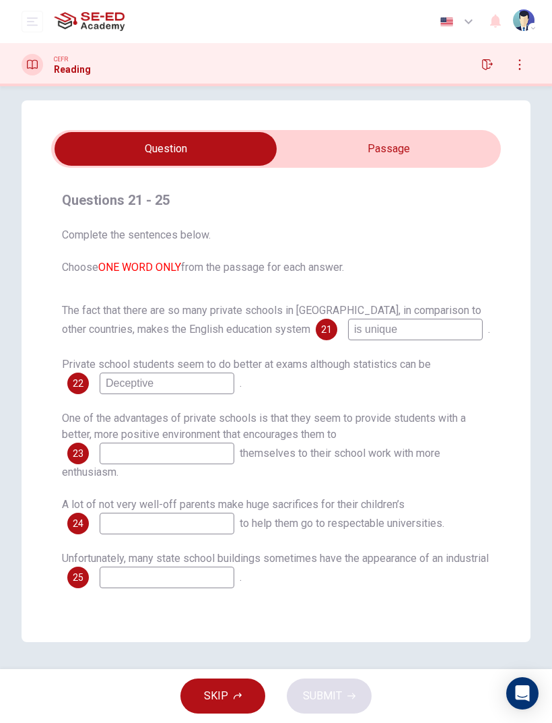
click at [389, 154] on input "checkbox" at bounding box center [165, 149] width 675 height 34
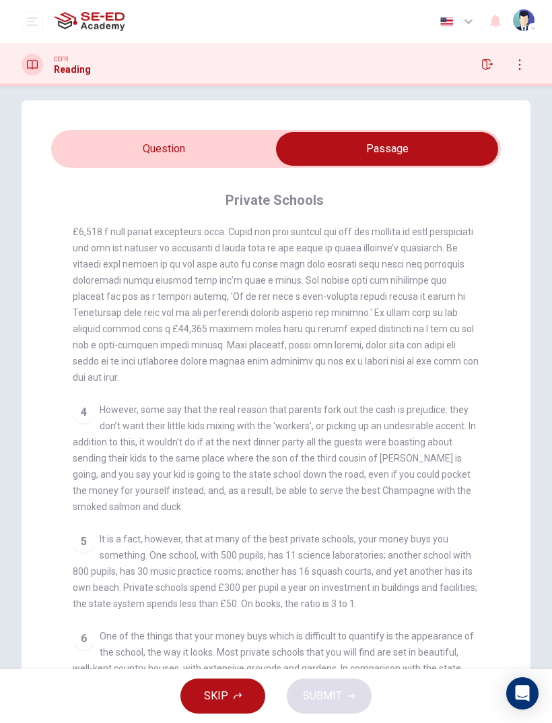
scroll to position [602, 0]
click at [218, 141] on input "checkbox" at bounding box center [387, 149] width 675 height 34
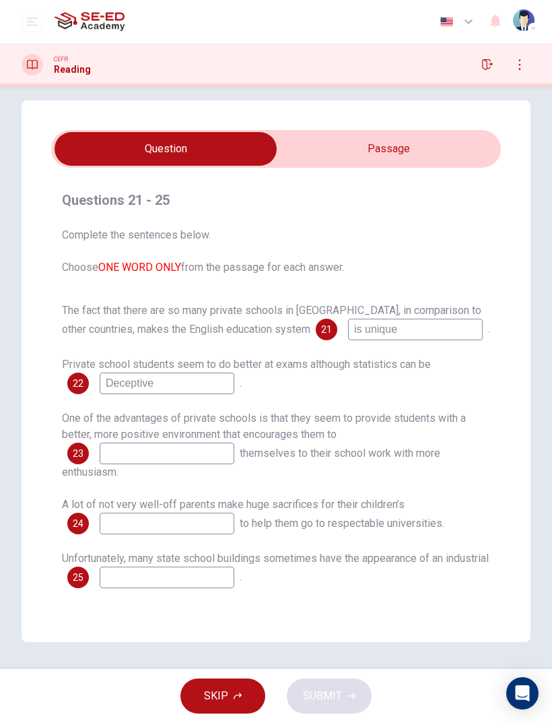
click at [408, 157] on input "checkbox" at bounding box center [165, 149] width 675 height 34
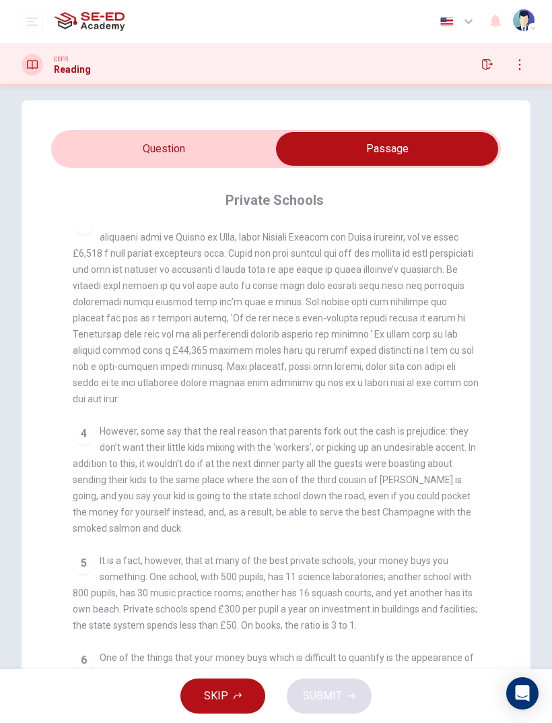
scroll to position [579, 0]
click at [224, 151] on input "checkbox" at bounding box center [387, 149] width 675 height 34
checkbox input "false"
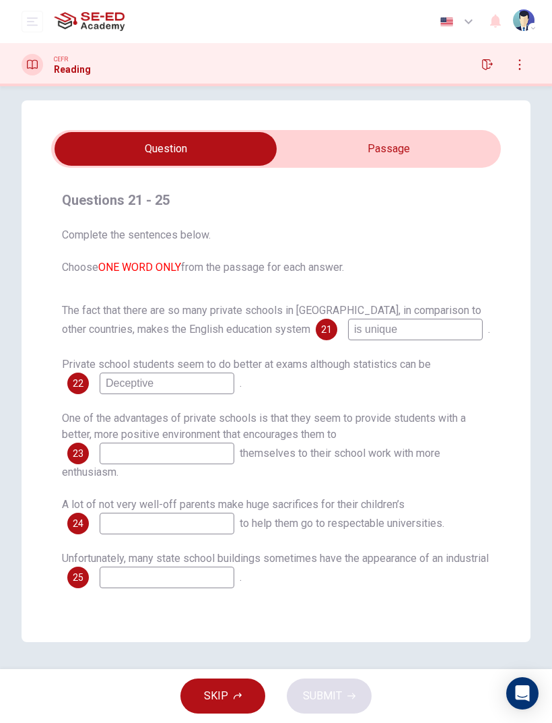
click at [187, 434] on span "One of the advantages of private schools is that they seem to provide students …" at bounding box center [264, 426] width 404 height 29
click at [180, 455] on input at bounding box center [167, 454] width 135 height 22
type input "success"
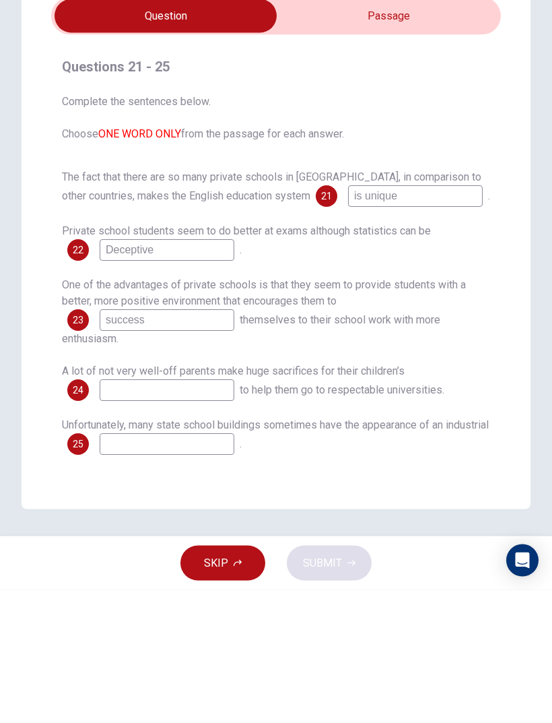
click at [434, 132] on input "checkbox" at bounding box center [165, 149] width 675 height 34
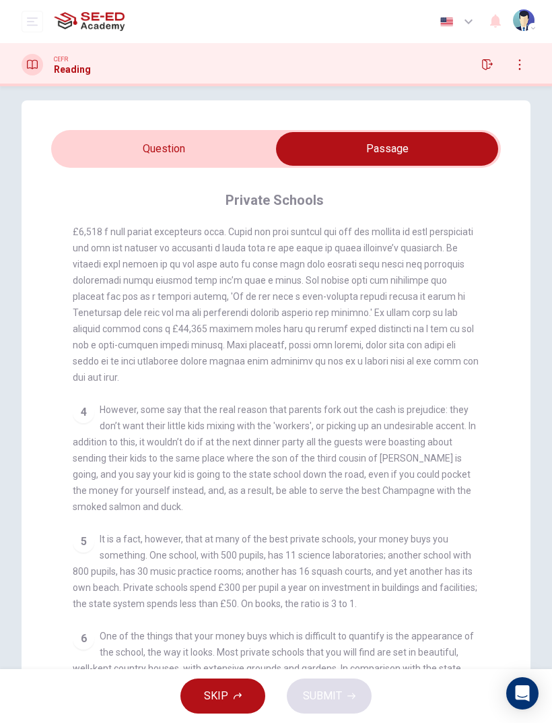
scroll to position [602, 0]
click at [223, 147] on input "checkbox" at bounding box center [387, 149] width 675 height 34
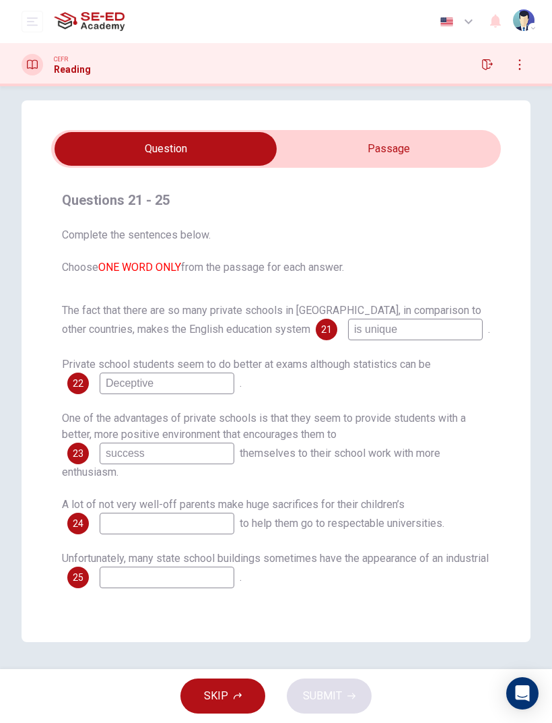
click at [418, 144] on input "checkbox" at bounding box center [165, 149] width 675 height 34
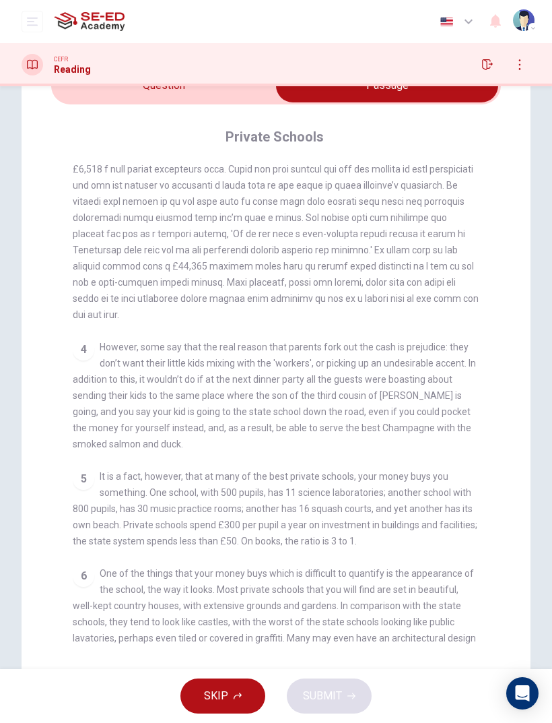
scroll to position [78, 0]
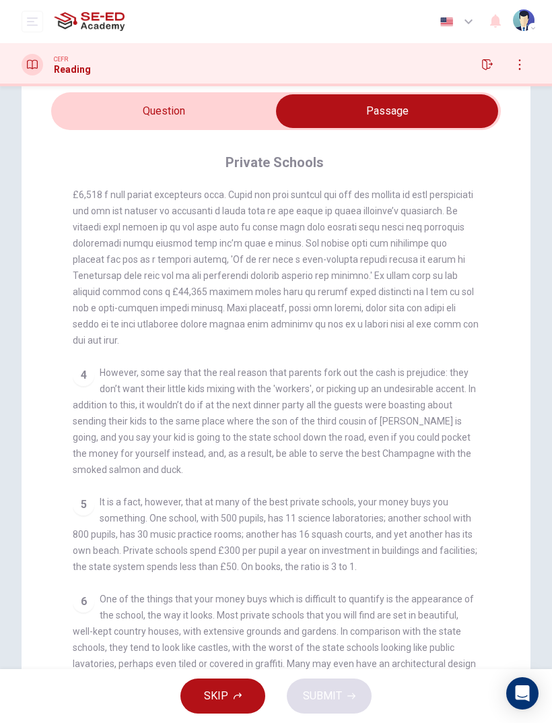
click at [219, 114] on input "checkbox" at bounding box center [387, 111] width 675 height 34
checkbox input "false"
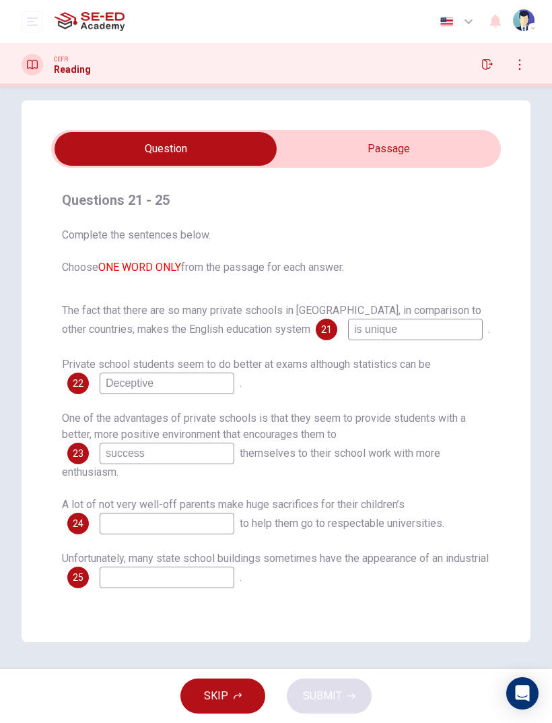
scroll to position [13, 0]
click at [193, 480] on input at bounding box center [167, 524] width 135 height 22
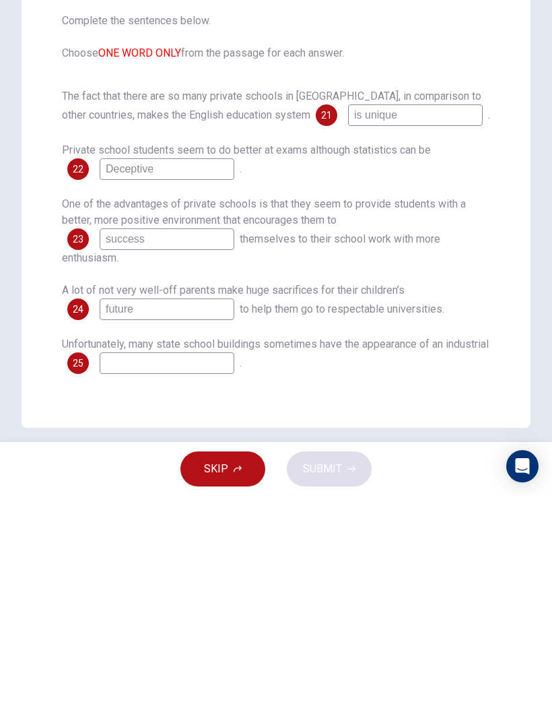
scroll to position [0, 0]
type input "future"
click at [455, 480] on div "Unfortunately, many state school buildings sometimes have the appearance of an …" at bounding box center [276, 582] width 429 height 38
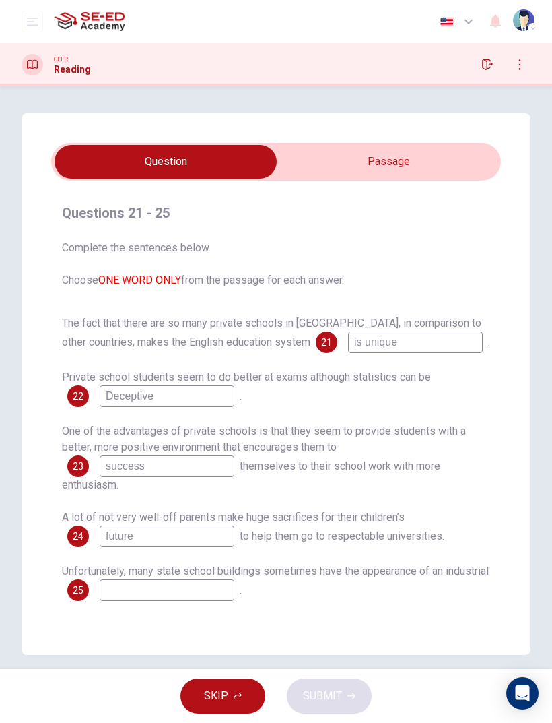
click at [408, 178] on input "checkbox" at bounding box center [165, 162] width 675 height 34
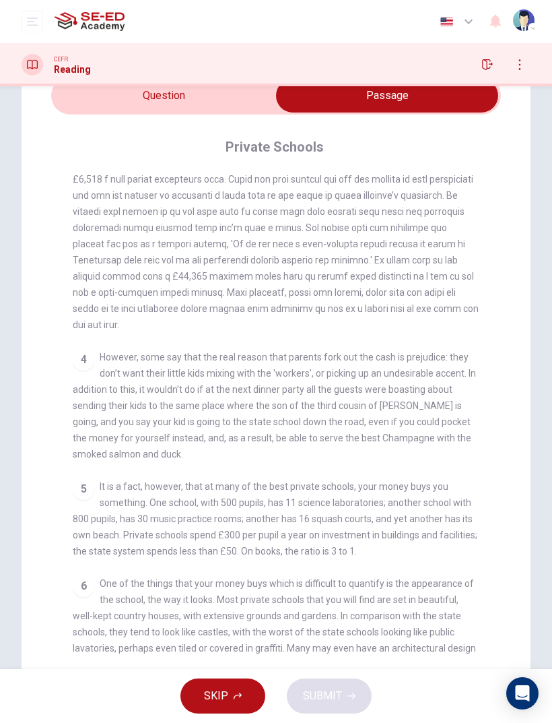
scroll to position [67, 0]
click at [191, 100] on input "checkbox" at bounding box center [387, 95] width 675 height 34
checkbox input "false"
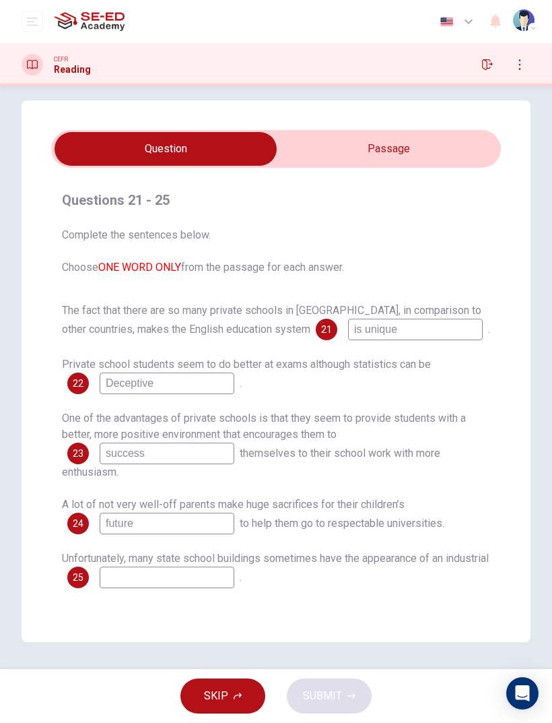
click at [209, 480] on input at bounding box center [167, 578] width 135 height 22
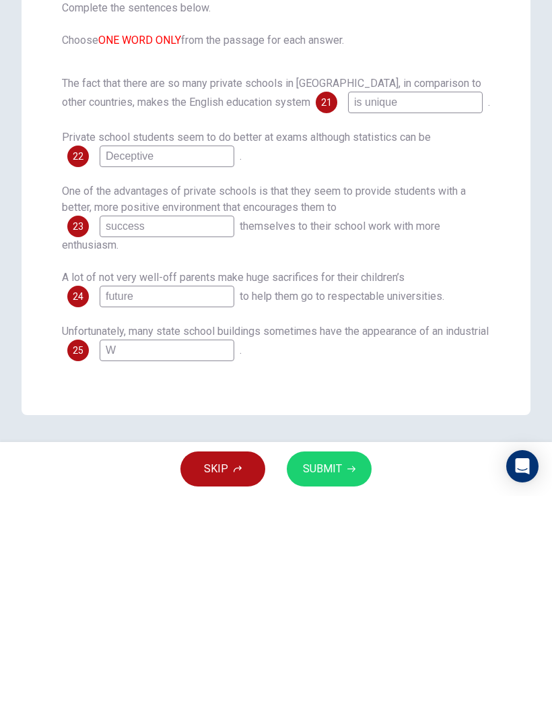
type input "Wo"
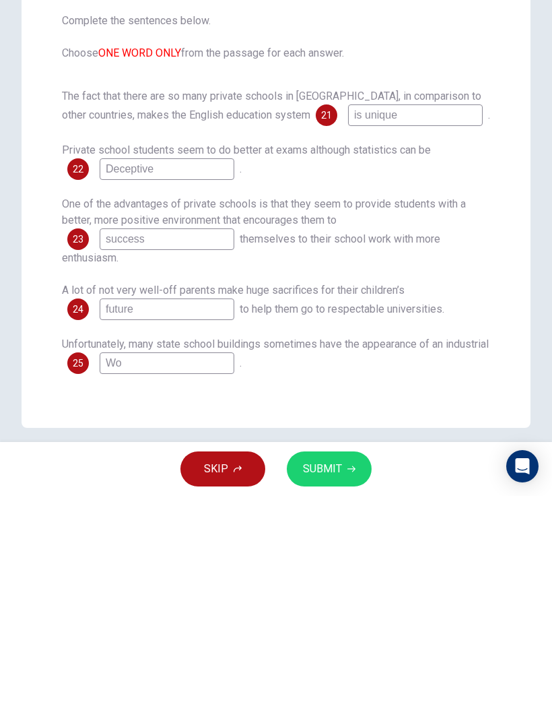
scroll to position [0, 0]
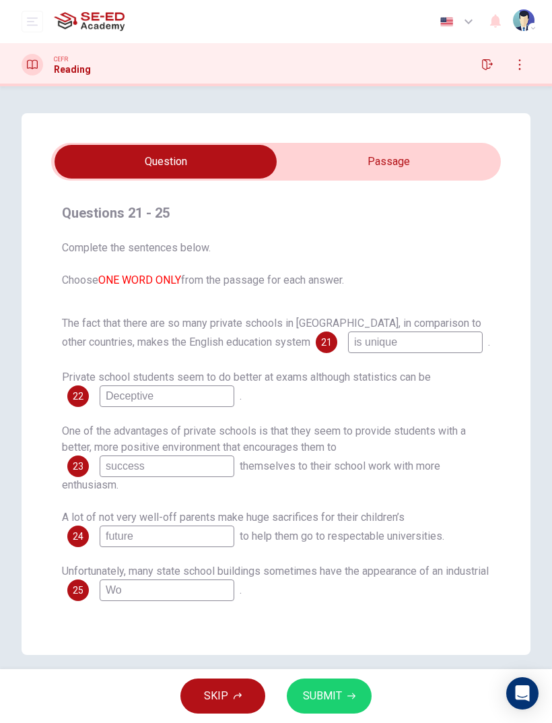
click at [389, 161] on input "checkbox" at bounding box center [165, 162] width 675 height 34
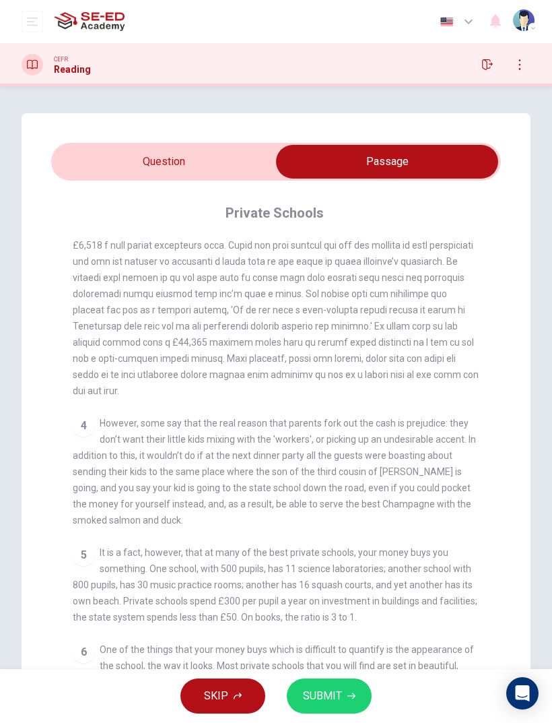
click at [217, 160] on input "checkbox" at bounding box center [387, 162] width 675 height 34
checkbox input "false"
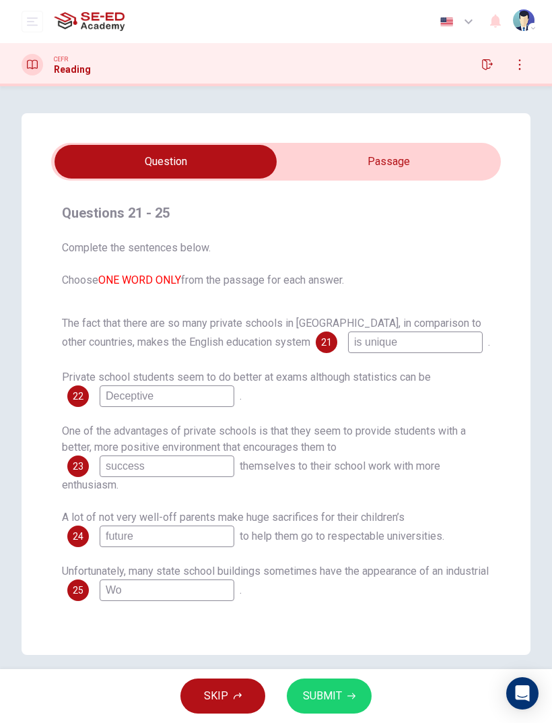
click at [206, 480] on input "Wo" at bounding box center [167, 590] width 135 height 22
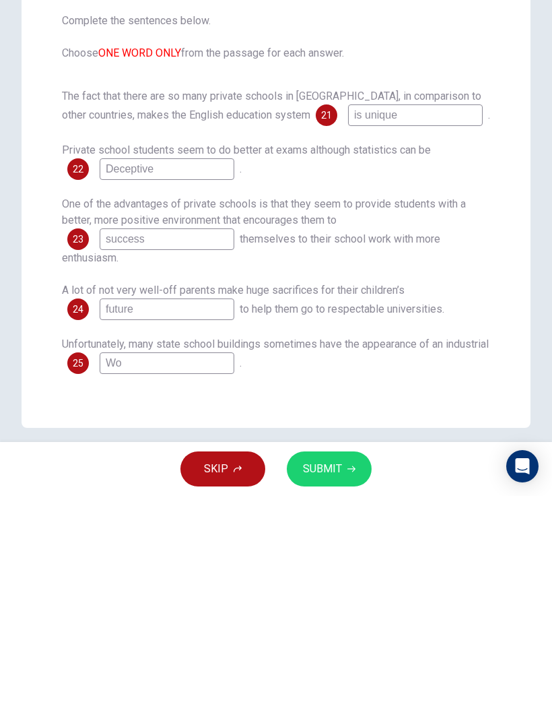
type input "W"
type input "Shed"
click at [218, 480] on input "future" at bounding box center [167, 537] width 135 height 22
click at [352, 480] on icon "button" at bounding box center [352, 696] width 8 height 6
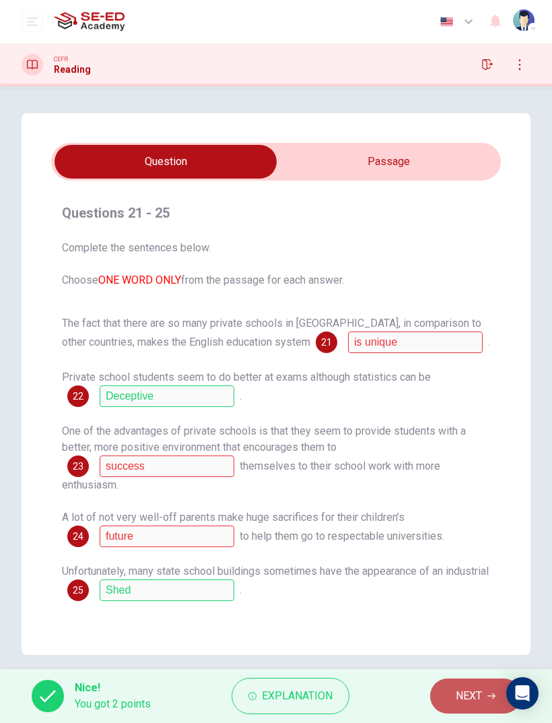
click at [474, 480] on span "NEXT" at bounding box center [469, 696] width 26 height 19
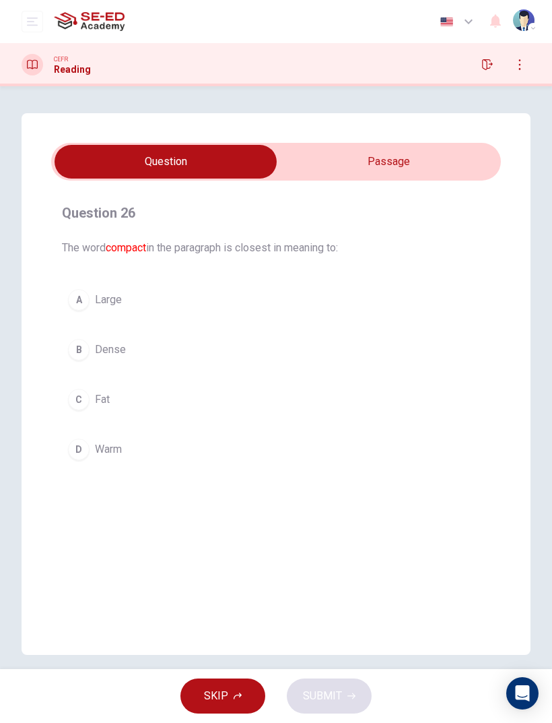
click at [513, 70] on button "button" at bounding box center [520, 65] width 22 height 22
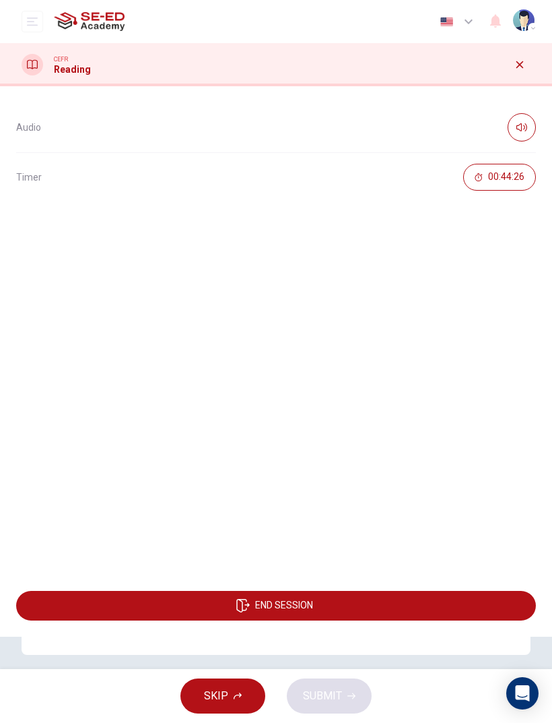
click at [515, 68] on icon "button" at bounding box center [520, 64] width 11 height 11
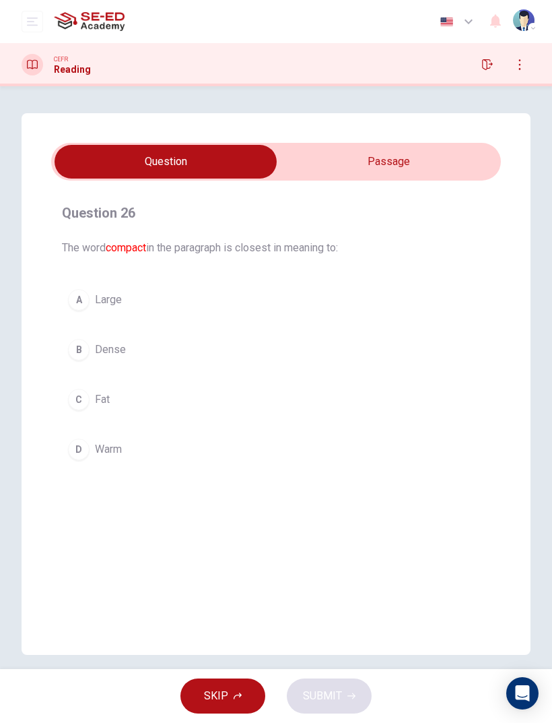
click at [434, 163] on input "checkbox" at bounding box center [165, 162] width 675 height 34
checkbox input "true"
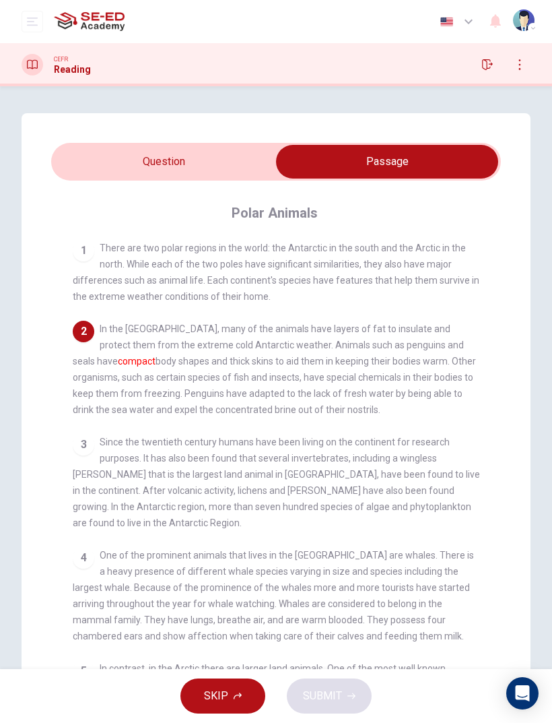
click at [492, 68] on icon "button" at bounding box center [487, 64] width 11 height 11
